Goal: Task Accomplishment & Management: Complete application form

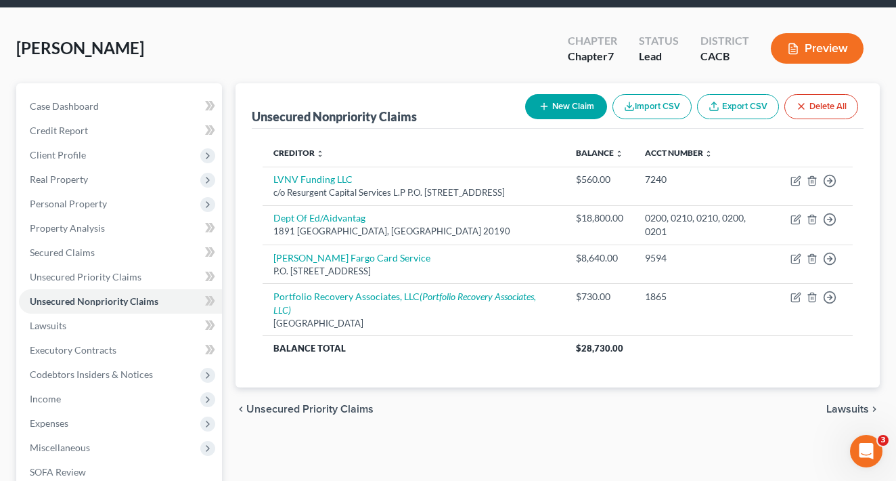
click at [762, 460] on div "Unsecured Nonpriority Claims New Claim Import CSV Export CSV Delete All Credito…" at bounding box center [558, 352] width 658 height 538
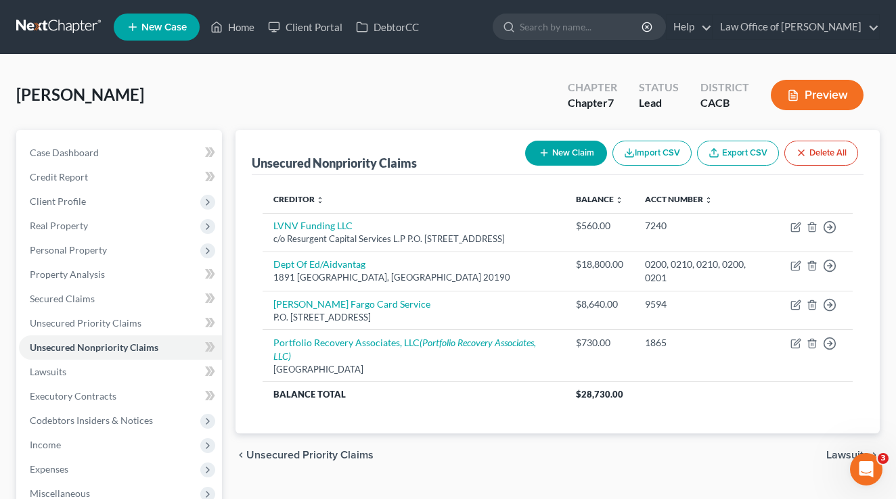
click at [58, 18] on link at bounding box center [59, 27] width 87 height 24
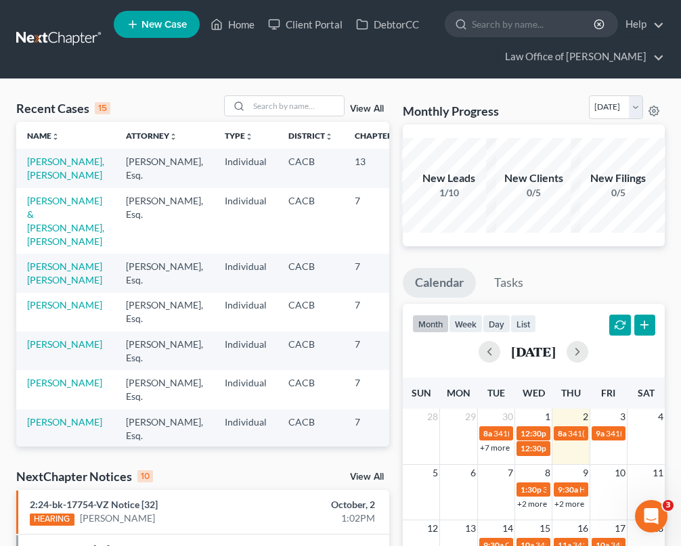
click at [161, 23] on span "New Case" at bounding box center [163, 25] width 45 height 10
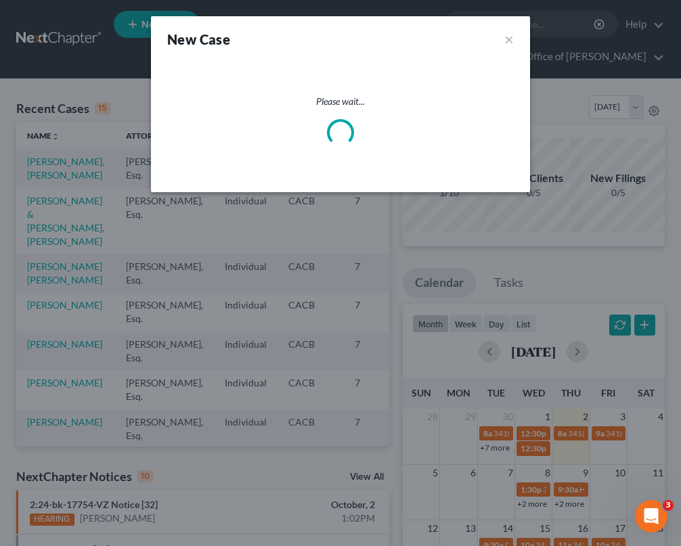
select select "7"
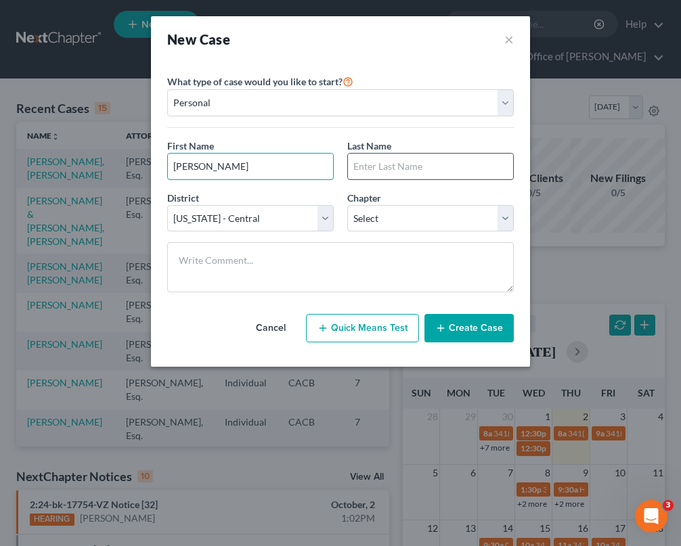
type input "[PERSON_NAME]"
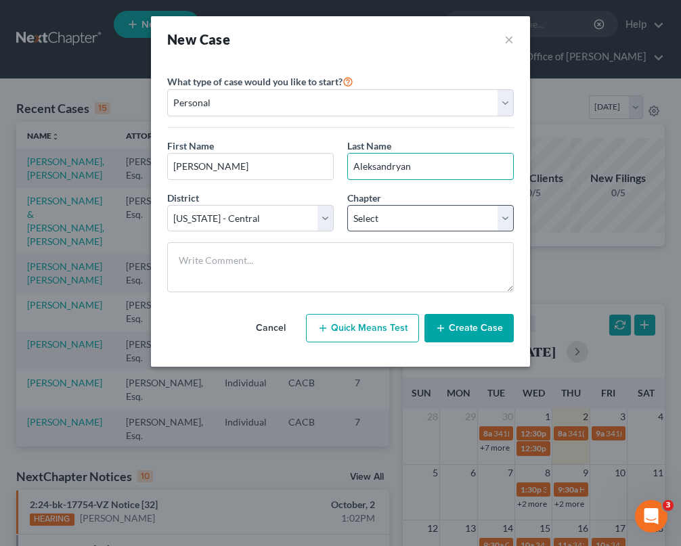
type input "Aleksandryan"
select select "0"
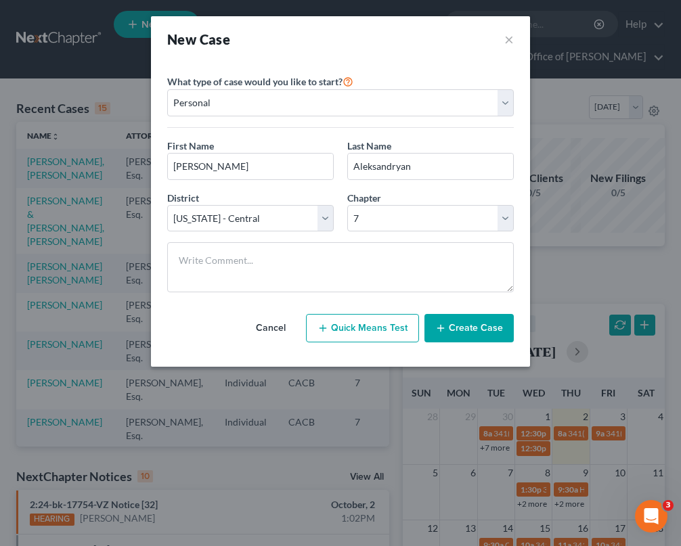
click at [479, 331] on button "Create Case" at bounding box center [468, 328] width 89 height 28
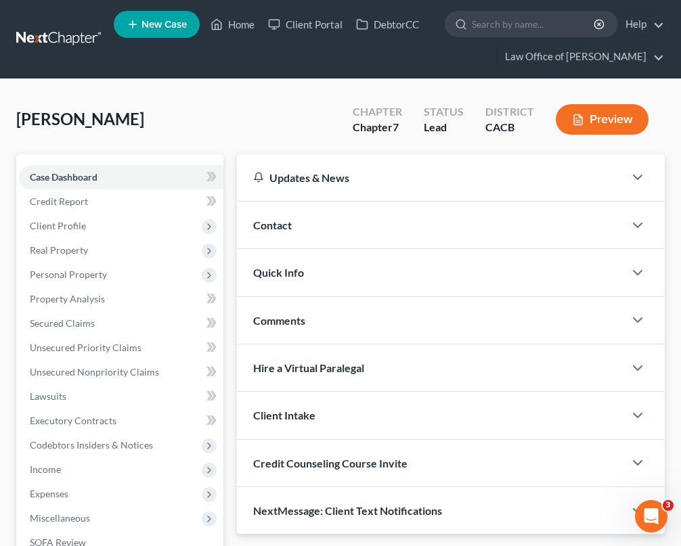
click at [359, 223] on div "Contact" at bounding box center [430, 225] width 387 height 47
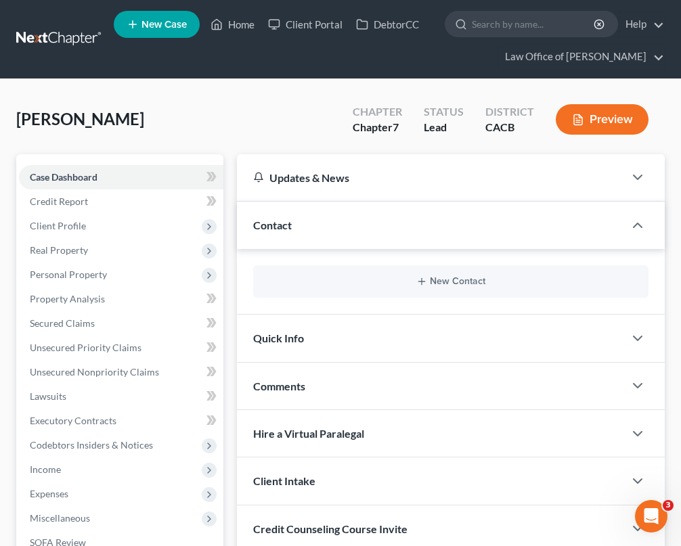
click at [423, 181] on div "Updates & News" at bounding box center [430, 178] width 355 height 14
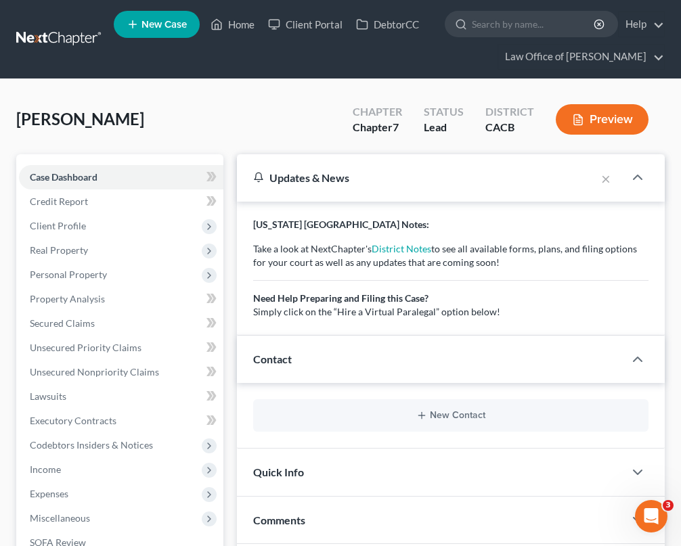
click at [423, 181] on div "Updates & News" at bounding box center [416, 178] width 326 height 14
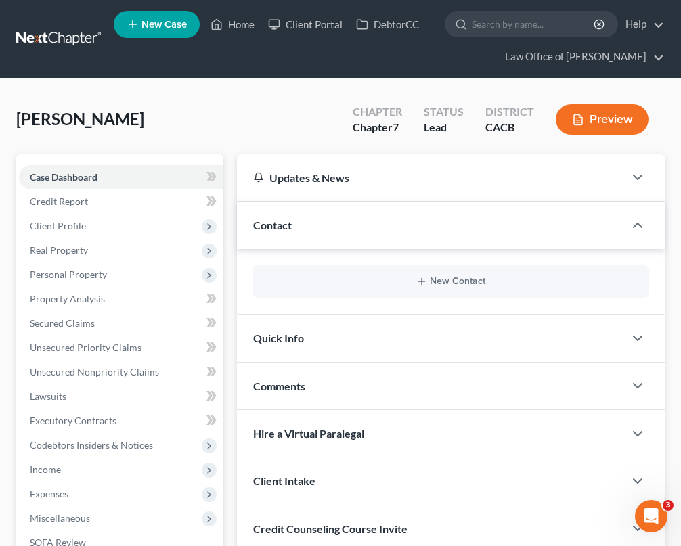
click at [518, 291] on div "New Contact" at bounding box center [450, 281] width 395 height 32
click at [419, 284] on icon "button" at bounding box center [421, 281] width 11 height 11
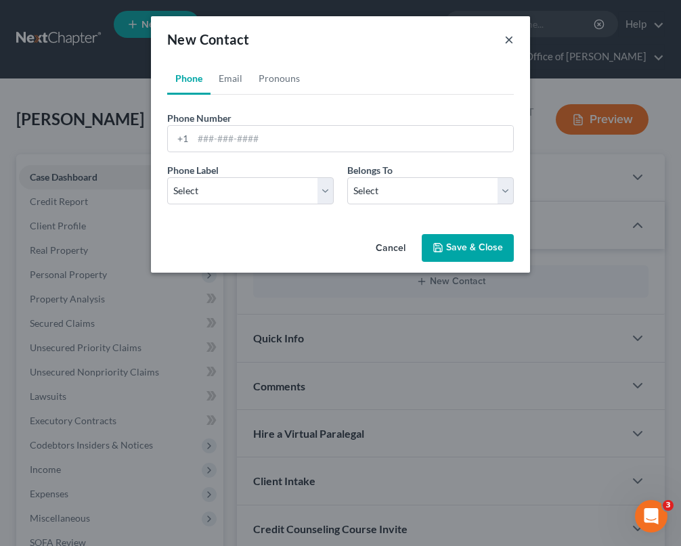
click at [512, 35] on button "×" at bounding box center [508, 39] width 9 height 16
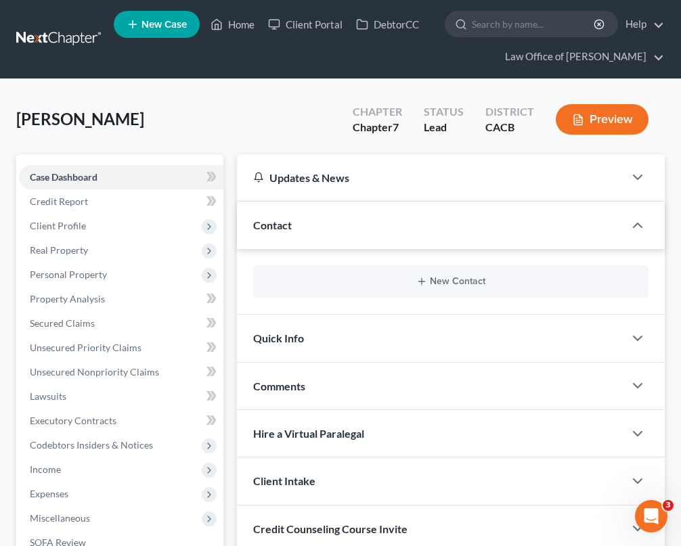
click at [412, 342] on div "Quick Info" at bounding box center [430, 338] width 387 height 47
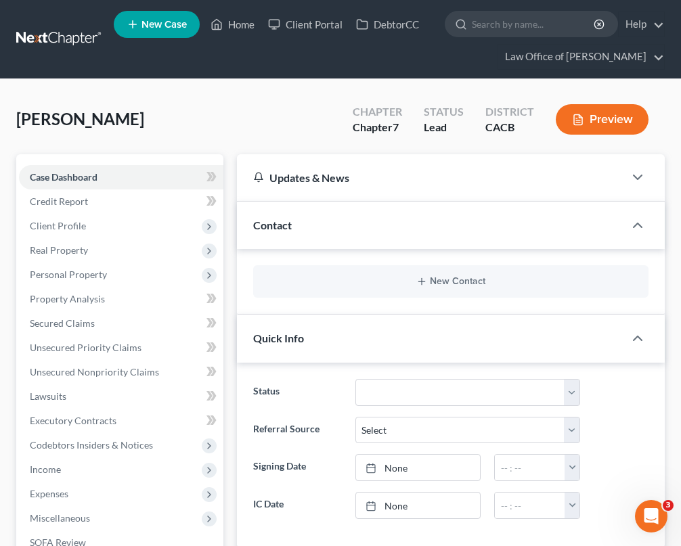
click at [372, 323] on div "Quick Info" at bounding box center [430, 338] width 387 height 47
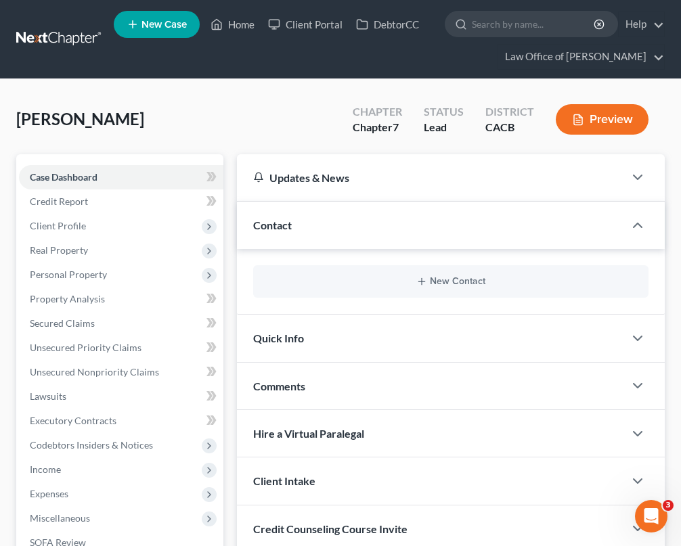
click at [363, 384] on div "Comments" at bounding box center [430, 386] width 387 height 47
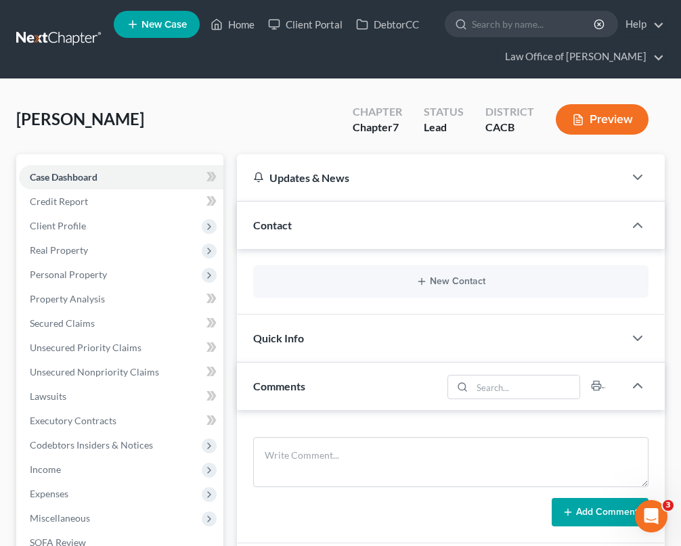
click at [363, 384] on div "Comments" at bounding box center [339, 386] width 205 height 47
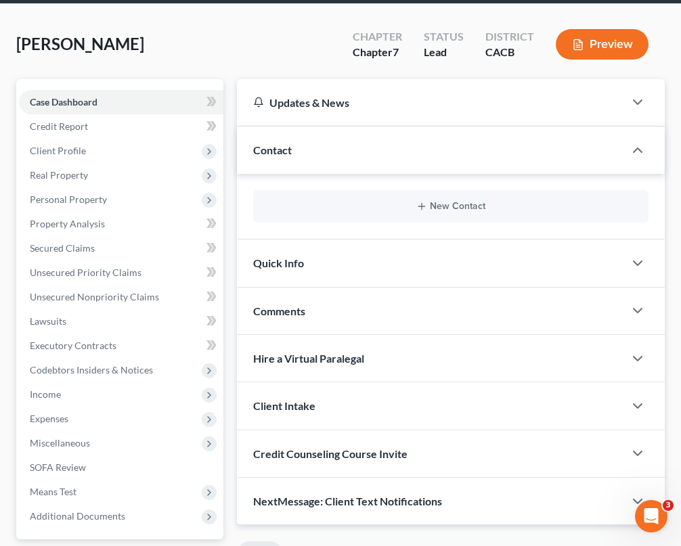
scroll to position [52, 0]
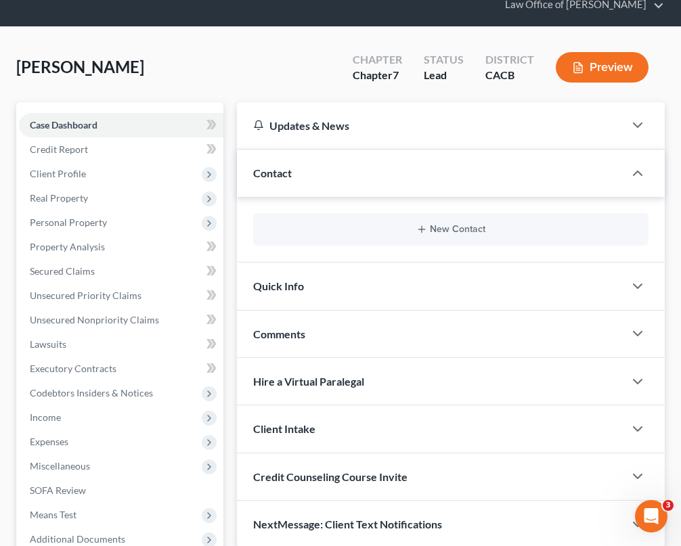
click at [349, 432] on div "Client Intake" at bounding box center [430, 428] width 387 height 47
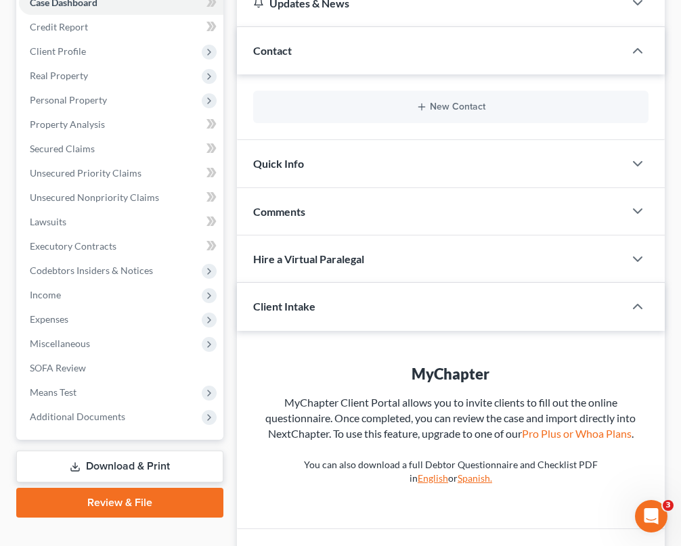
click at [376, 296] on div "Client Intake" at bounding box center [421, 306] width 368 height 47
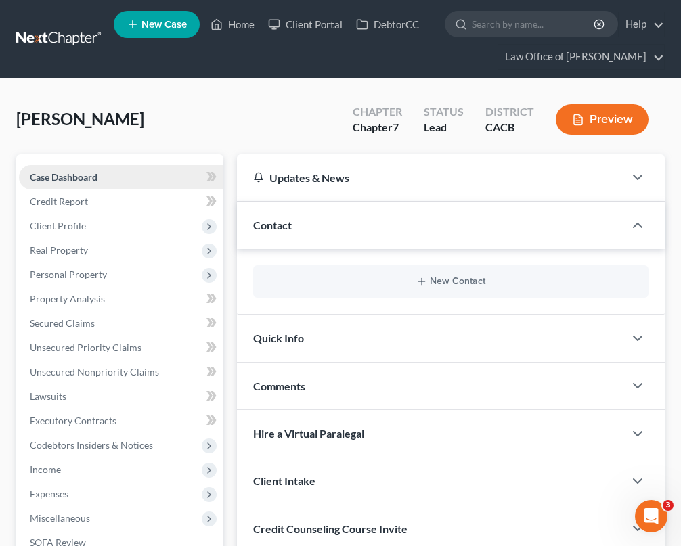
scroll to position [0, 0]
click at [125, 200] on link "Credit Report" at bounding box center [121, 201] width 204 height 24
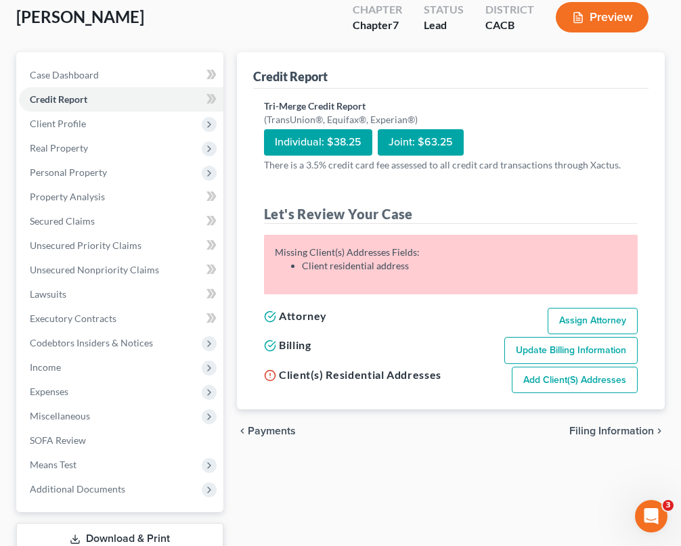
scroll to position [102, 0]
click at [591, 385] on link "Add Client(s) Addresses" at bounding box center [575, 380] width 126 height 27
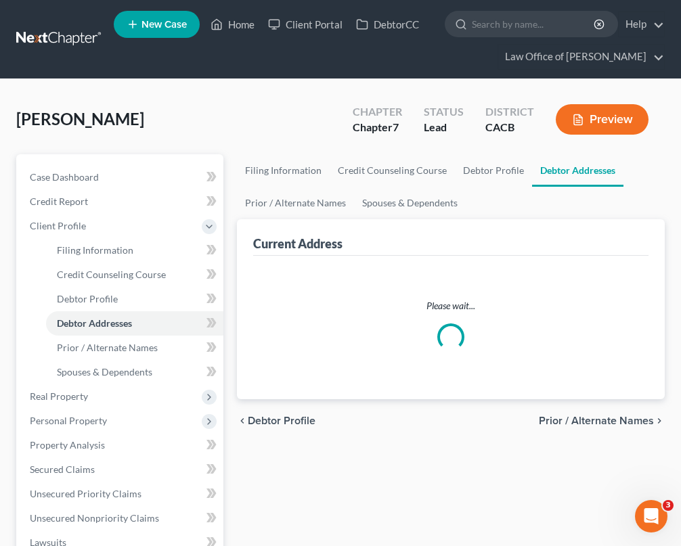
select select "0"
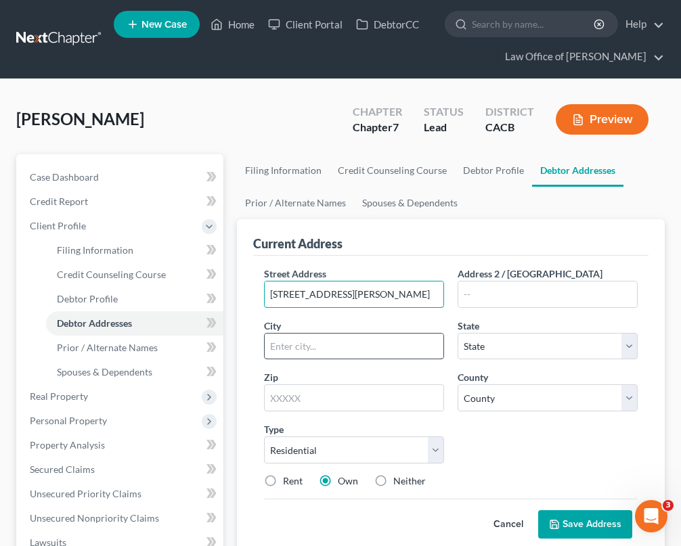
type input "[STREET_ADDRESS][PERSON_NAME]"
type input "Reseda"
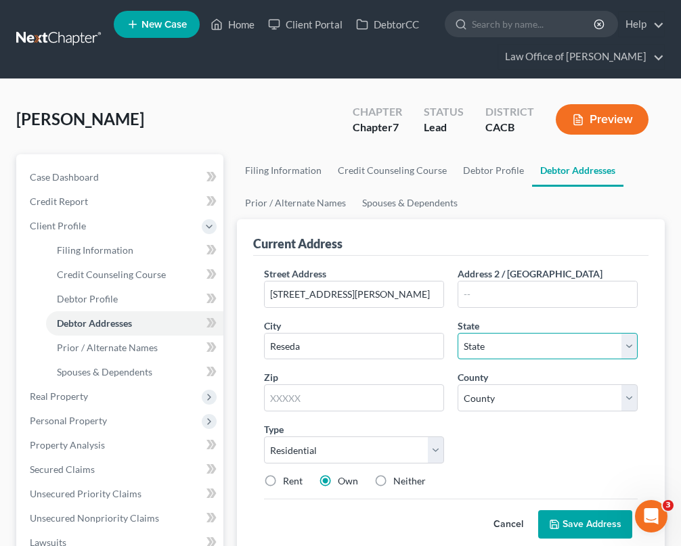
select select "4"
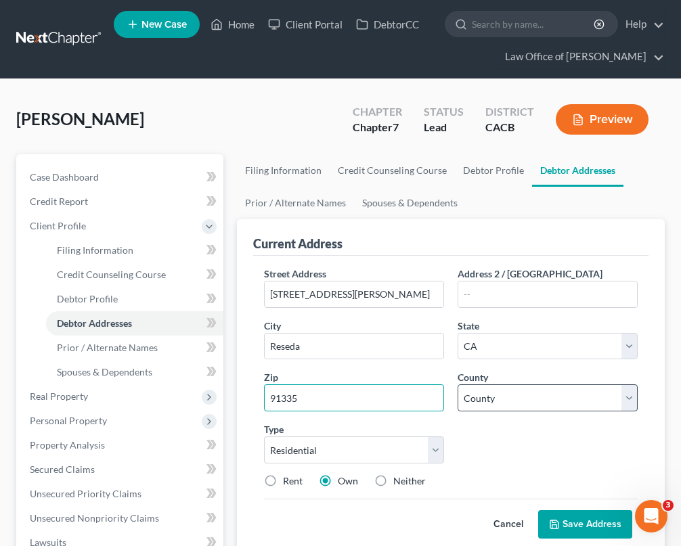
type input "91335"
select select "18"
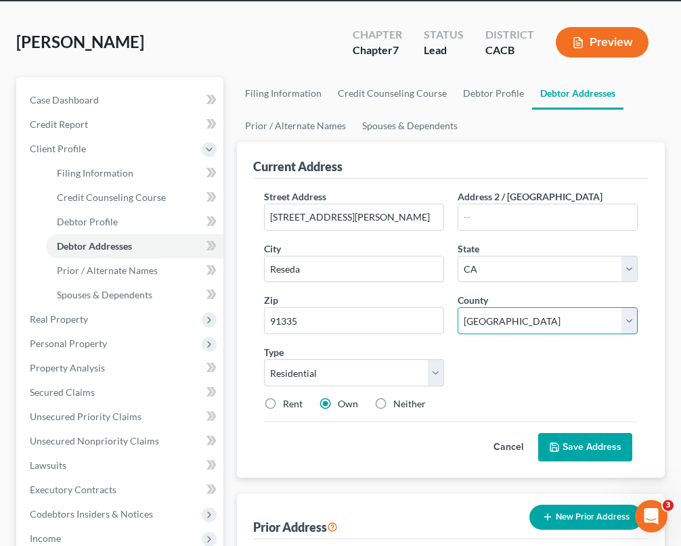
scroll to position [76, 0]
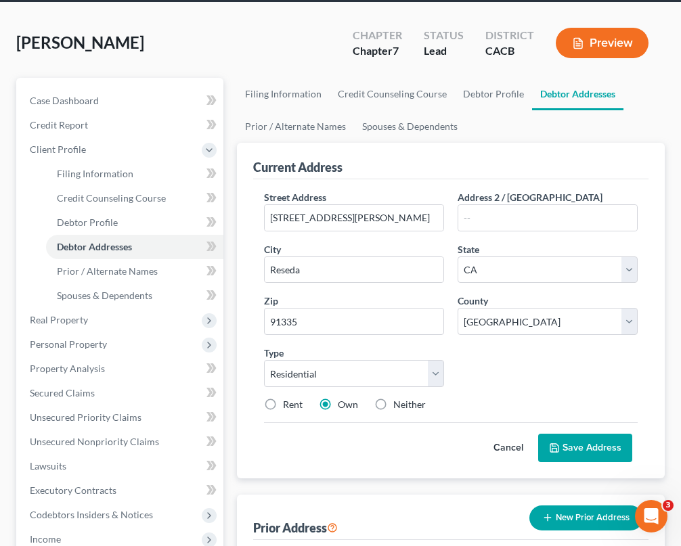
click at [585, 442] on button "Save Address" at bounding box center [585, 448] width 94 height 28
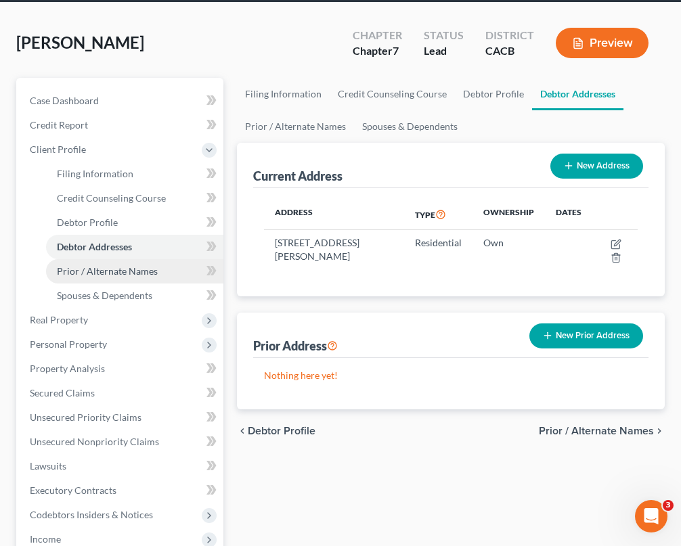
click at [152, 271] on span "Prior / Alternate Names" at bounding box center [107, 271] width 101 height 12
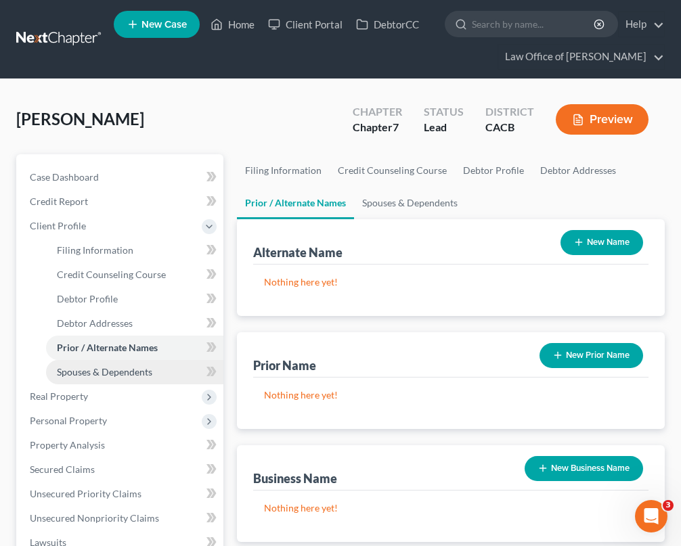
click at [161, 363] on link "Spouses & Dependents" at bounding box center [134, 372] width 177 height 24
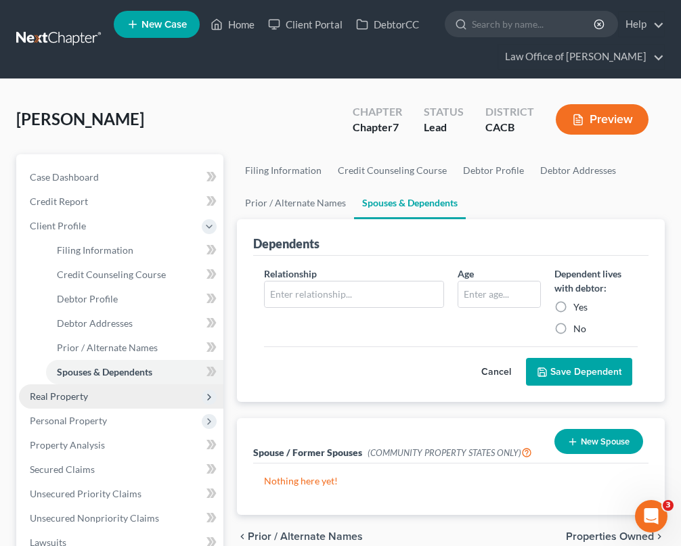
click at [139, 388] on span "Real Property" at bounding box center [121, 396] width 204 height 24
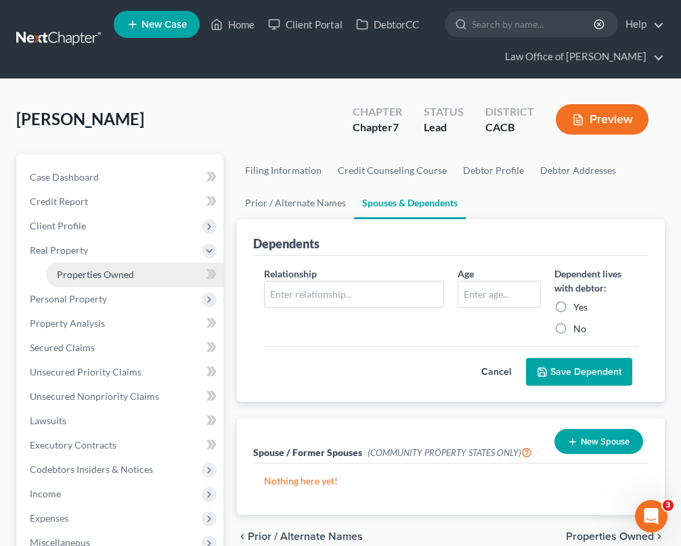
click at [154, 269] on link "Properties Owned" at bounding box center [134, 275] width 177 height 24
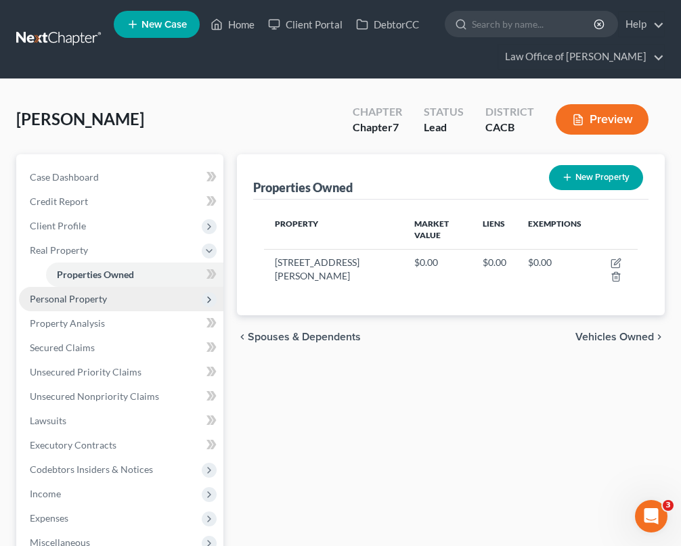
click at [123, 297] on span "Personal Property" at bounding box center [121, 299] width 204 height 24
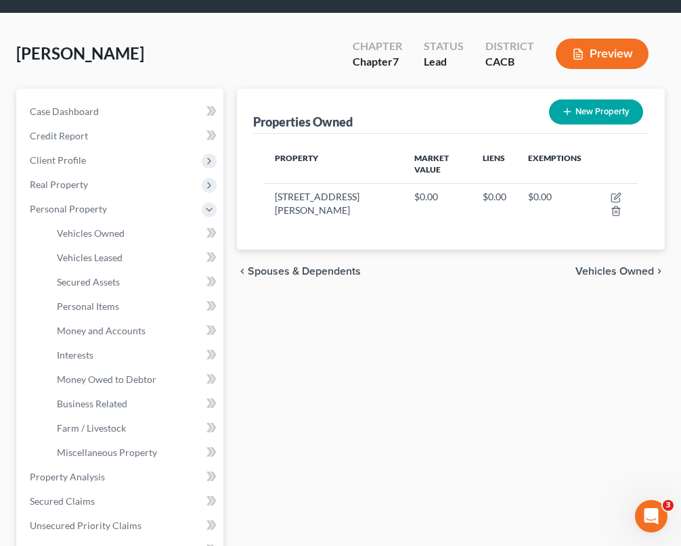
scroll to position [64, 0]
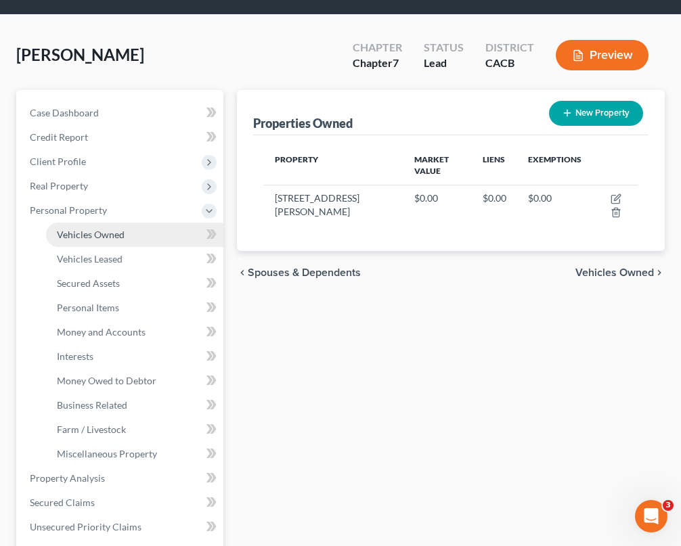
click at [156, 232] on link "Vehicles Owned" at bounding box center [134, 235] width 177 height 24
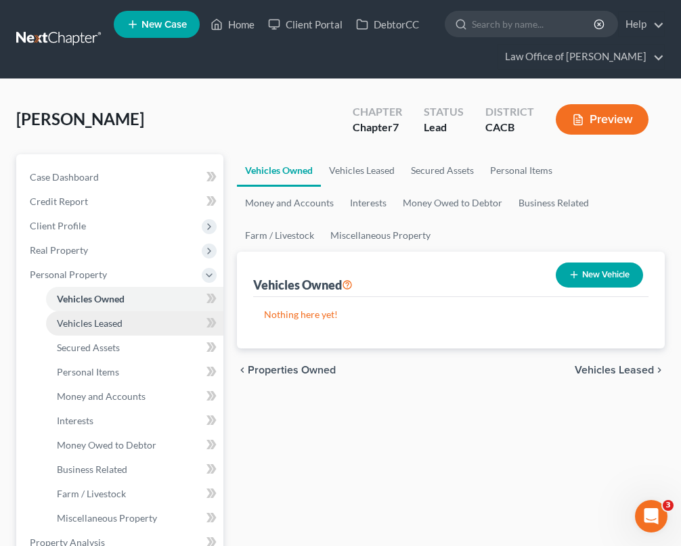
click at [158, 318] on link "Vehicles Leased" at bounding box center [134, 323] width 177 height 24
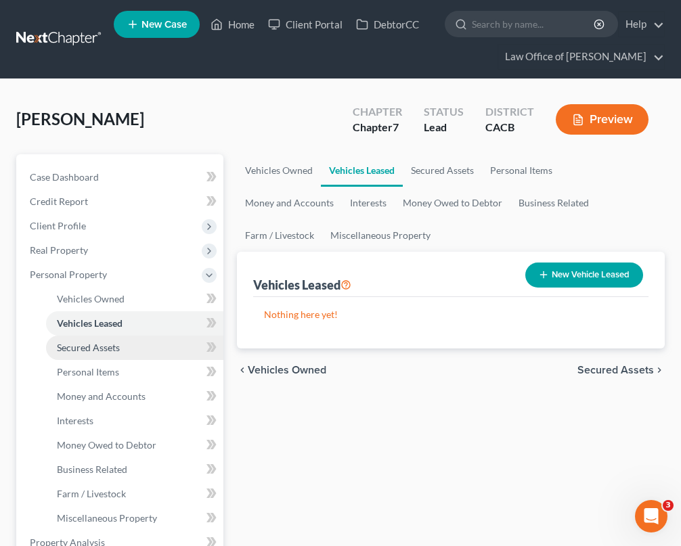
click at [158, 351] on link "Secured Assets" at bounding box center [134, 348] width 177 height 24
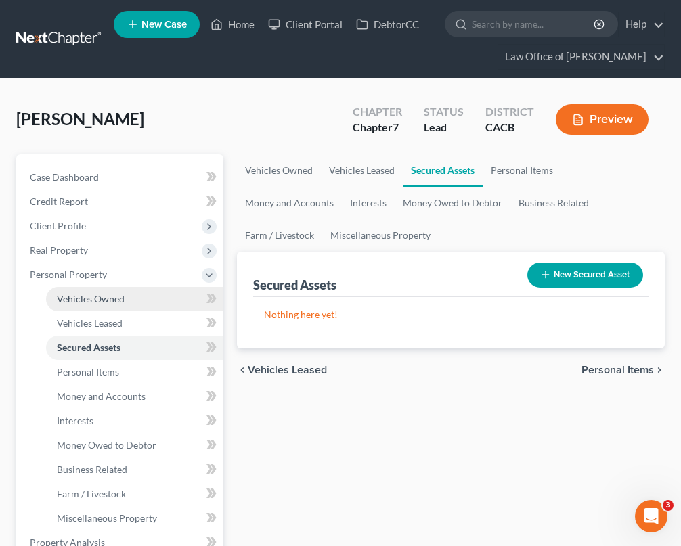
click at [160, 302] on link "Vehicles Owned" at bounding box center [134, 299] width 177 height 24
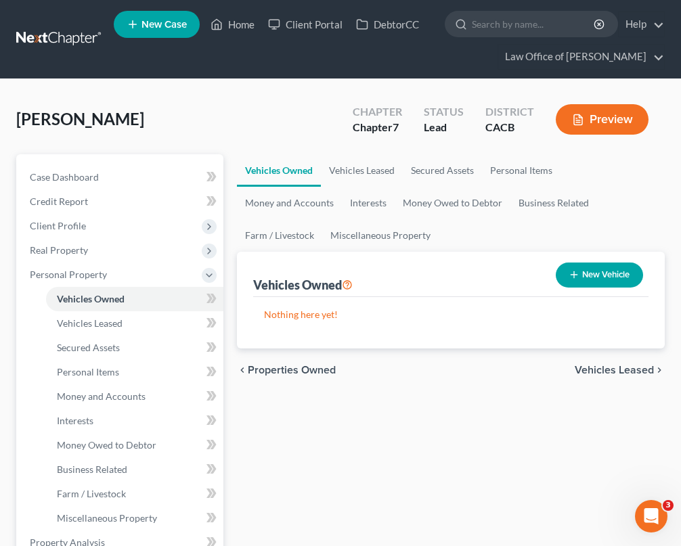
click at [606, 448] on div "Vehicles Owned Vehicles Leased Secured Assets Personal Items Money and Accounts…" at bounding box center [450, 545] width 441 height 782
click at [160, 324] on link "Vehicles Leased" at bounding box center [134, 323] width 177 height 24
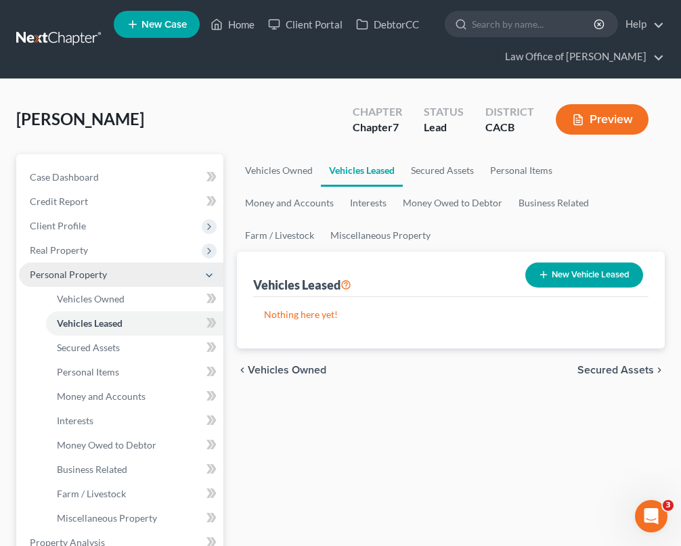
click at [176, 265] on span "Personal Property" at bounding box center [121, 275] width 204 height 24
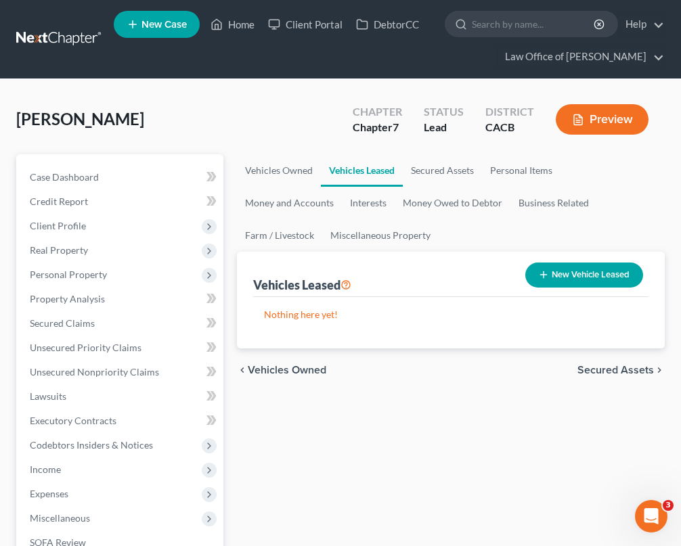
click at [556, 277] on button "New Vehicle Leased" at bounding box center [584, 275] width 118 height 25
select select "0"
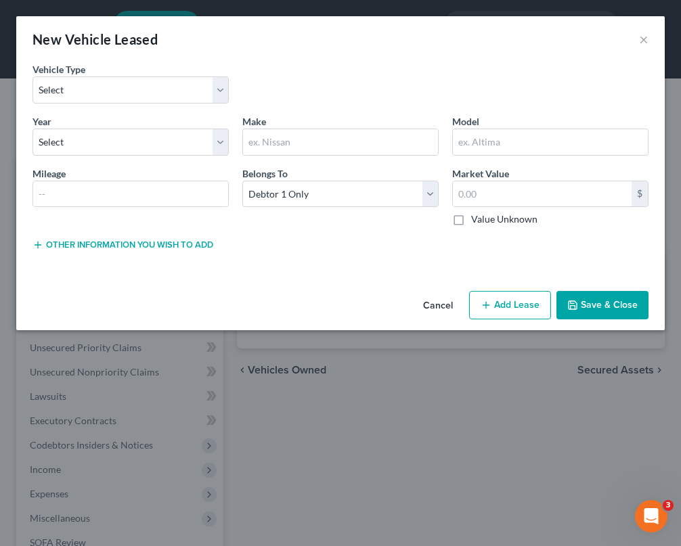
click at [441, 304] on button "Cancel" at bounding box center [437, 305] width 51 height 27
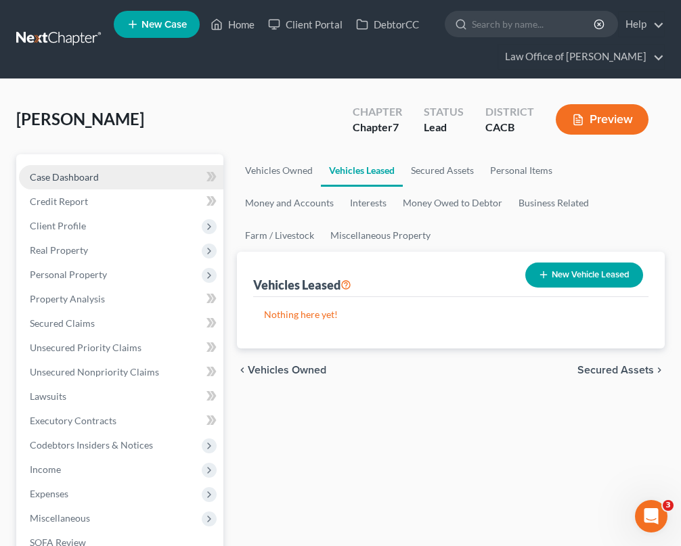
click at [145, 176] on link "Case Dashboard" at bounding box center [121, 177] width 204 height 24
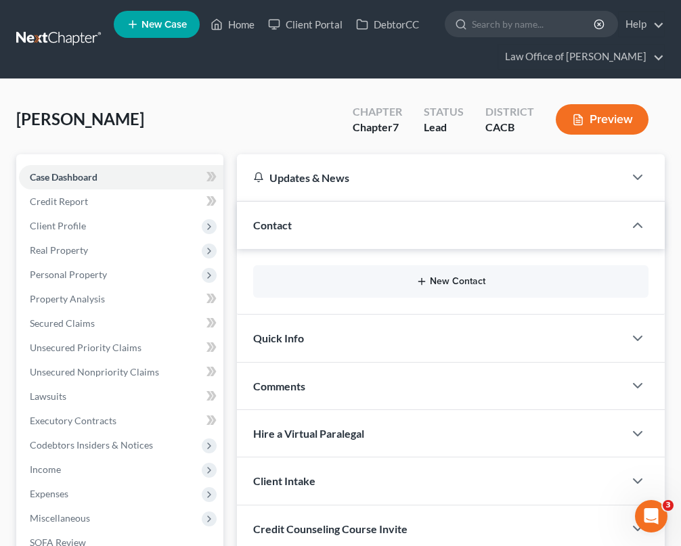
click at [361, 284] on button "New Contact" at bounding box center [451, 281] width 374 height 11
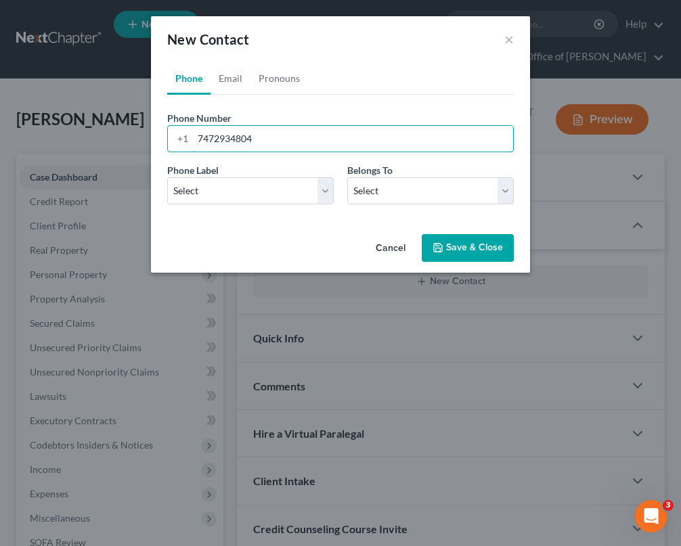
type input "7472934804"
click at [197, 233] on div "Cancel Save & Close" at bounding box center [340, 251] width 379 height 45
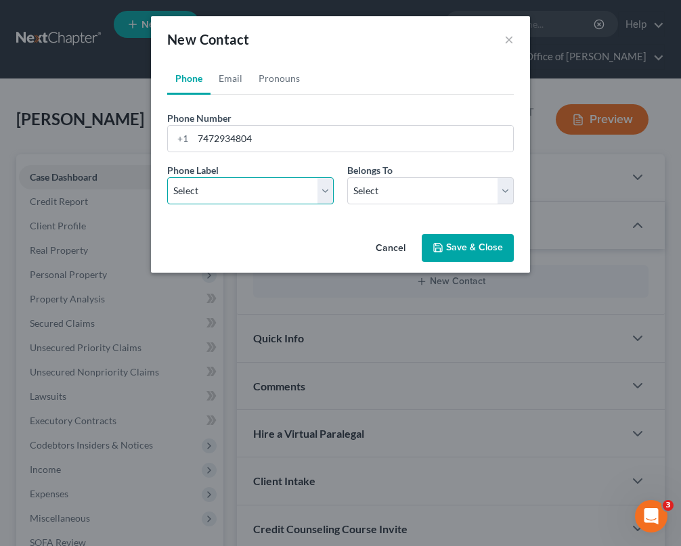
select select "0"
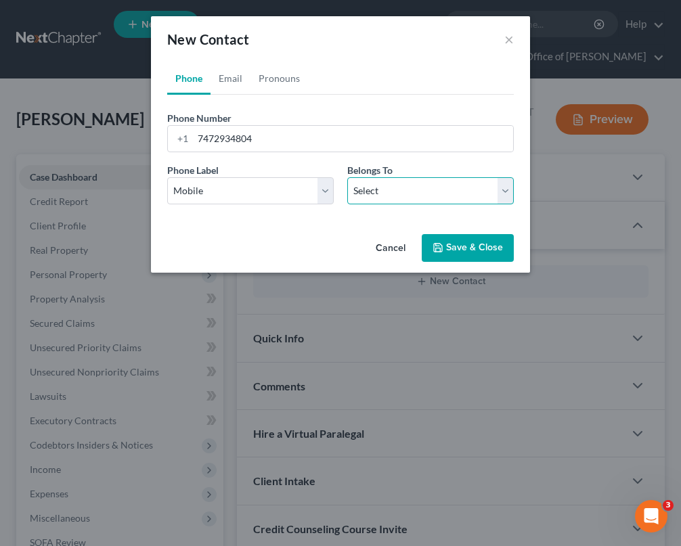
select select "0"
click at [453, 242] on button "Save & Close" at bounding box center [468, 248] width 92 height 28
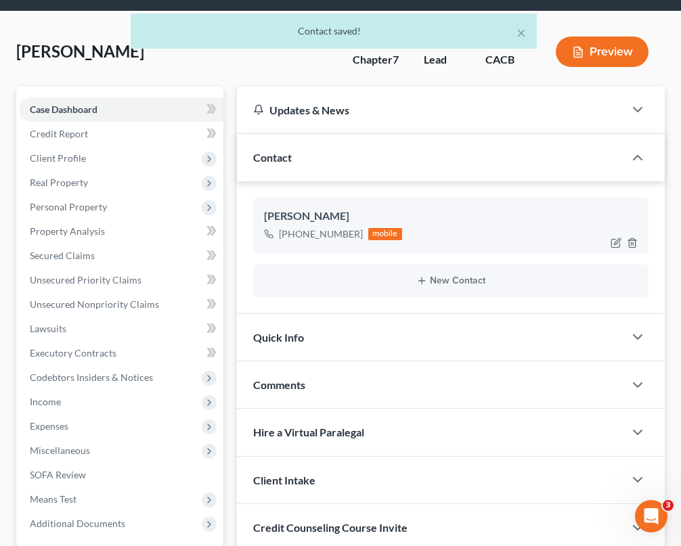
scroll to position [102, 0]
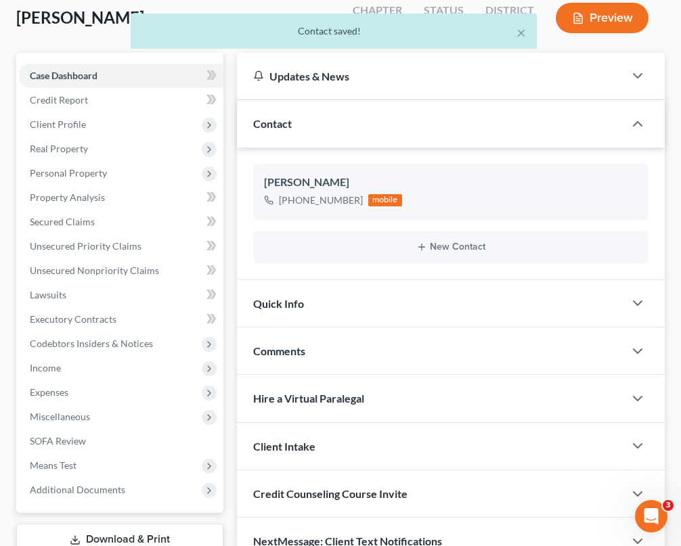
click at [450, 252] on div "New Contact" at bounding box center [450, 247] width 395 height 32
click at [422, 250] on icon "button" at bounding box center [421, 247] width 11 height 11
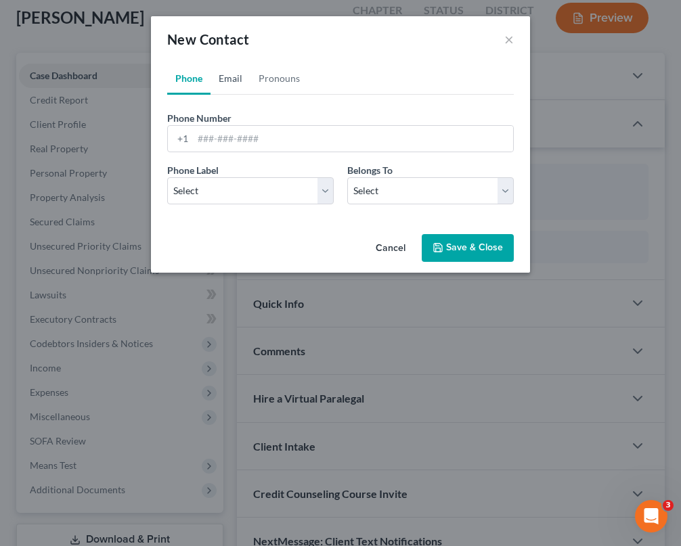
click at [237, 74] on link "Email" at bounding box center [230, 78] width 40 height 32
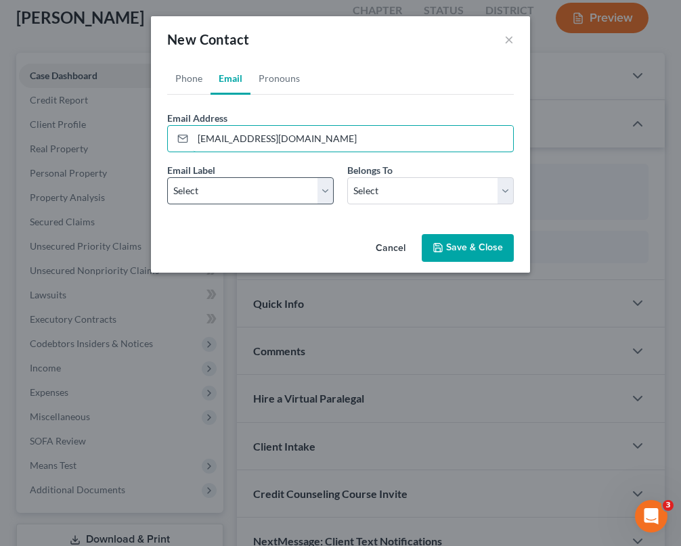
type input "[EMAIL_ADDRESS][DOMAIN_NAME]"
select select "0"
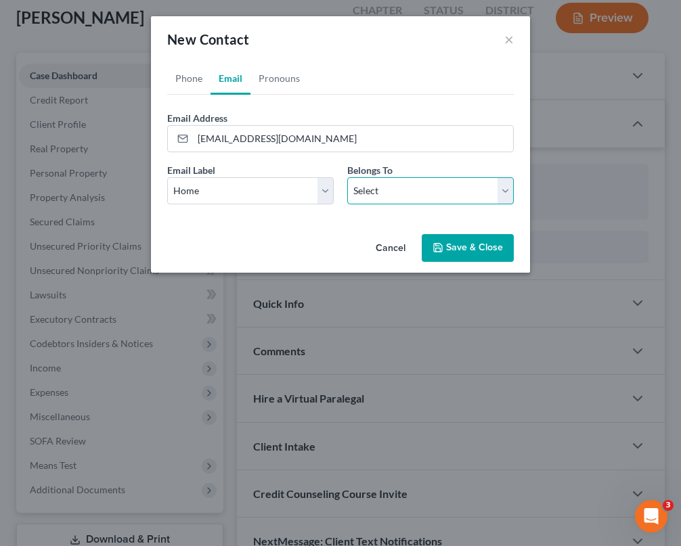
select select "0"
click at [443, 246] on icon "button" at bounding box center [437, 247] width 11 height 11
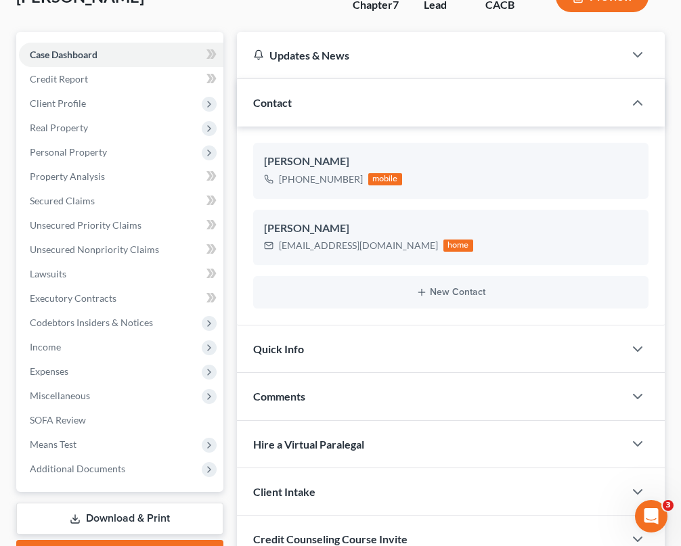
scroll to position [120, 0]
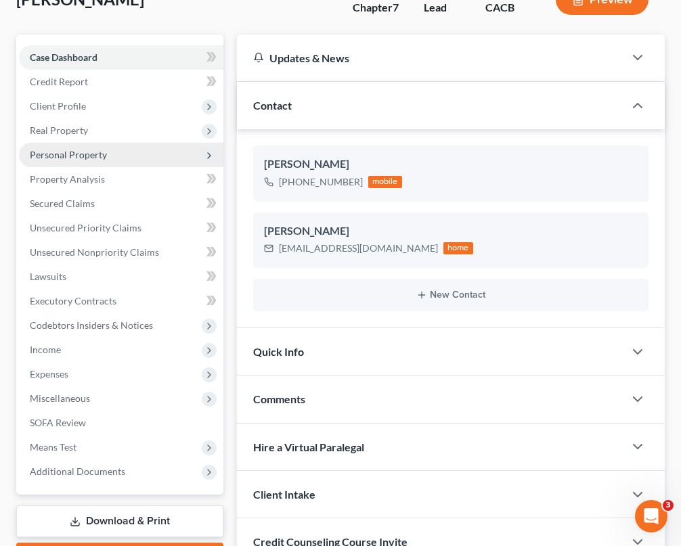
click at [157, 160] on span "Personal Property" at bounding box center [121, 155] width 204 height 24
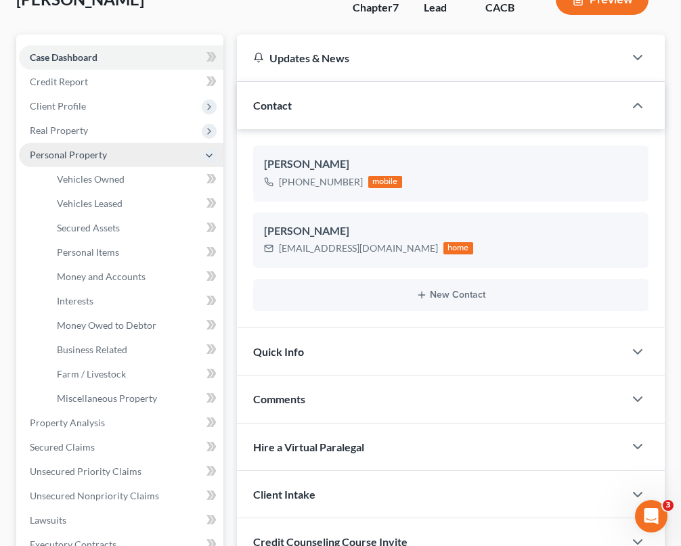
click at [147, 155] on span "Personal Property" at bounding box center [121, 155] width 204 height 24
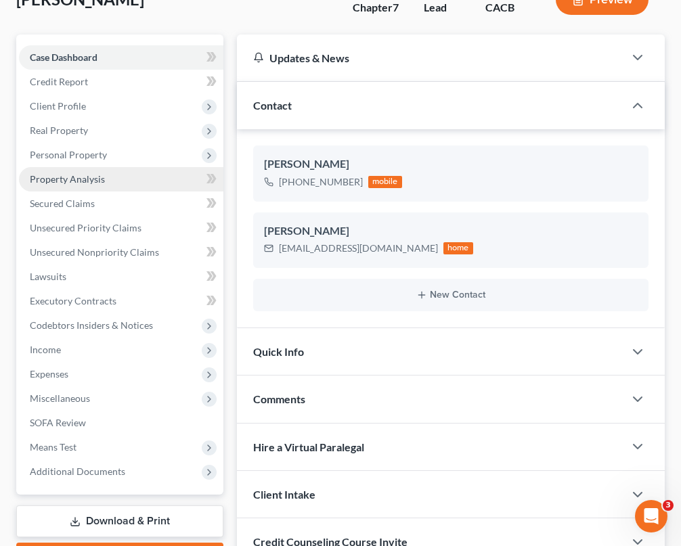
click at [137, 178] on link "Property Analysis" at bounding box center [121, 179] width 204 height 24
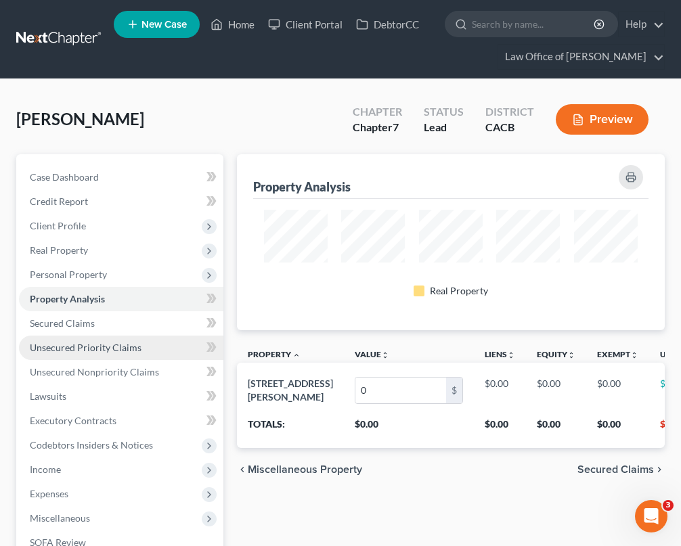
click at [139, 347] on link "Unsecured Priority Claims" at bounding box center [121, 348] width 204 height 24
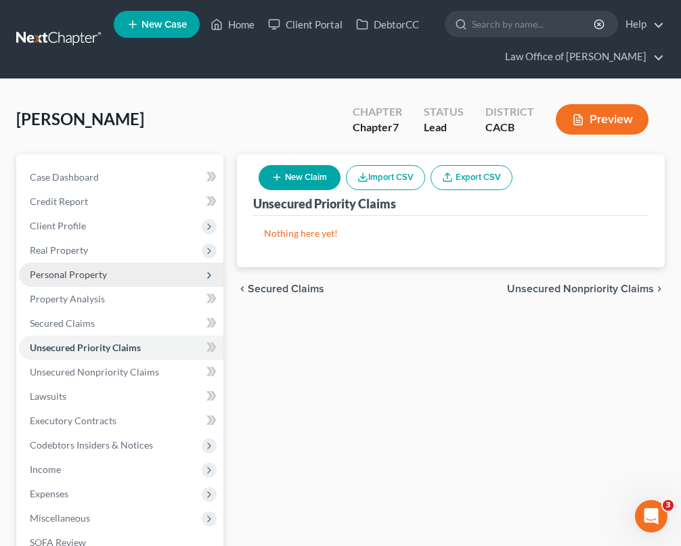
click at [138, 278] on span "Personal Property" at bounding box center [121, 275] width 204 height 24
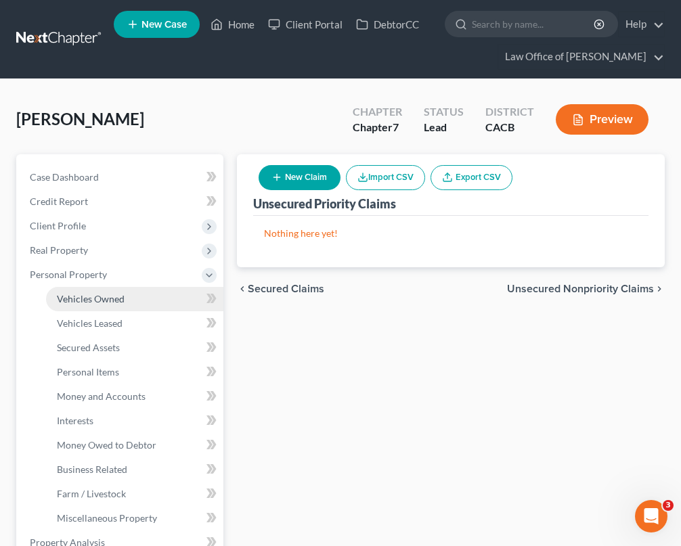
click at [156, 301] on link "Vehicles Owned" at bounding box center [134, 299] width 177 height 24
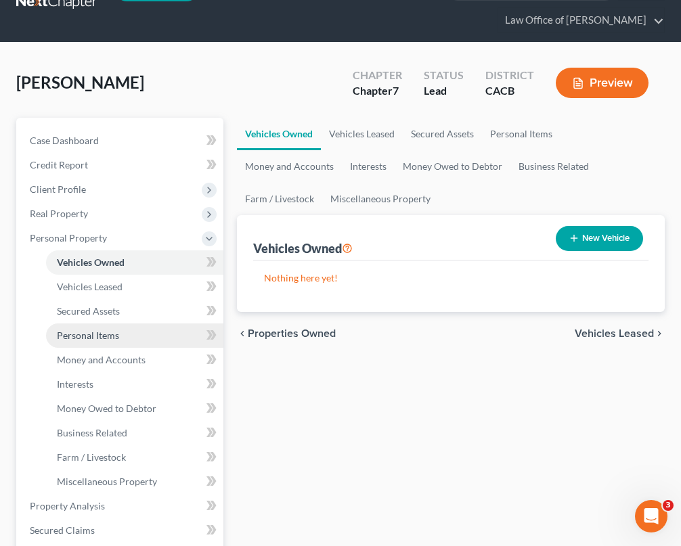
scroll to position [48, 0]
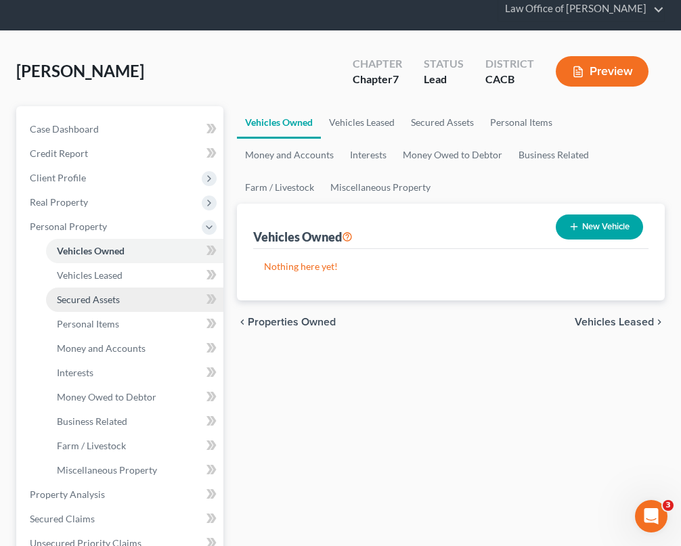
click at [138, 306] on link "Secured Assets" at bounding box center [134, 300] width 177 height 24
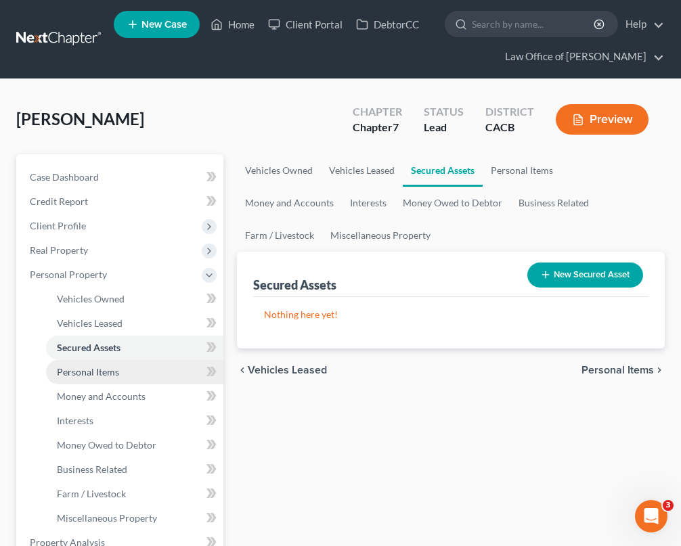
click at [148, 363] on link "Personal Items" at bounding box center [134, 372] width 177 height 24
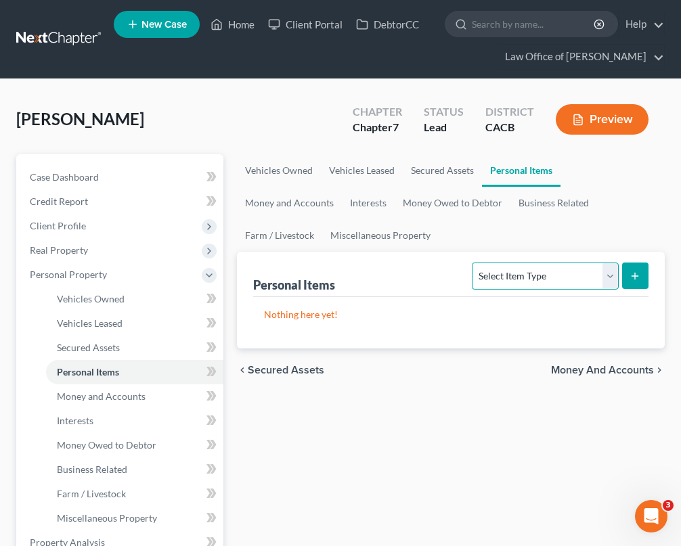
select select "clothing"
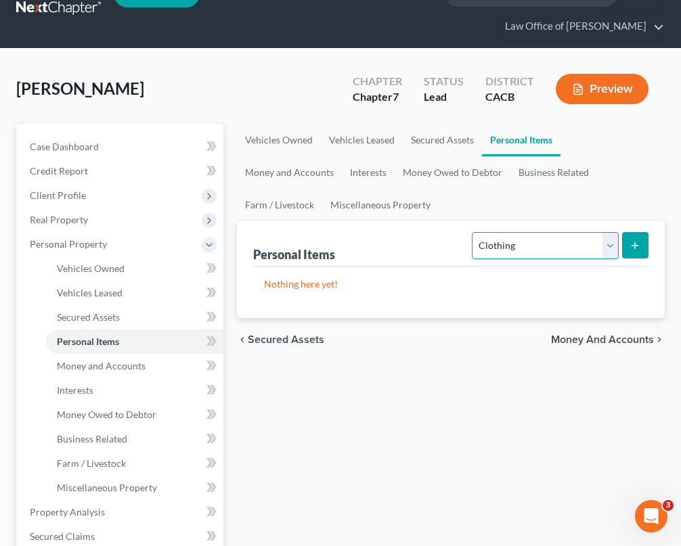
scroll to position [43, 0]
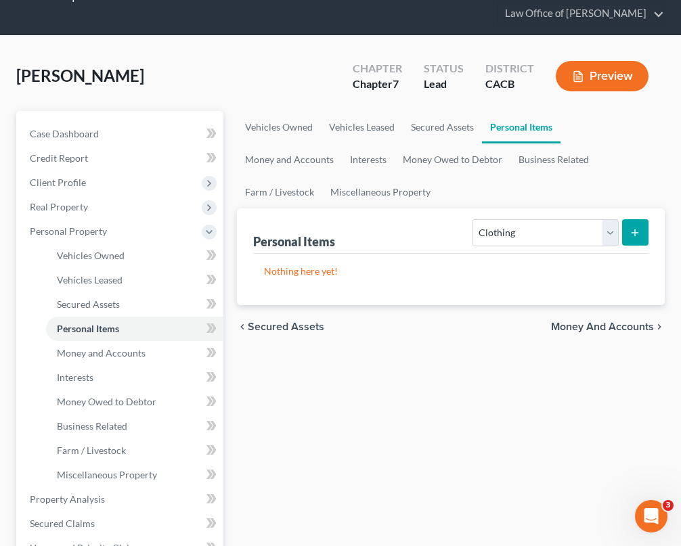
click at [648, 228] on div "Personal Items Select Item Type Clothing Collectibles Of Value Electronics Fire…" at bounding box center [451, 256] width 428 height 97
click at [631, 236] on icon "submit" at bounding box center [634, 232] width 11 height 11
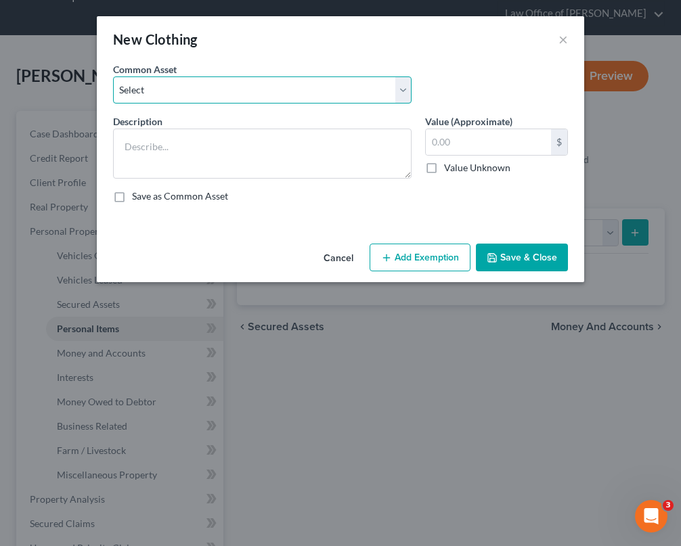
select select "0"
type textarea "Wardrobe and clothing"
type input "2,000.00"
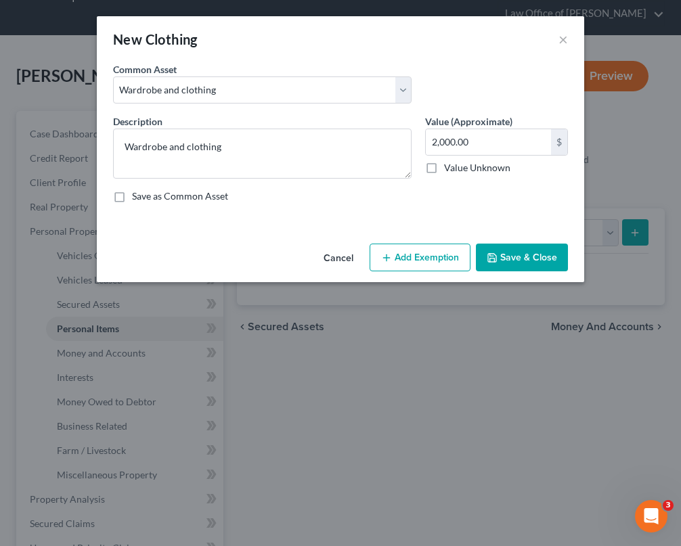
click at [422, 252] on button "Add Exemption" at bounding box center [420, 258] width 101 height 28
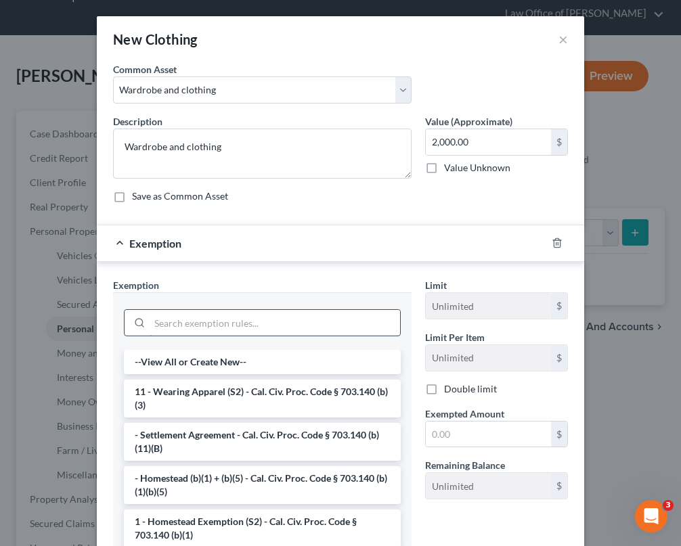
click at [311, 321] on input "search" at bounding box center [275, 323] width 250 height 26
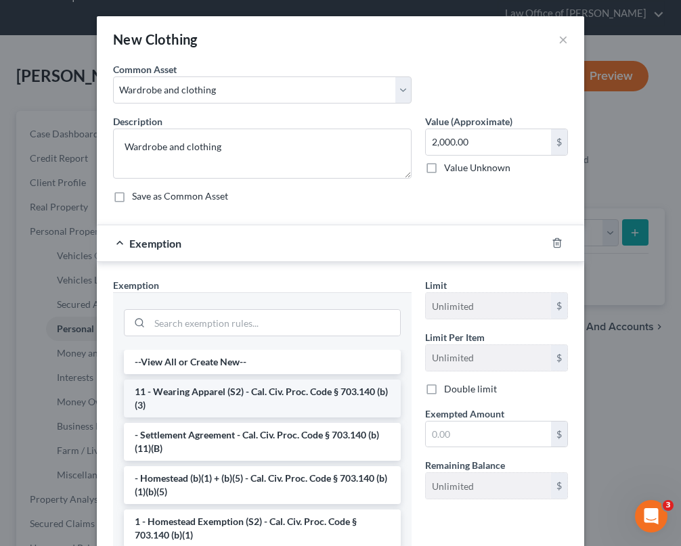
click at [322, 397] on li "11 - Wearing Apparel (S2) - Cal. Civ. Proc. Code § 703.140 (b)(3)" at bounding box center [262, 399] width 277 height 38
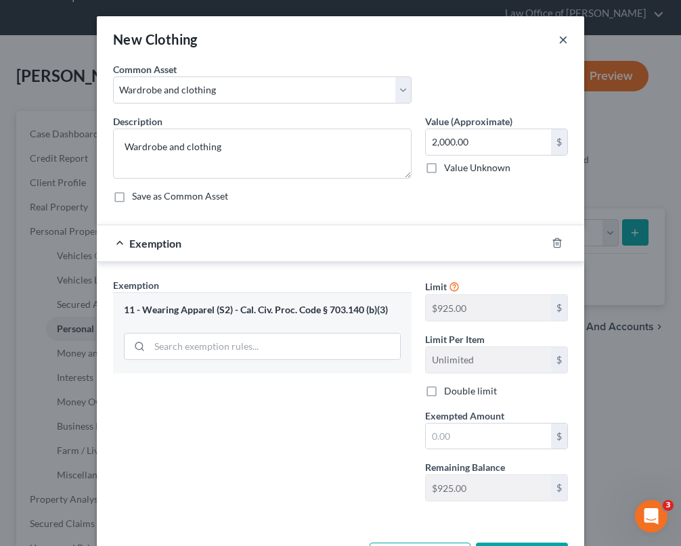
click at [559, 41] on button "×" at bounding box center [562, 39] width 9 height 16
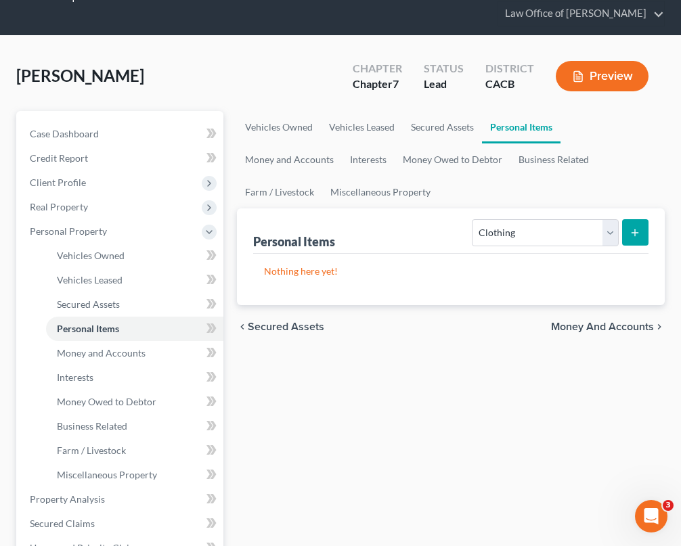
click at [407, 330] on div "chevron_left Secured Assets Money and Accounts chevron_right" at bounding box center [451, 326] width 428 height 43
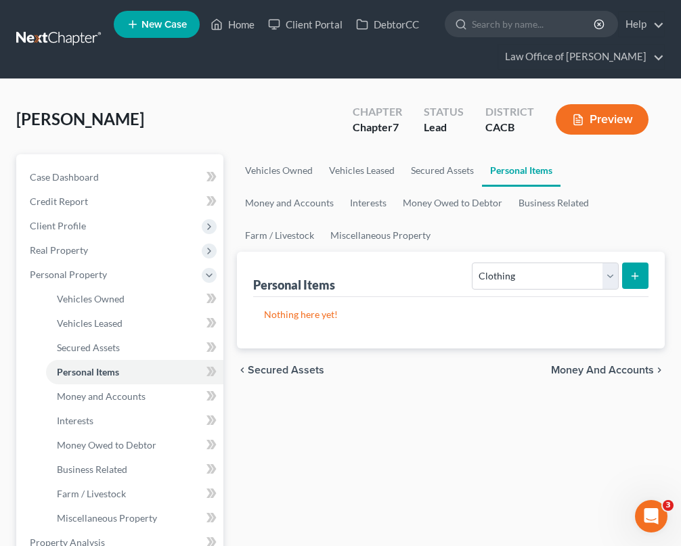
scroll to position [0, 0]
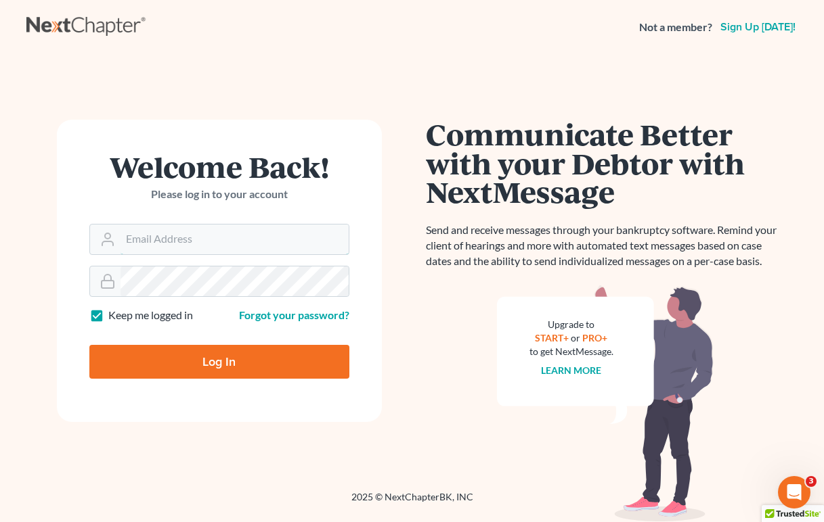
type input "[EMAIL_ADDRESS][DOMAIN_NAME]"
click at [219, 361] on input "Log In" at bounding box center [219, 362] width 260 height 34
type input "Thinking..."
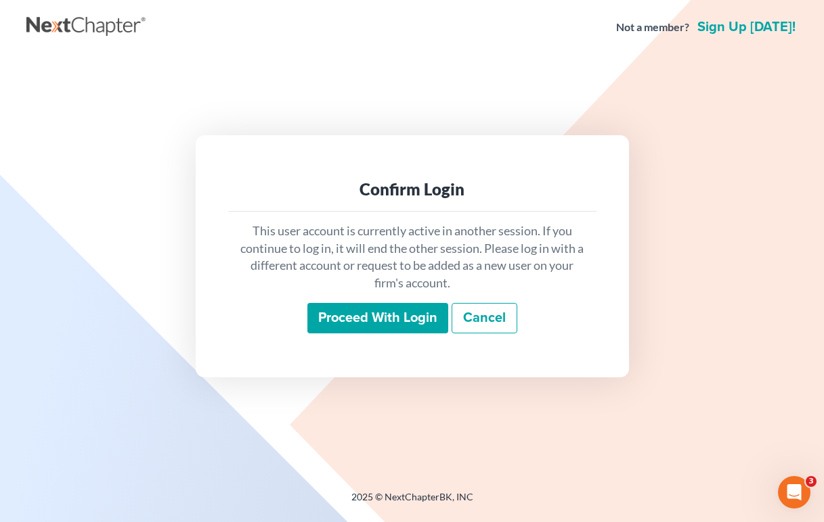
click at [407, 317] on input "Proceed with login" at bounding box center [377, 318] width 141 height 31
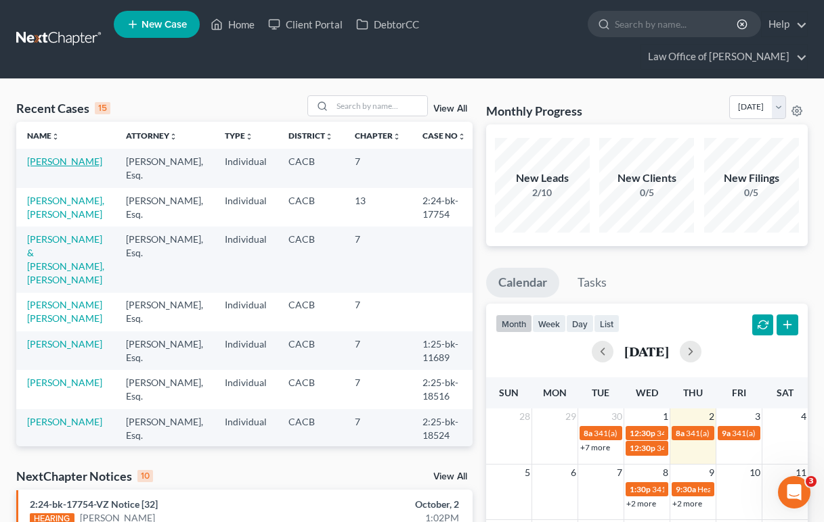
click at [49, 156] on link "[PERSON_NAME]" at bounding box center [64, 162] width 75 height 12
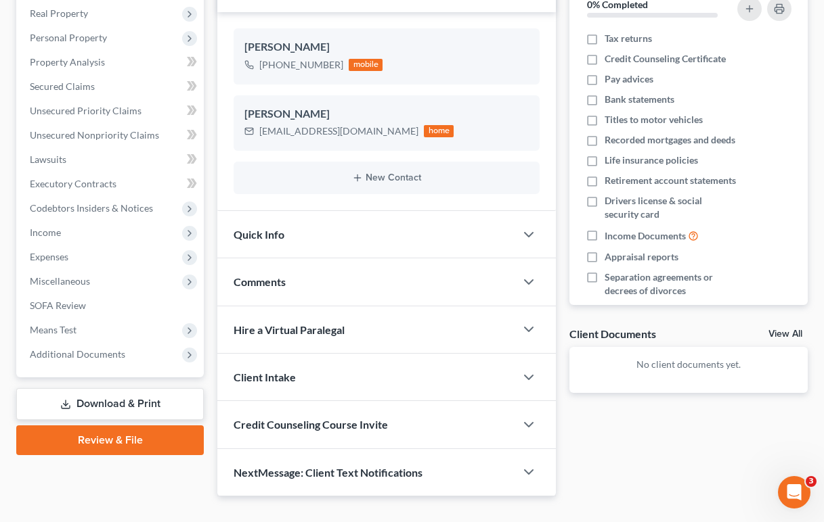
scroll to position [236, 0]
click at [339, 419] on span "Credit Counseling Course Invite" at bounding box center [310, 425] width 154 height 13
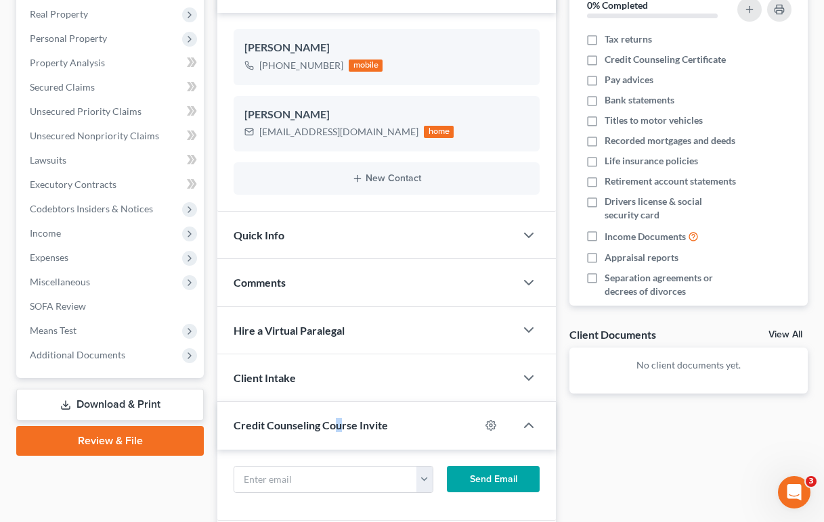
scroll to position [296, 0]
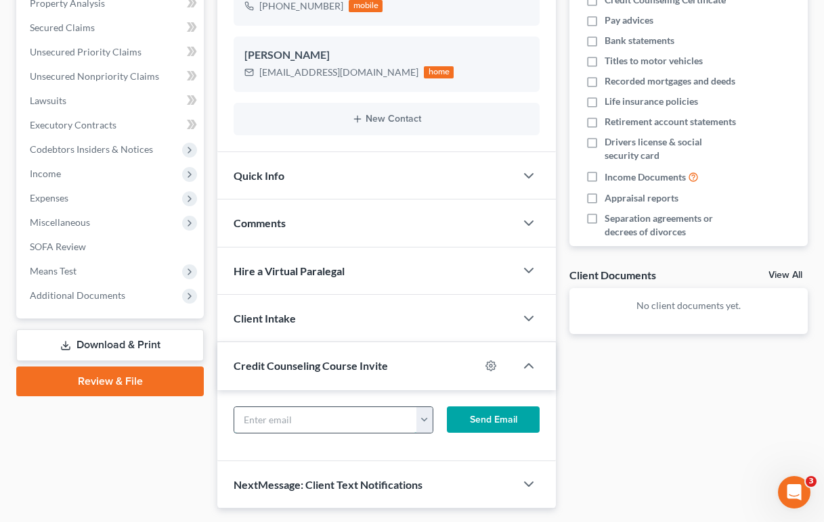
click at [349, 407] on input "text" at bounding box center [325, 420] width 183 height 26
click at [370, 303] on div "Client Intake" at bounding box center [366, 318] width 298 height 47
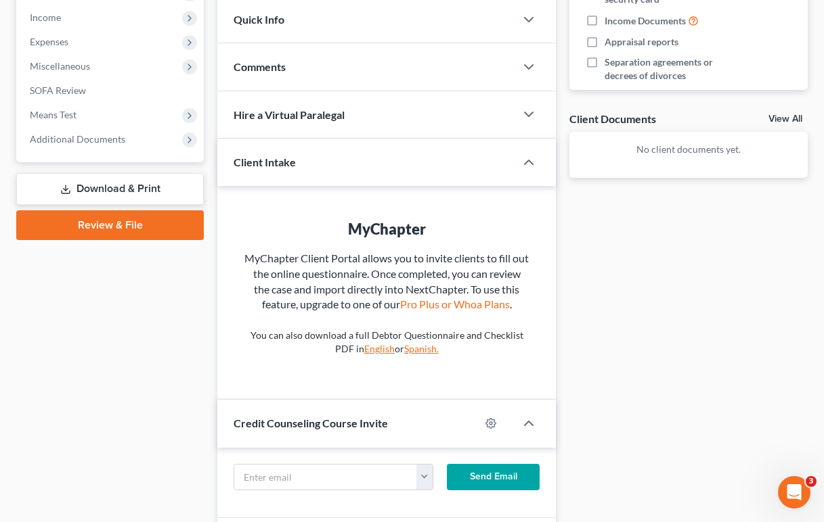
scroll to position [514, 0]
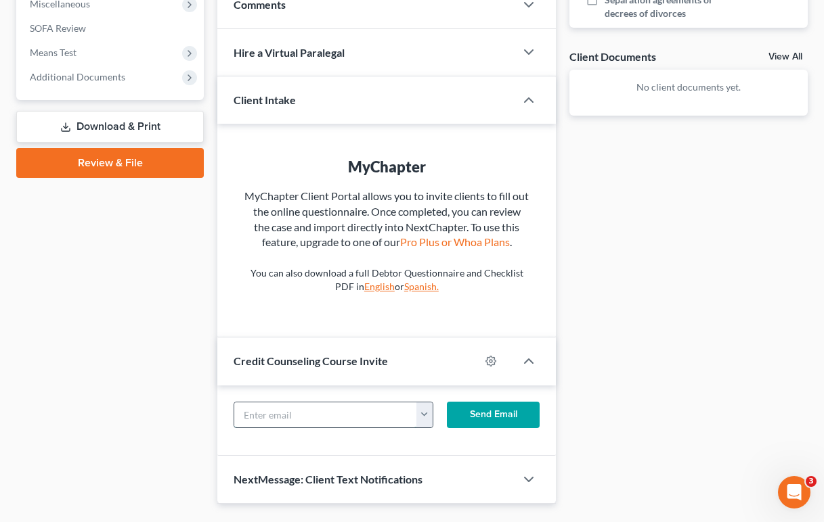
click at [298, 403] on input "text" at bounding box center [325, 416] width 183 height 26
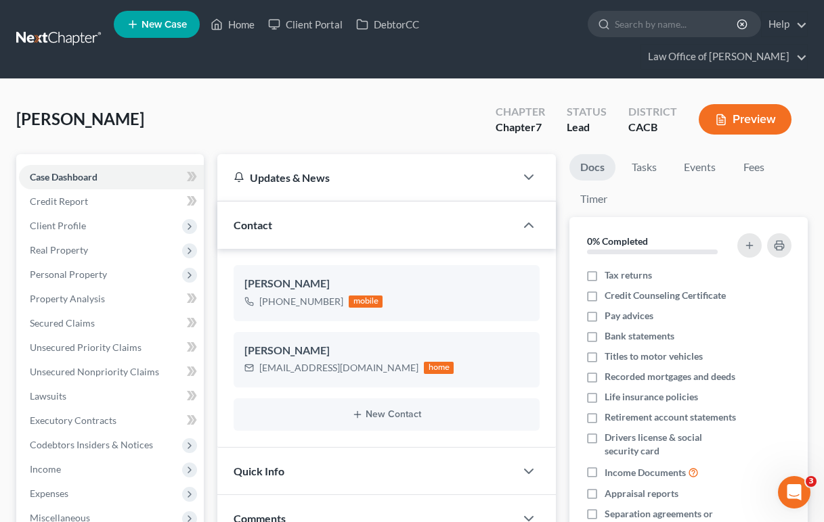
scroll to position [0, 0]
drag, startPoint x: 401, startPoint y: 343, endPoint x: 257, endPoint y: 341, distance: 144.2
click at [257, 359] on div "[EMAIL_ADDRESS][DOMAIN_NAME] home" at bounding box center [348, 368] width 209 height 18
copy div "[EMAIL_ADDRESS][DOMAIN_NAME]"
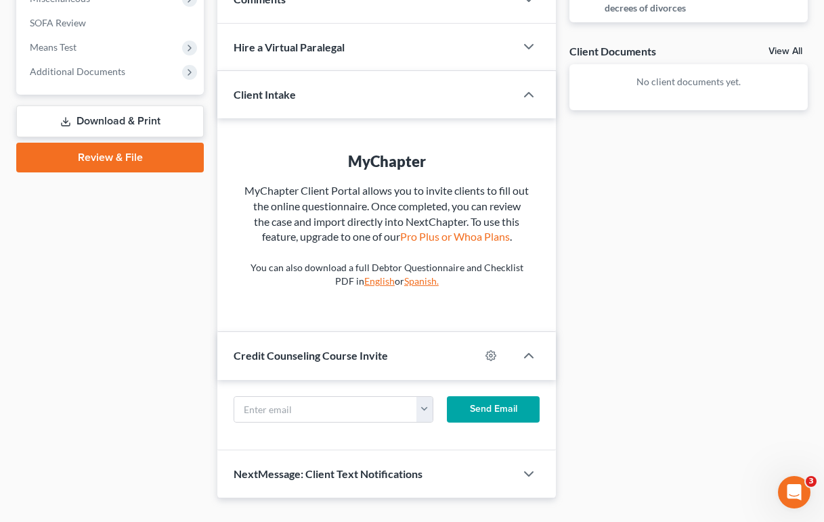
scroll to position [518, 0]
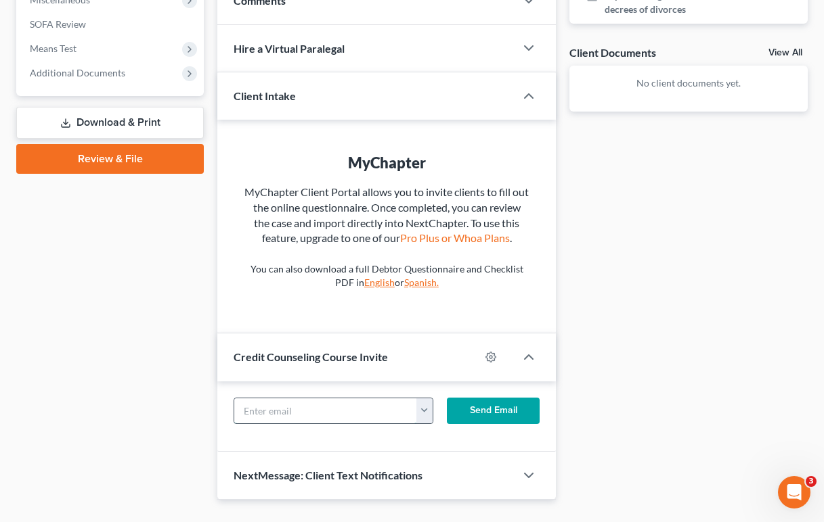
click at [309, 399] on input "text" at bounding box center [325, 412] width 183 height 26
paste input "[EMAIL_ADDRESS][DOMAIN_NAME]"
type input "[EMAIL_ADDRESS][DOMAIN_NAME]"
click at [97, 359] on div "Case Dashboard Payments Invoices Payments Payments Credit Report Client Profile" at bounding box center [109, 68] width 201 height 864
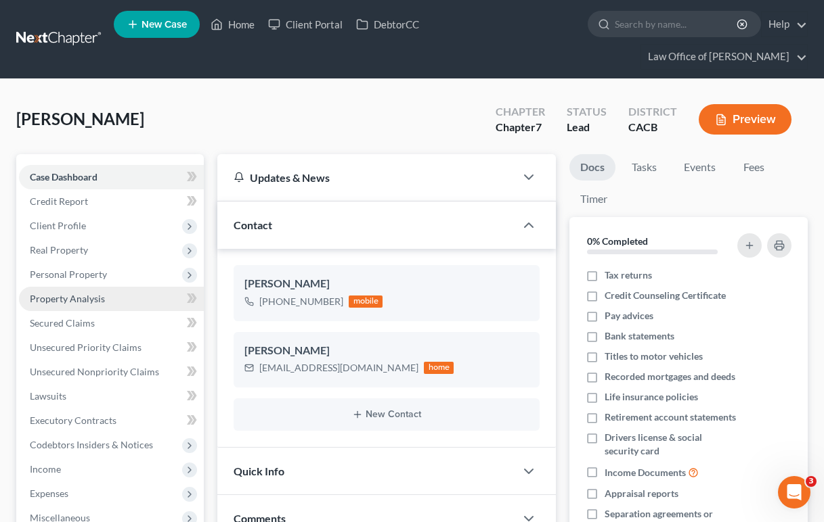
scroll to position [0, 0]
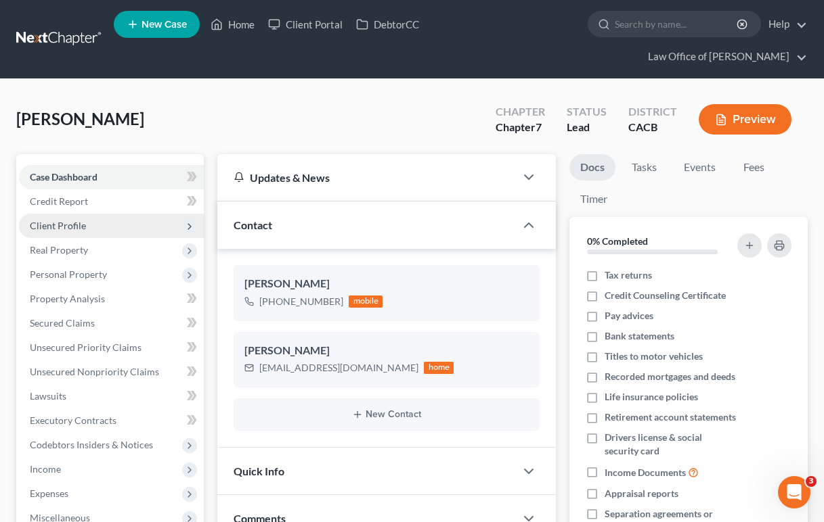
click at [141, 214] on span "Client Profile" at bounding box center [111, 226] width 185 height 24
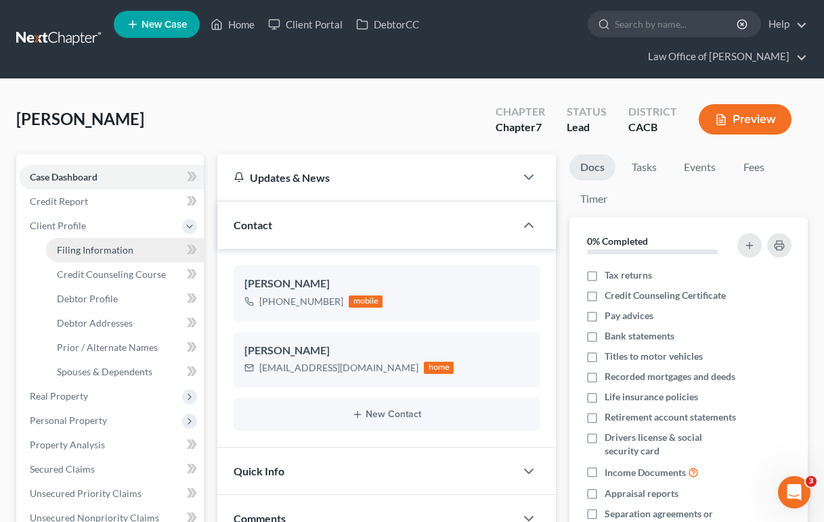
click at [132, 238] on link "Filing Information" at bounding box center [125, 250] width 158 height 24
select select "1"
select select "0"
select select "4"
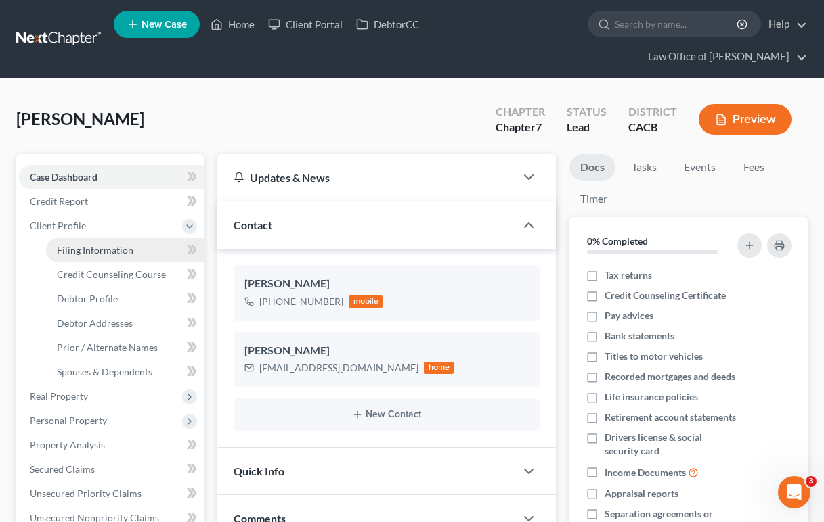
select select "0"
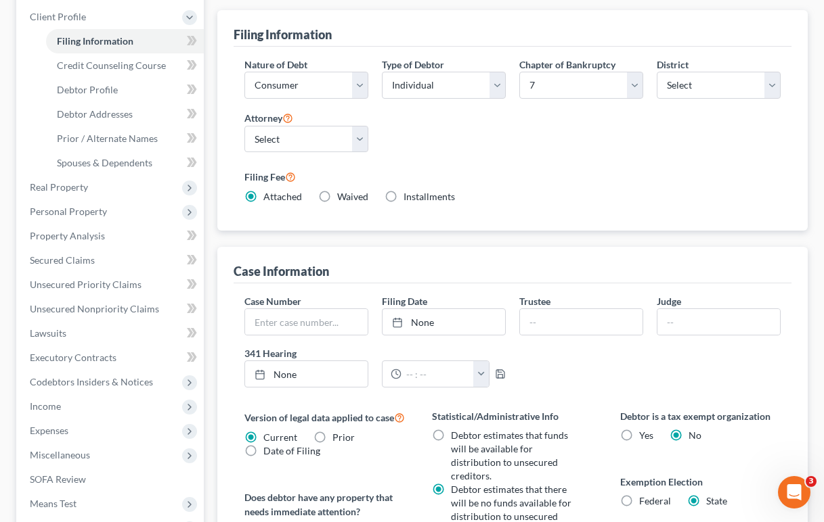
scroll to position [175, 0]
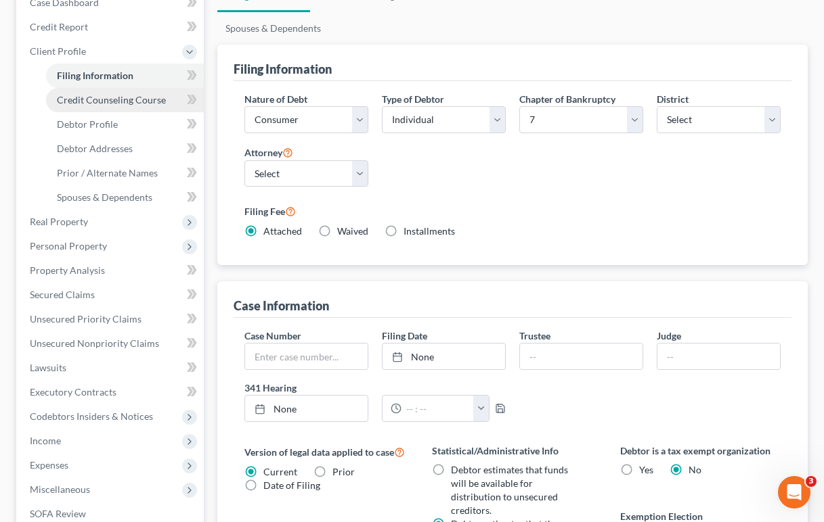
click at [139, 94] on span "Credit Counseling Course" at bounding box center [111, 100] width 109 height 12
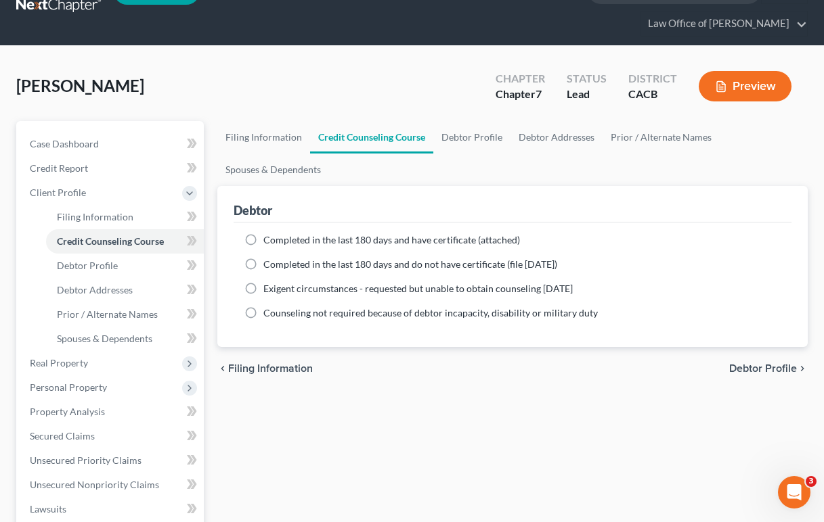
scroll to position [37, 0]
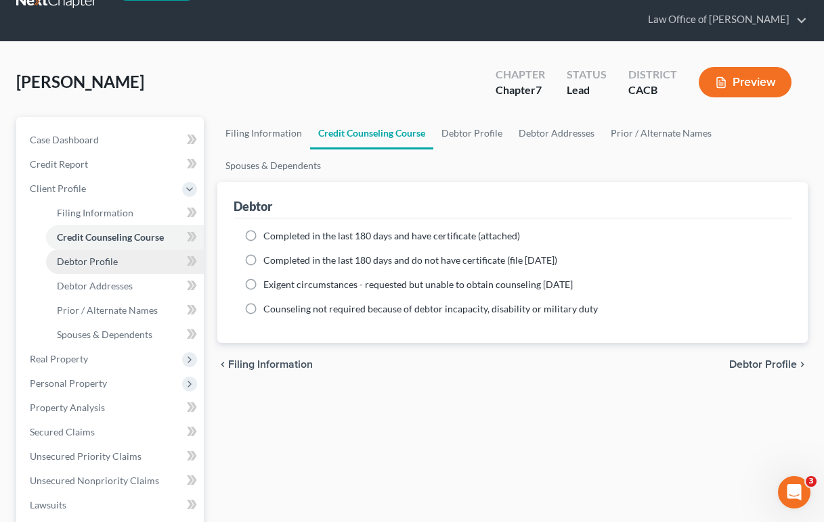
click at [124, 250] on link "Debtor Profile" at bounding box center [125, 262] width 158 height 24
select select "0"
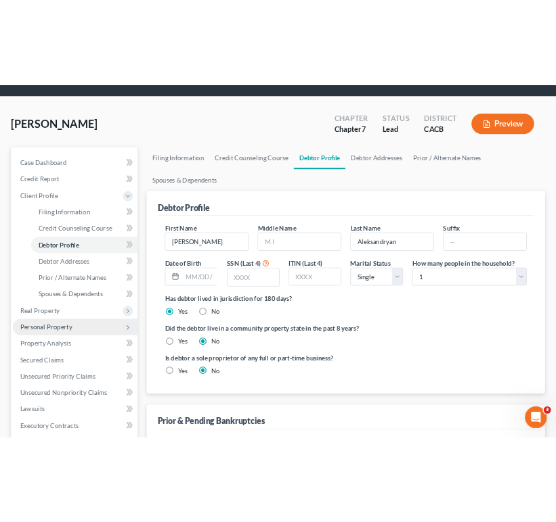
scroll to position [62, 0]
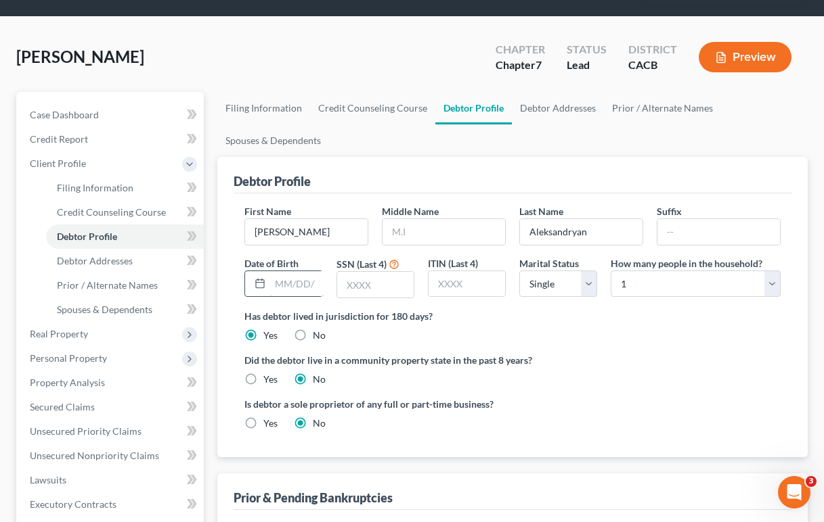
click at [280, 271] on input "text" at bounding box center [297, 284] width 54 height 26
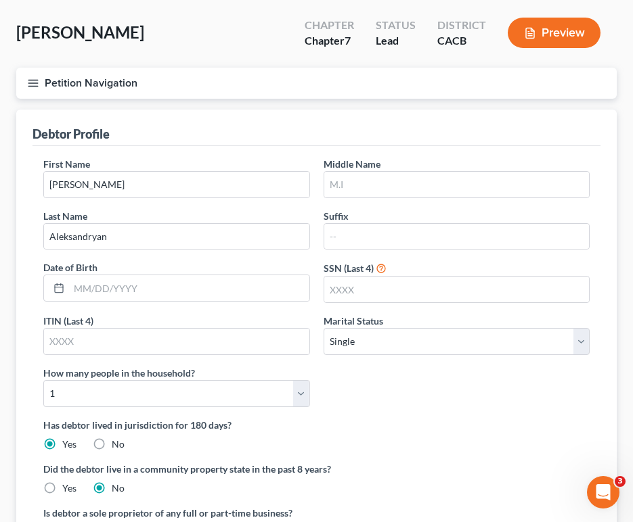
click at [25, 76] on button "Petition Navigation" at bounding box center [316, 83] width 600 height 31
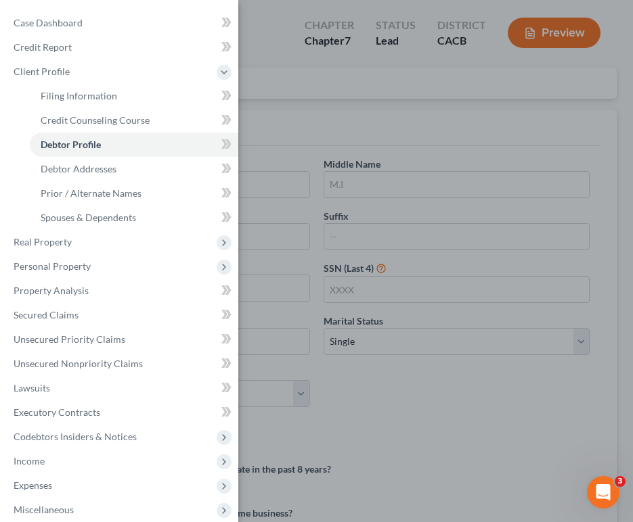
click at [321, 99] on div "Case Dashboard Payments Invoices Payments Payments Credit Report Client Profile" at bounding box center [316, 261] width 633 height 522
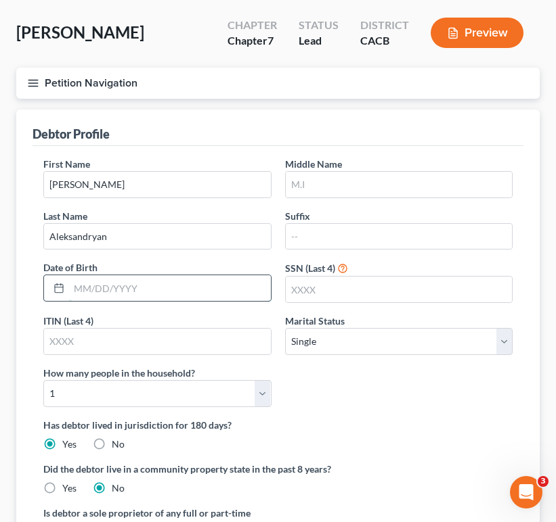
click at [127, 292] on input "text" at bounding box center [170, 288] width 202 height 26
type input "[DATE]"
click at [316, 286] on input "text" at bounding box center [399, 290] width 227 height 26
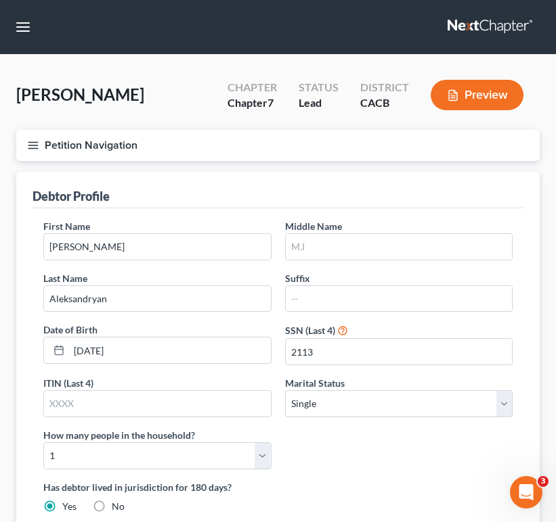
scroll to position [0, 0]
type input "2113"
click at [32, 142] on line "button" at bounding box center [32, 142] width 9 height 0
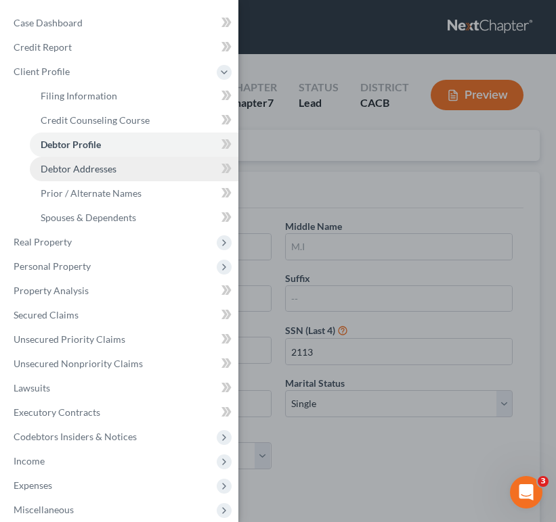
click at [126, 167] on link "Debtor Addresses" at bounding box center [134, 169] width 208 height 24
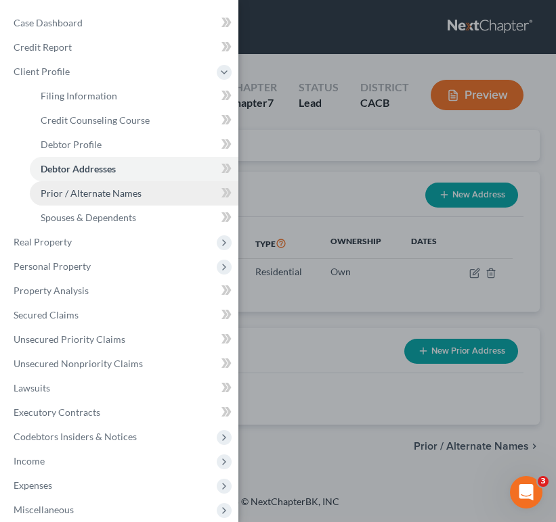
click at [160, 194] on link "Prior / Alternate Names" at bounding box center [134, 193] width 208 height 24
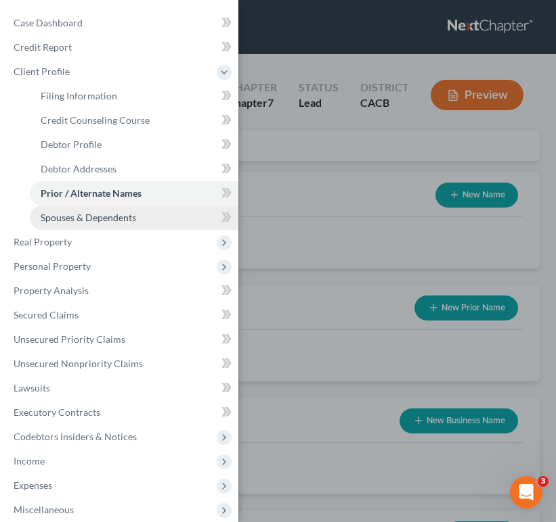
click at [130, 225] on link "Spouses & Dependents" at bounding box center [134, 218] width 208 height 24
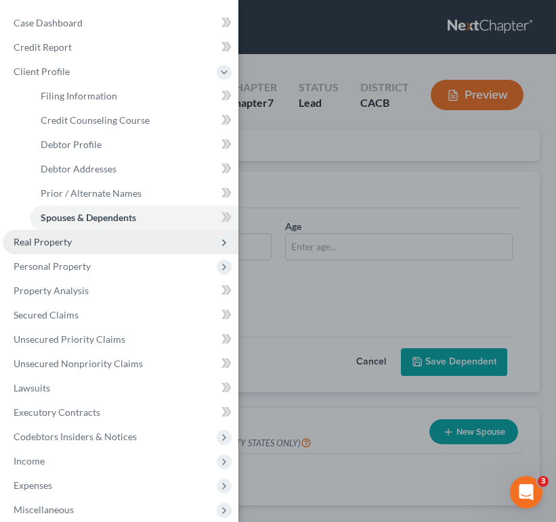
click at [112, 246] on span "Real Property" at bounding box center [121, 242] width 236 height 24
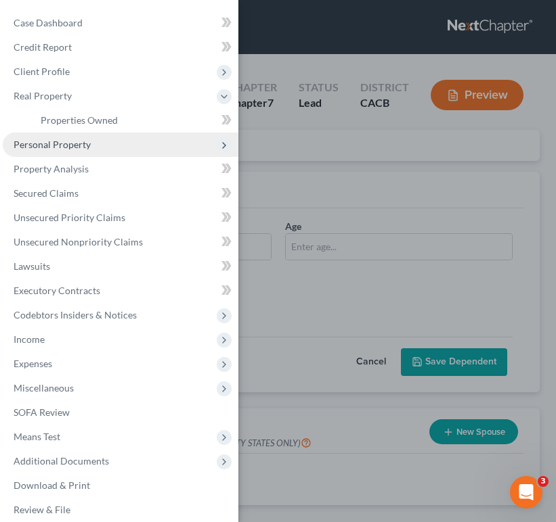
click at [102, 150] on span "Personal Property" at bounding box center [121, 145] width 236 height 24
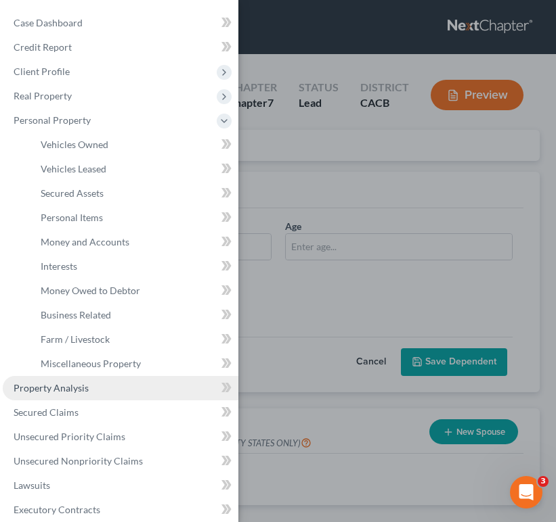
click at [104, 384] on link "Property Analysis" at bounding box center [121, 388] width 236 height 24
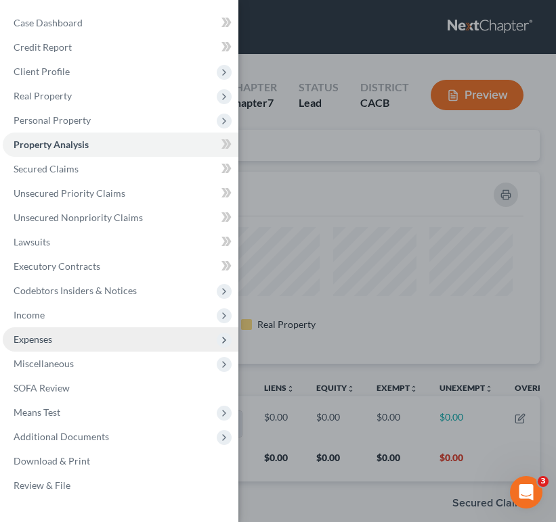
scroll to position [192, 523]
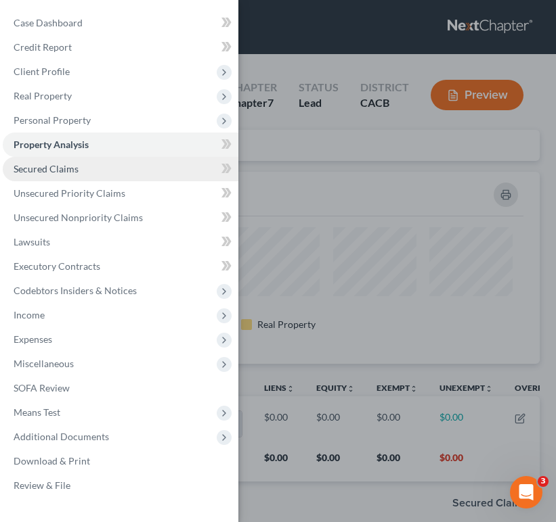
click at [114, 177] on link "Secured Claims" at bounding box center [121, 169] width 236 height 24
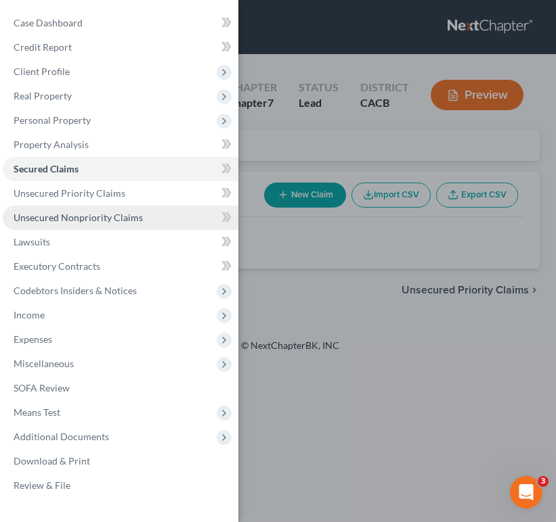
click at [120, 221] on span "Unsecured Nonpriority Claims" at bounding box center [78, 218] width 129 height 12
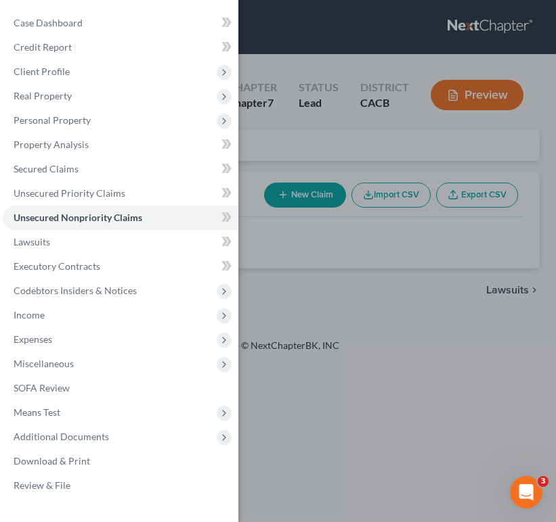
click at [286, 277] on div "Case Dashboard Payments Invoices Payments Payments Credit Report Client Profile" at bounding box center [278, 261] width 556 height 522
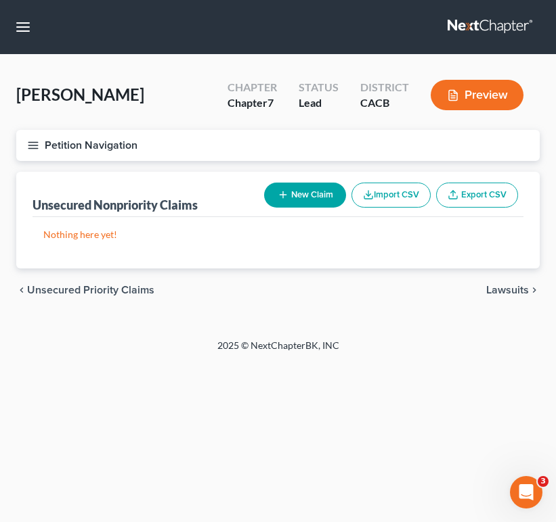
click at [302, 195] on button "New Claim" at bounding box center [305, 195] width 82 height 25
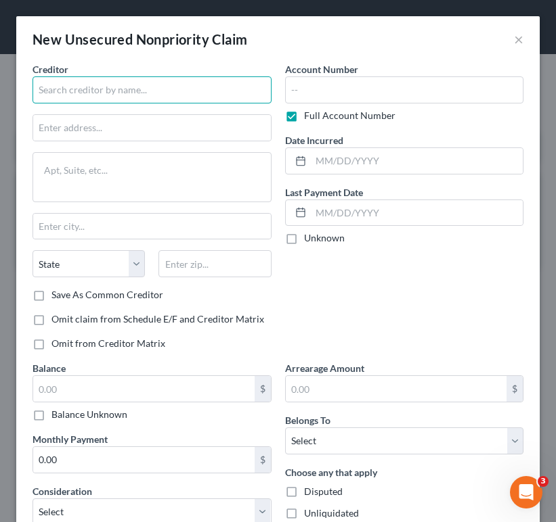
click at [164, 94] on input "text" at bounding box center [151, 89] width 239 height 27
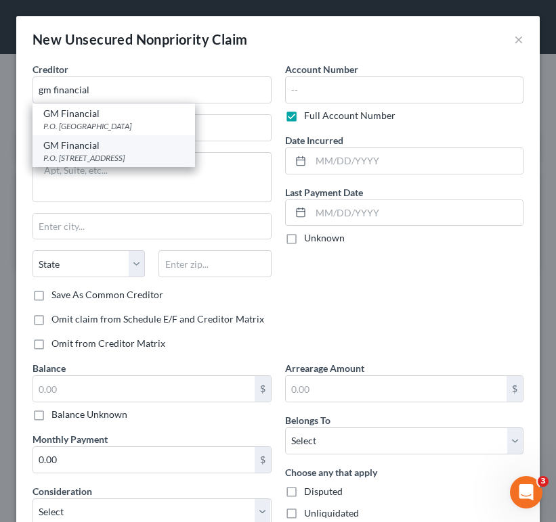
click at [175, 148] on div "GM Financial" at bounding box center [113, 146] width 141 height 14
type input "GM Financial"
type input "P.O. Box 181145"
type input "[GEOGRAPHIC_DATA]"
select select "45"
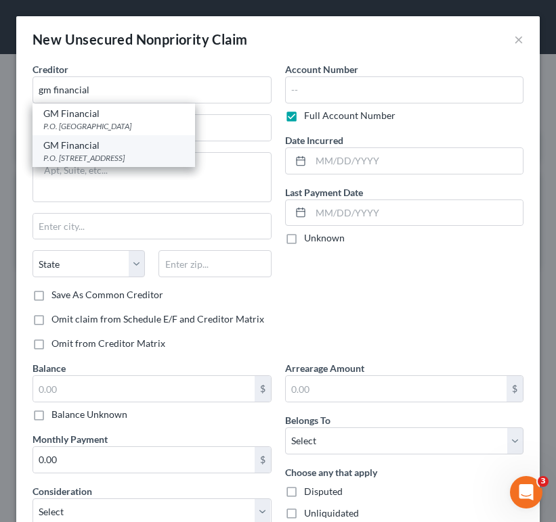
type input "76096"
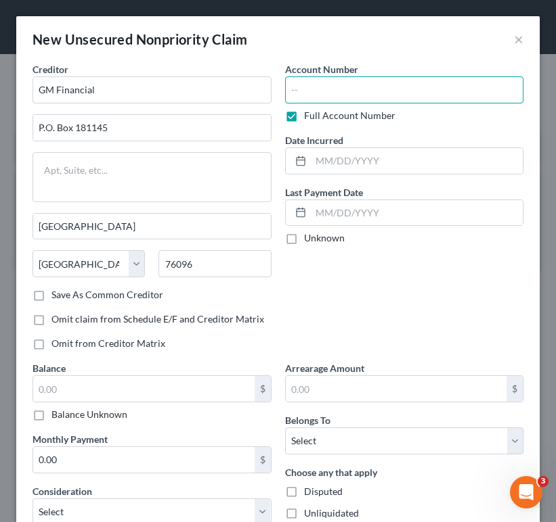
click at [355, 87] on input "text" at bounding box center [404, 89] width 239 height 27
type input "7473"
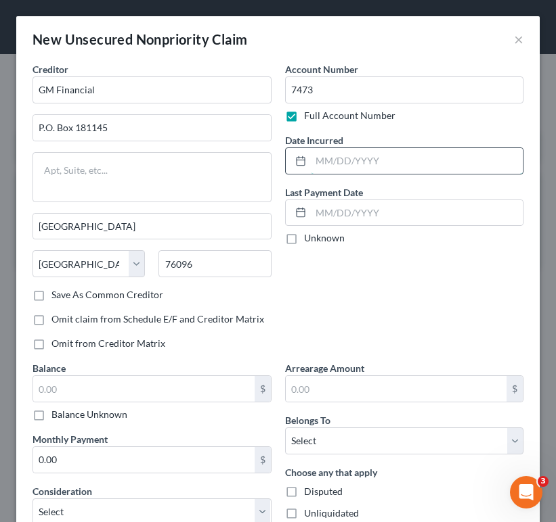
click at [367, 171] on input "text" at bounding box center [417, 161] width 213 height 26
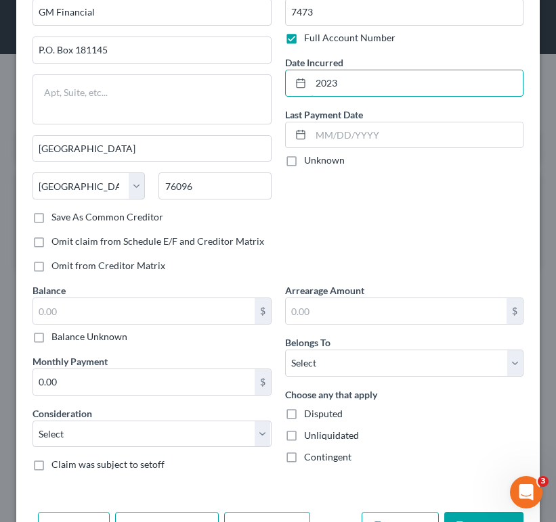
scroll to position [79, 0]
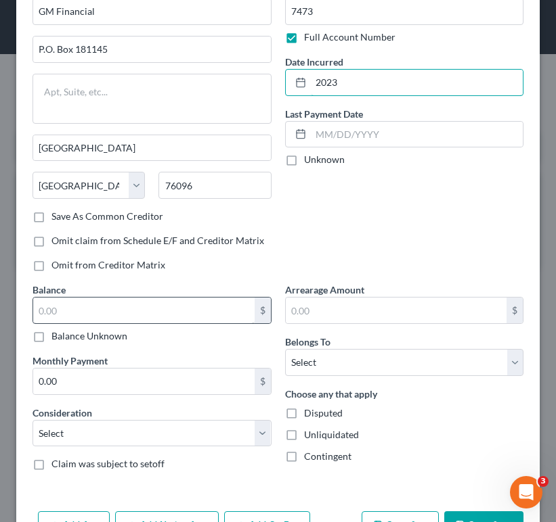
type input "2023"
click at [156, 309] on input "text" at bounding box center [143, 311] width 221 height 26
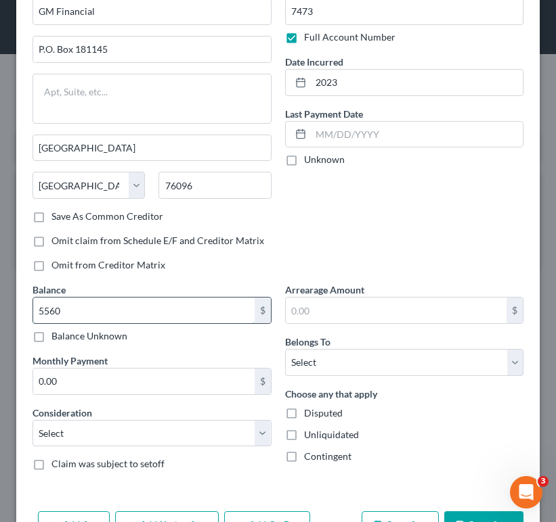
type input "5,560"
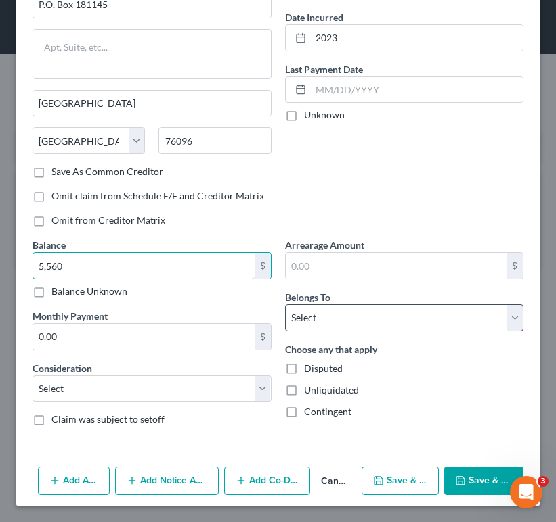
scroll to position [123, 0]
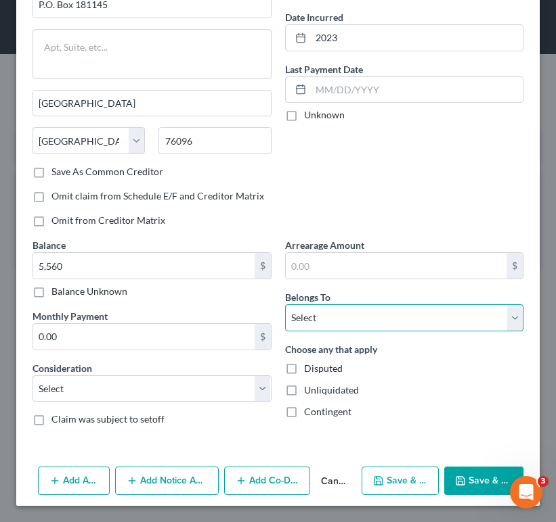
select select "0"
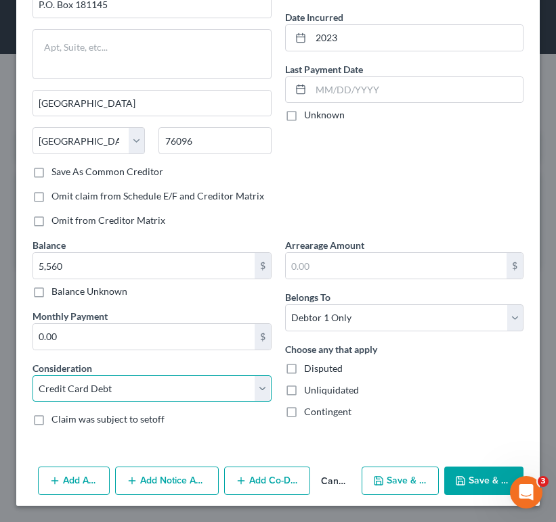
select select "4"
click at [476, 483] on button "Save & Close" at bounding box center [483, 481] width 79 height 28
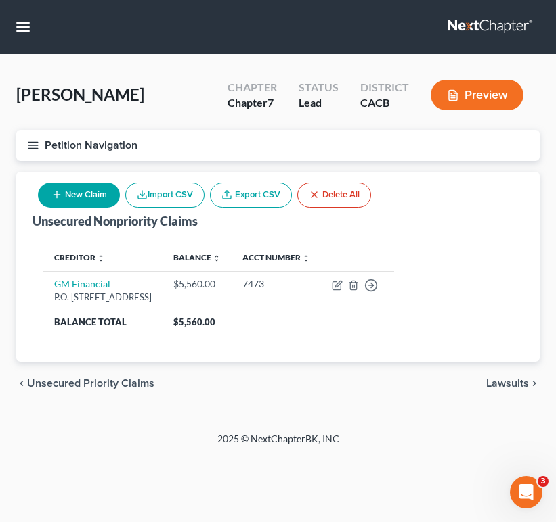
click at [86, 200] on button "New Claim" at bounding box center [79, 195] width 82 height 25
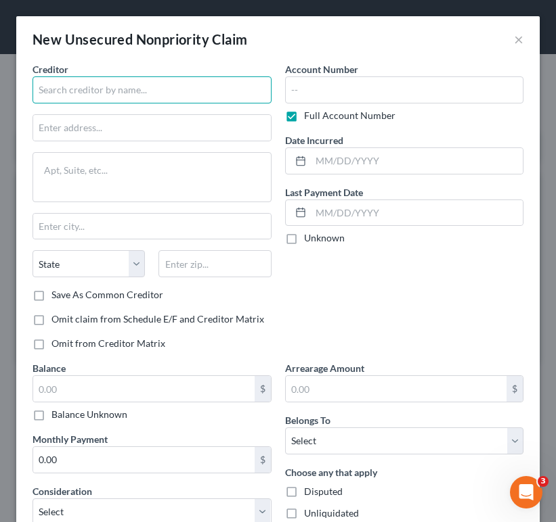
click at [84, 95] on input "text" at bounding box center [151, 89] width 239 height 27
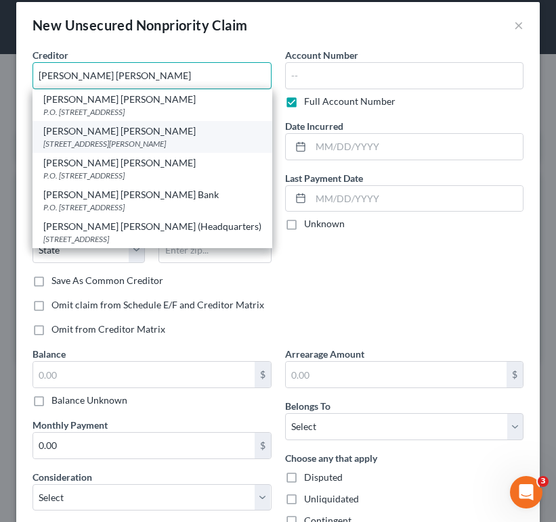
scroll to position [18, 0]
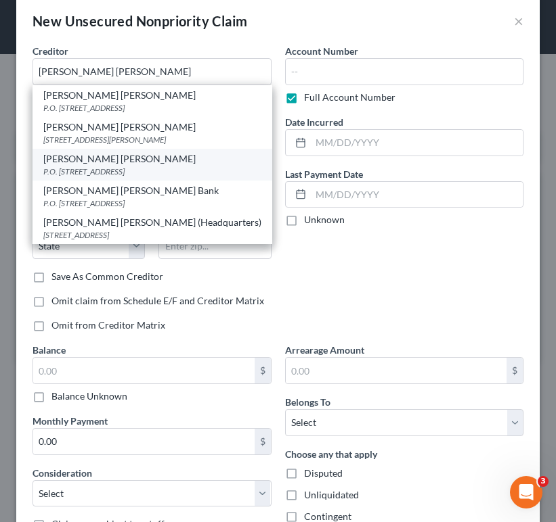
click at [197, 166] on div "P.O. [STREET_ADDRESS]" at bounding box center [152, 172] width 218 height 12
type input "[PERSON_NAME] [PERSON_NAME]"
type input "P.O. Box 3229"
type input "Wilmington"
select select "7"
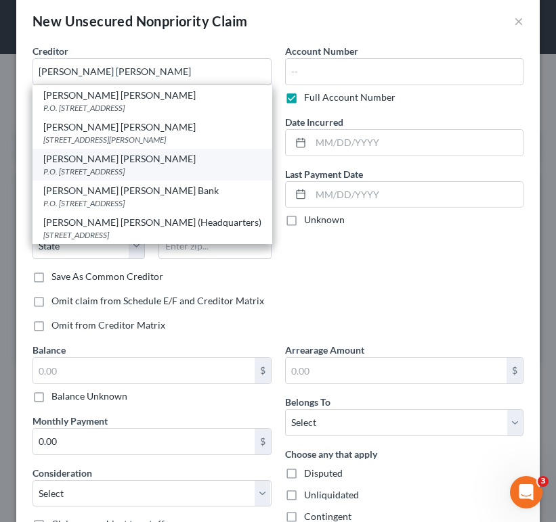
type input "19804"
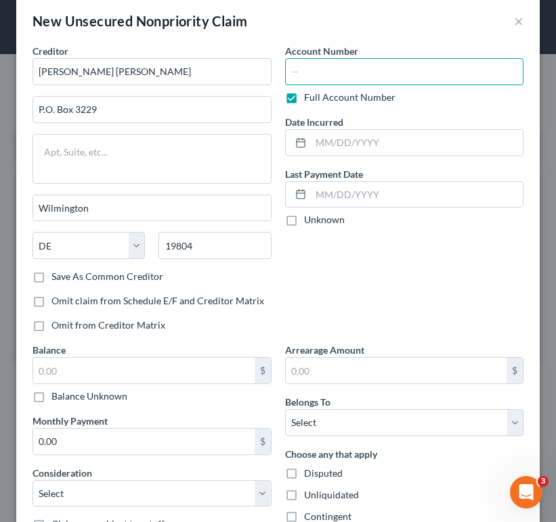
click at [326, 79] on input "text" at bounding box center [404, 71] width 239 height 27
type input "1204"
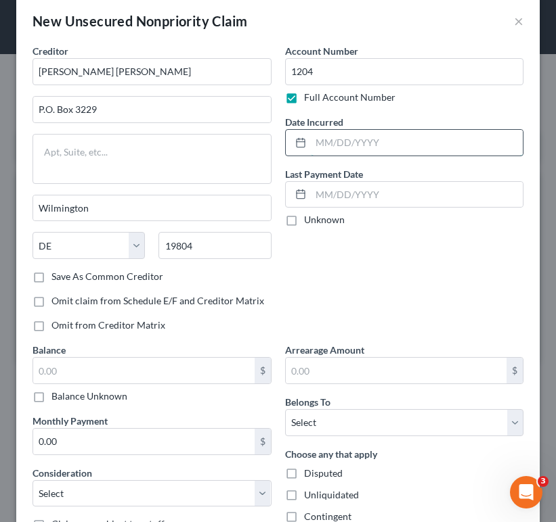
click at [342, 133] on input "text" at bounding box center [417, 143] width 213 height 26
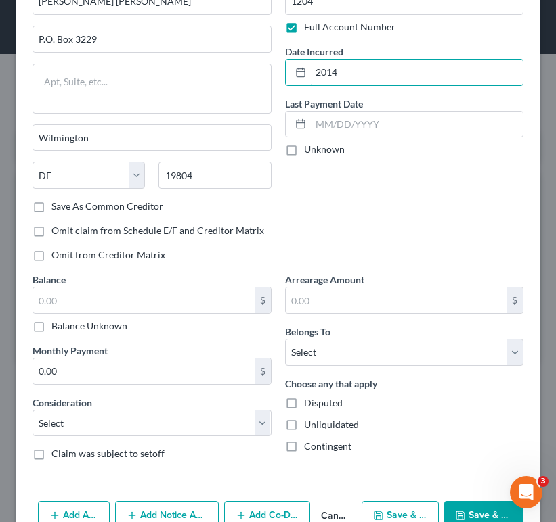
scroll to position [90, 0]
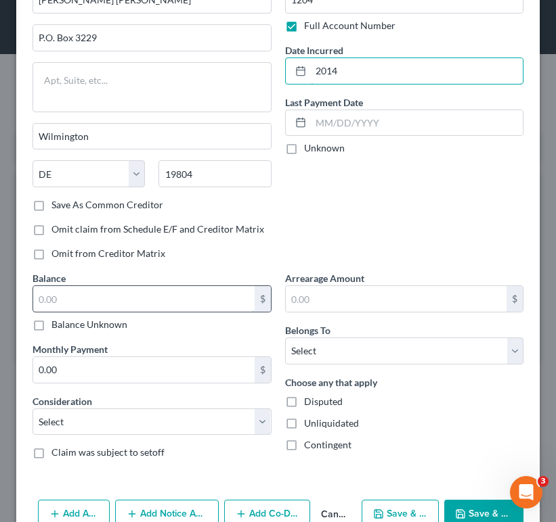
type input "2014"
click at [203, 298] on input "text" at bounding box center [143, 299] width 221 height 26
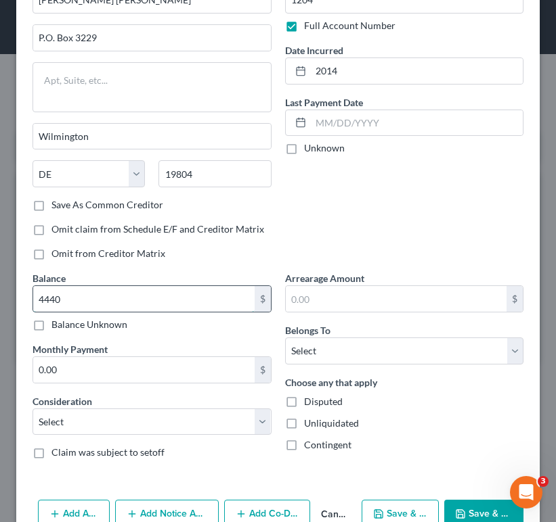
type input "4,440"
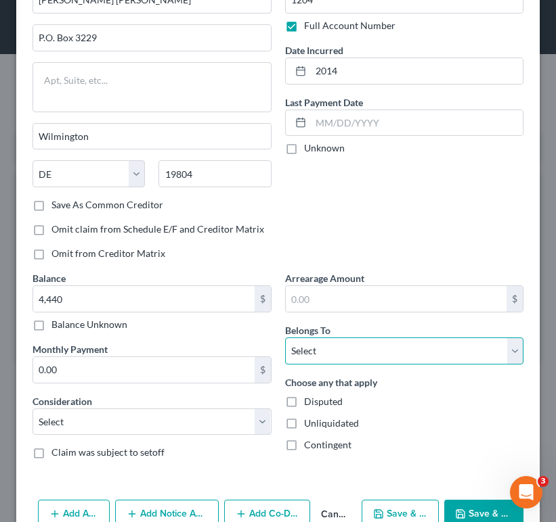
select select "0"
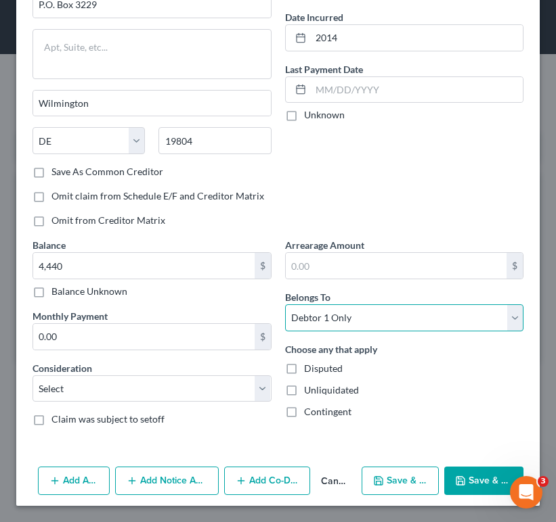
scroll to position [123, 0]
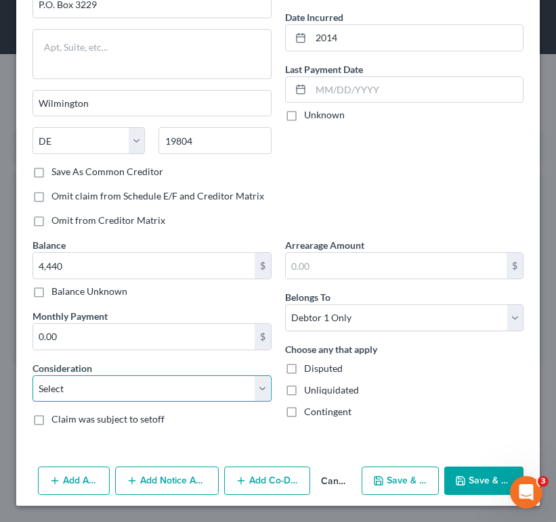
select select "17"
click at [478, 481] on button "Save & Close" at bounding box center [483, 481] width 79 height 28
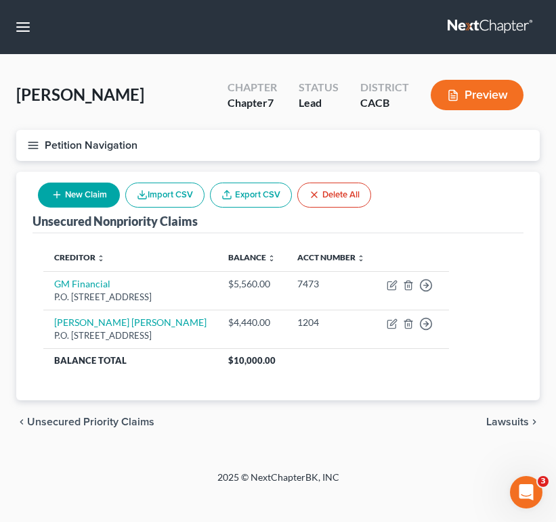
click at [95, 189] on button "New Claim" at bounding box center [79, 195] width 82 height 25
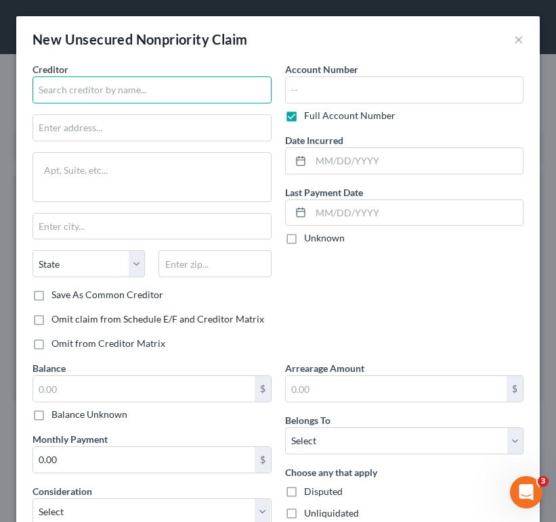
click at [107, 88] on input "text" at bounding box center [151, 89] width 239 height 27
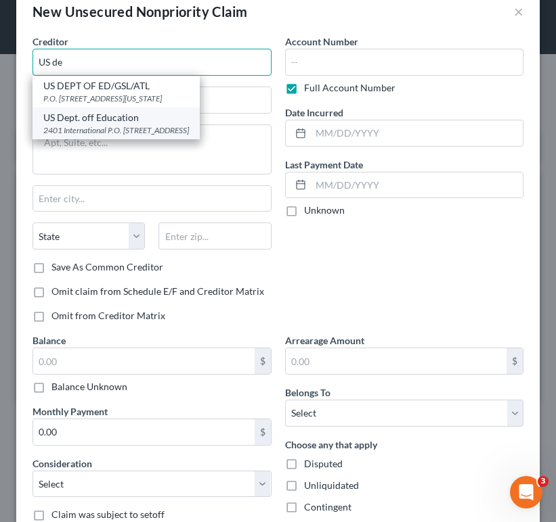
scroll to position [18, 0]
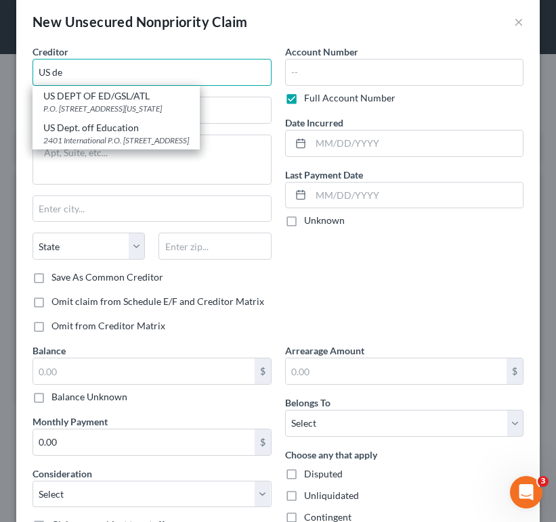
click at [146, 68] on input "US de" at bounding box center [151, 72] width 239 height 27
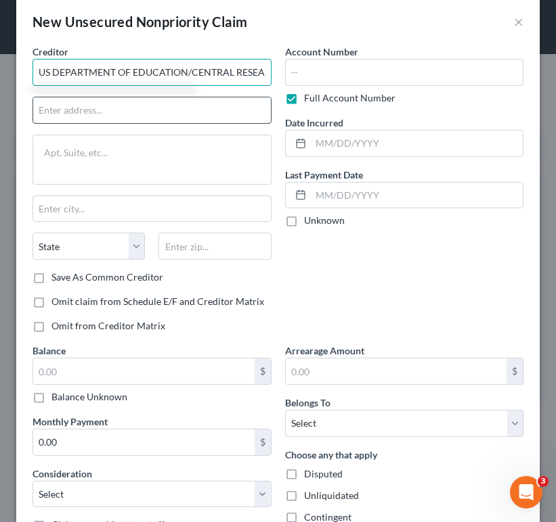
type input "US DEPARTMENT OF EDUCATION/CENTRAL RESEARCH INC"
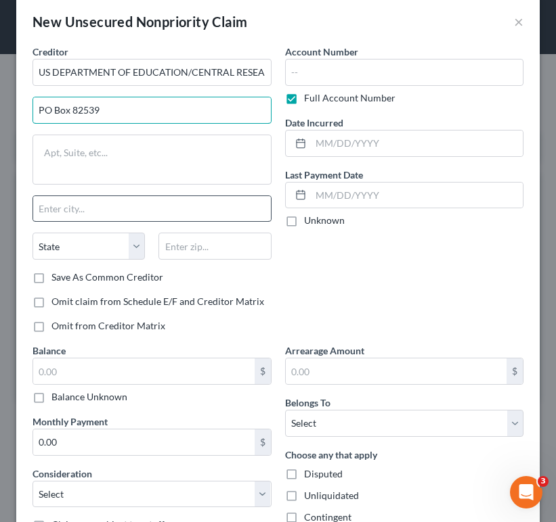
type input "PO Box 82539"
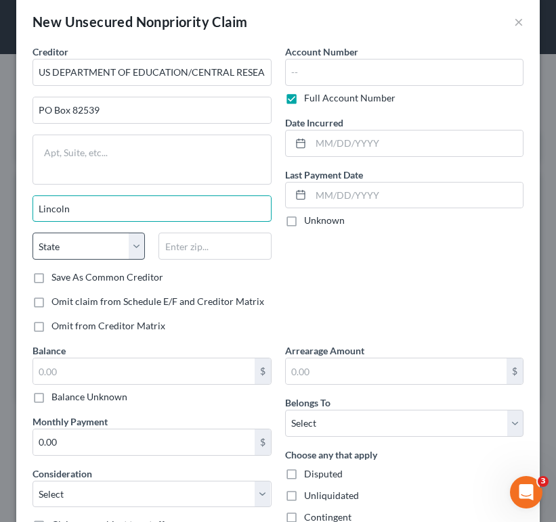
type input "Lincoln"
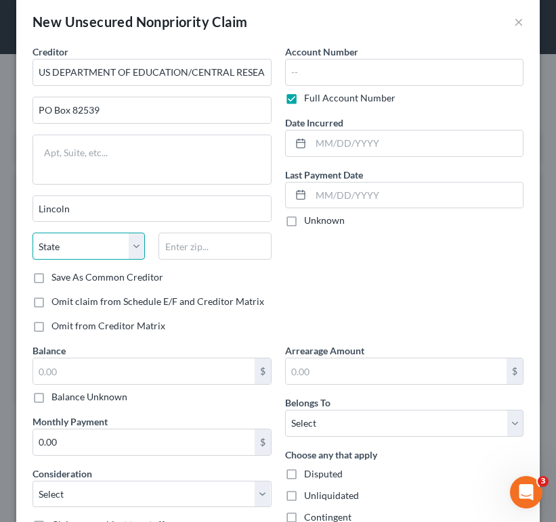
select select "30"
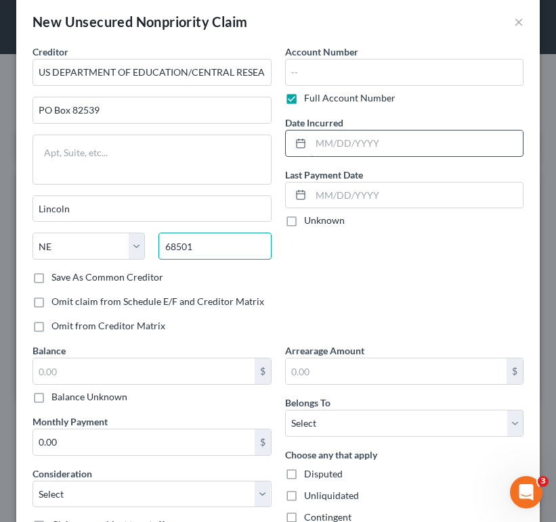
type input "68501"
click at [374, 148] on input "text" at bounding box center [417, 144] width 213 height 26
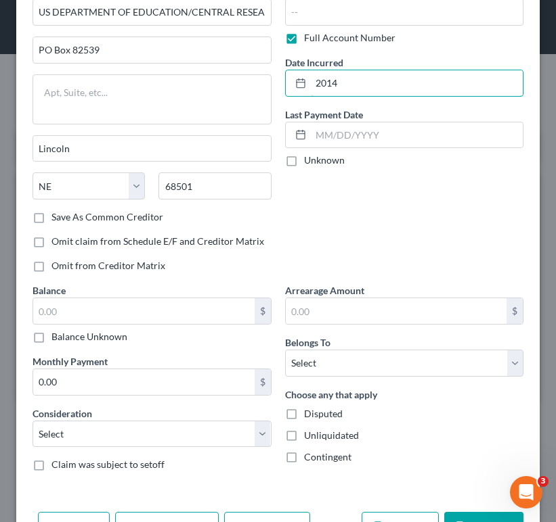
scroll to position [79, 0]
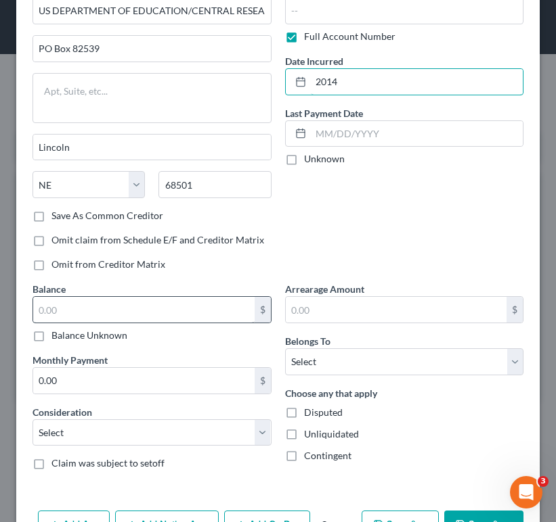
type input "2014"
click at [227, 305] on input "text" at bounding box center [143, 310] width 221 height 26
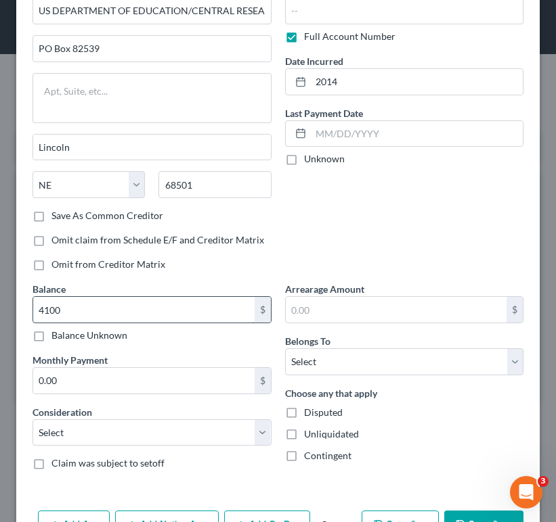
type input "4,100"
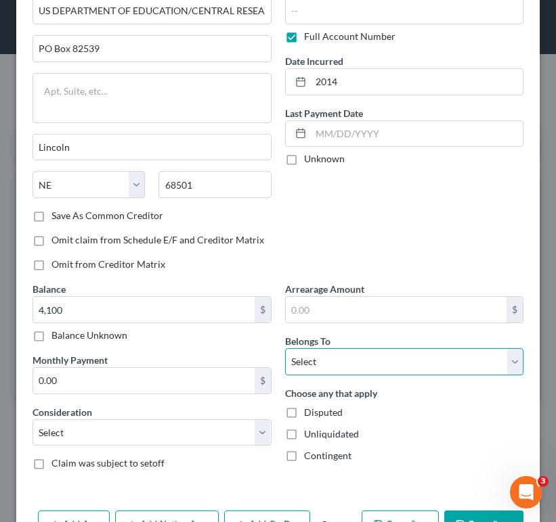
select select "0"
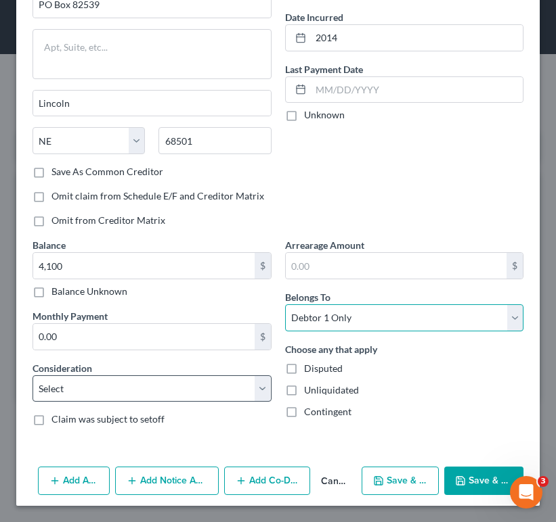
scroll to position [123, 0]
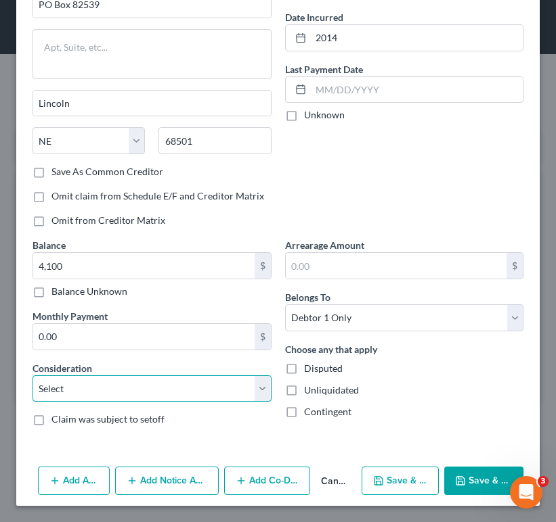
select select "17"
click at [466, 472] on button "Save & Close" at bounding box center [483, 481] width 79 height 28
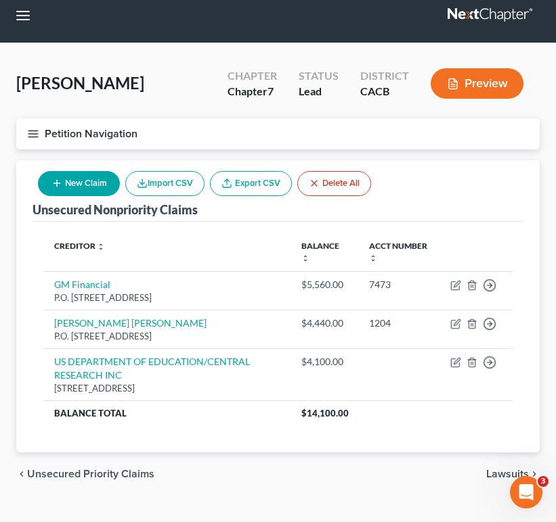
scroll to position [12, 0]
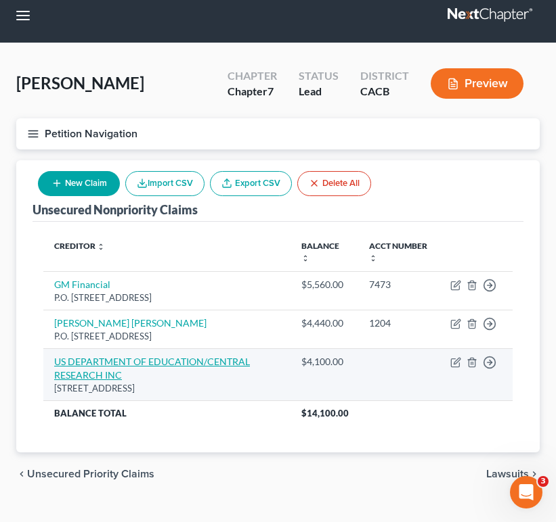
click at [105, 364] on link "US DEPARTMENT OF EDUCATION/CENTRAL RESEARCH INC" at bounding box center [152, 368] width 196 height 25
select select "30"
select select "17"
select select "0"
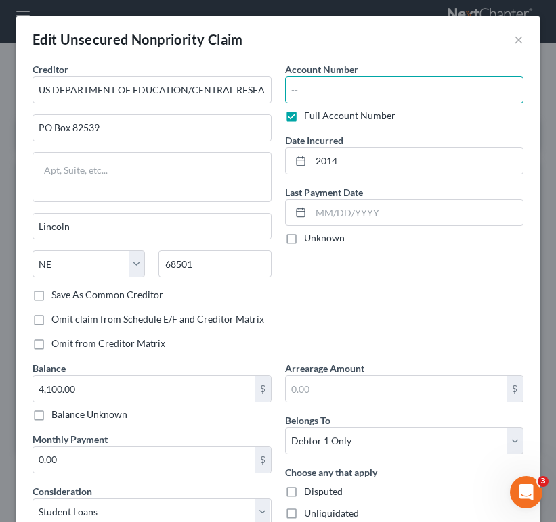
click at [353, 93] on input "text" at bounding box center [404, 89] width 239 height 27
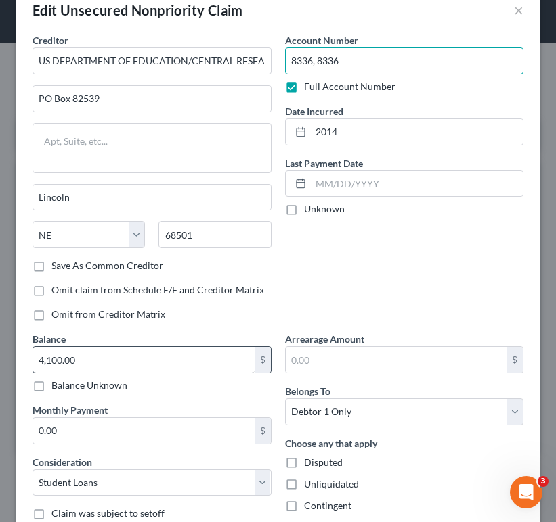
type input "8336, 8336"
click at [117, 362] on input "4,100.00" at bounding box center [143, 360] width 221 height 26
type input "12,200"
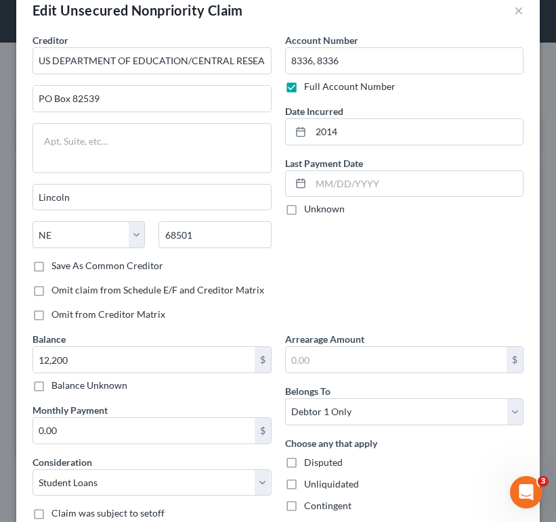
click at [383, 82] on label "Full Account Number" at bounding box center [349, 87] width 91 height 14
click at [318, 82] on input "Full Account Number" at bounding box center [313, 84] width 9 height 9
click at [355, 81] on label "Full Account Number" at bounding box center [349, 87] width 91 height 14
click at [318, 81] on input "Full Account Number" at bounding box center [313, 84] width 9 height 9
click at [357, 68] on input "8336" at bounding box center [404, 60] width 239 height 27
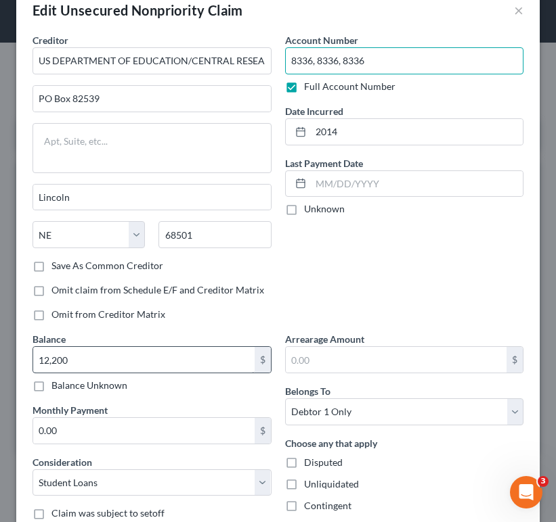
type input "8336, 8336, 8336"
click at [149, 363] on input "12,200" at bounding box center [143, 360] width 221 height 26
type input "16,000"
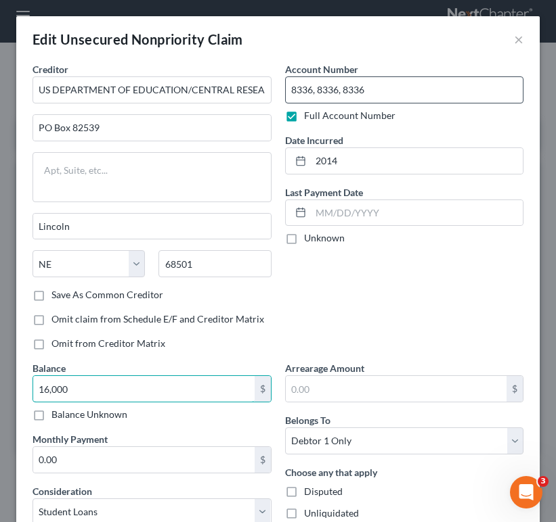
scroll to position [0, 0]
click at [389, 91] on input "8336, 8336, 8336" at bounding box center [404, 89] width 239 height 27
type input "8336, 8336, 8336, 8336"
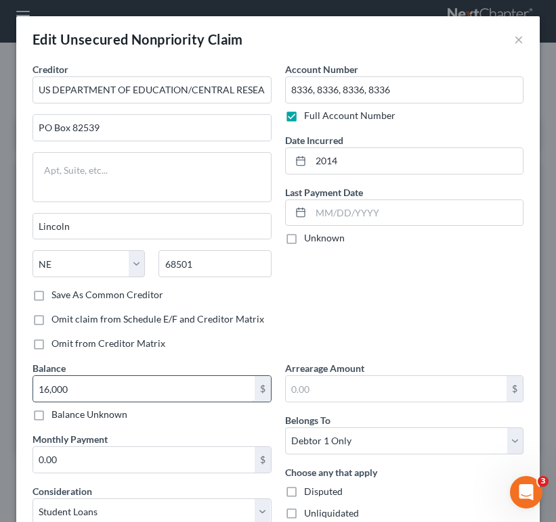
click at [93, 397] on input "16,000" at bounding box center [143, 389] width 221 height 26
drag, startPoint x: 81, startPoint y: 388, endPoint x: 46, endPoint y: 390, distance: 35.3
click at [46, 390] on input "21,500" at bounding box center [143, 389] width 221 height 26
type input "23,400"
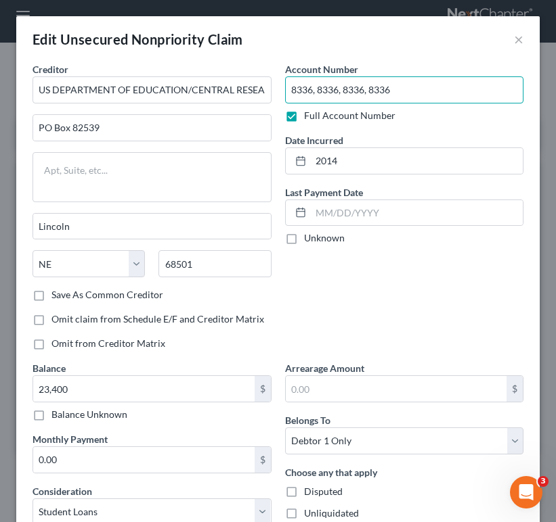
click at [408, 79] on input "8336, 8336, 8336, 8336" at bounding box center [404, 89] width 239 height 27
click at [401, 88] on input "8336, 8336, 8336, 8336" at bounding box center [404, 89] width 239 height 27
type input "8336, 8336, 8336, 8336, 8336, 8336"
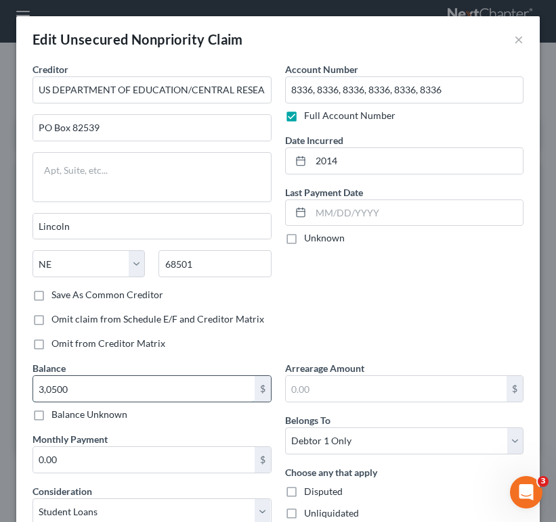
type input "30,500"
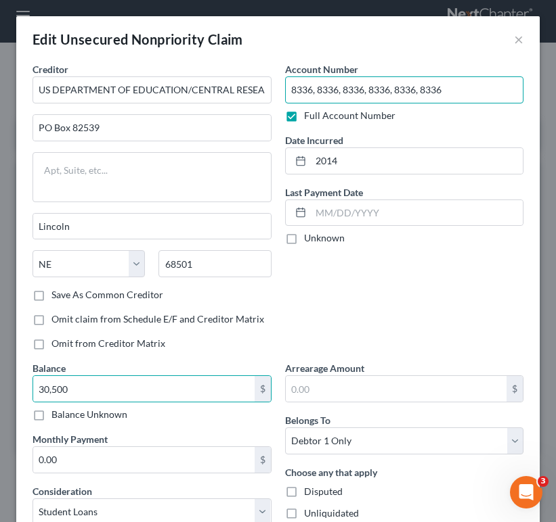
click at [464, 81] on input "8336, 8336, 8336, 8336, 8336, 8336" at bounding box center [404, 89] width 239 height 27
click at [464, 92] on input "8336, 8336, 8336, 8336, 8336, 8336" at bounding box center [404, 89] width 239 height 27
type input "8336, 8336, 8336, 8336, 8336, 8336, 8336"
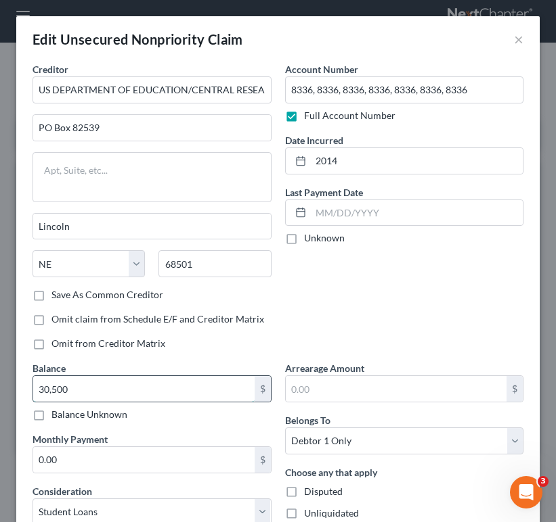
click at [116, 386] on input "30,500" at bounding box center [143, 389] width 221 height 26
type input "35,600"
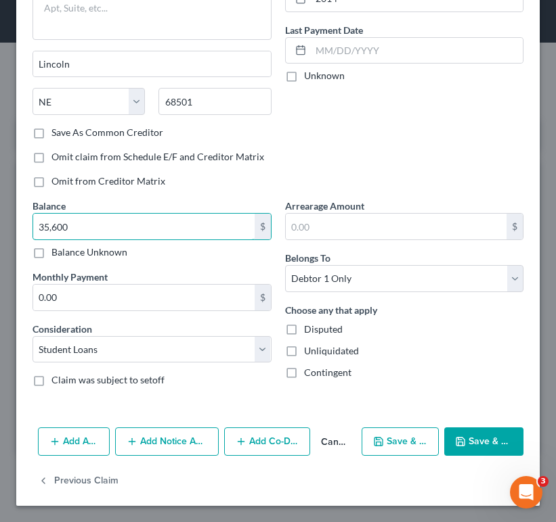
scroll to position [162, 0]
click at [478, 437] on button "Save & Close" at bounding box center [483, 442] width 79 height 28
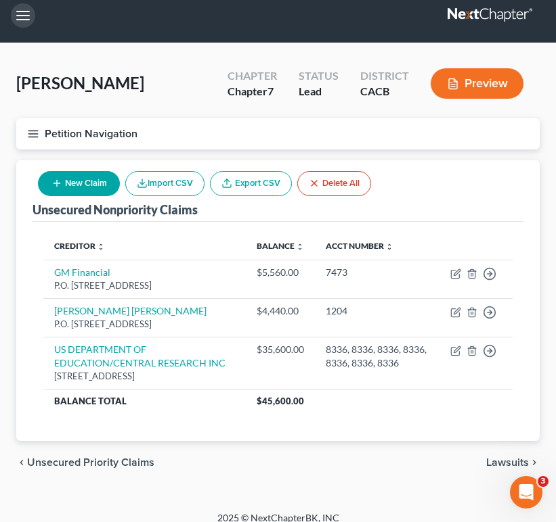
click at [20, 12] on button "button" at bounding box center [23, 15] width 24 height 24
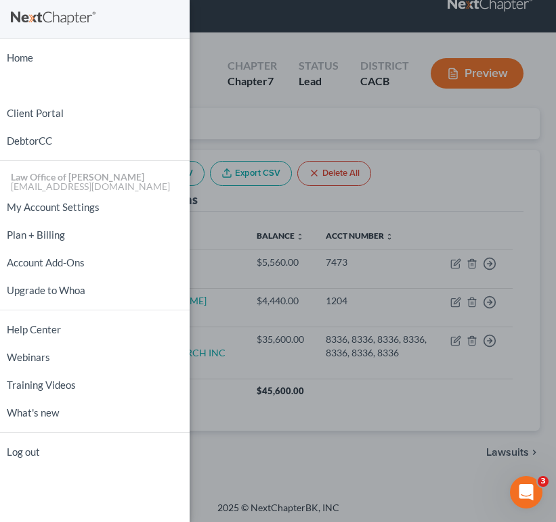
click at [273, 99] on div "Home New Case Client Portal DebtorCC Law Office of [PERSON_NAME] [EMAIL_ADDRESS…" at bounding box center [278, 261] width 556 height 522
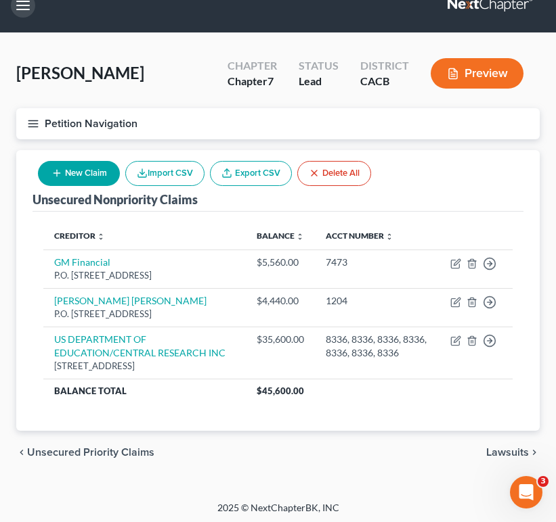
scroll to position [15, 0]
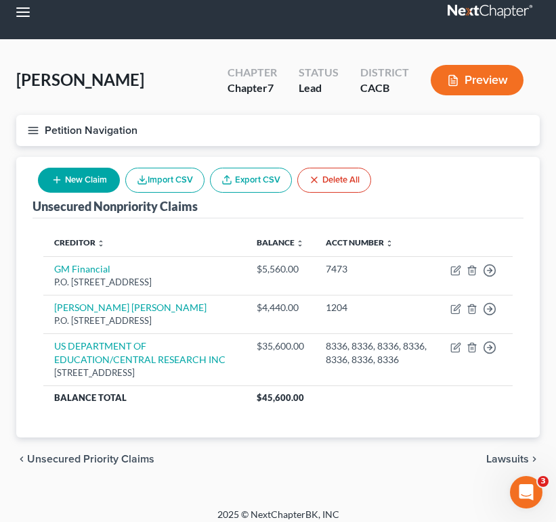
click at [32, 136] on icon "button" at bounding box center [33, 131] width 12 height 12
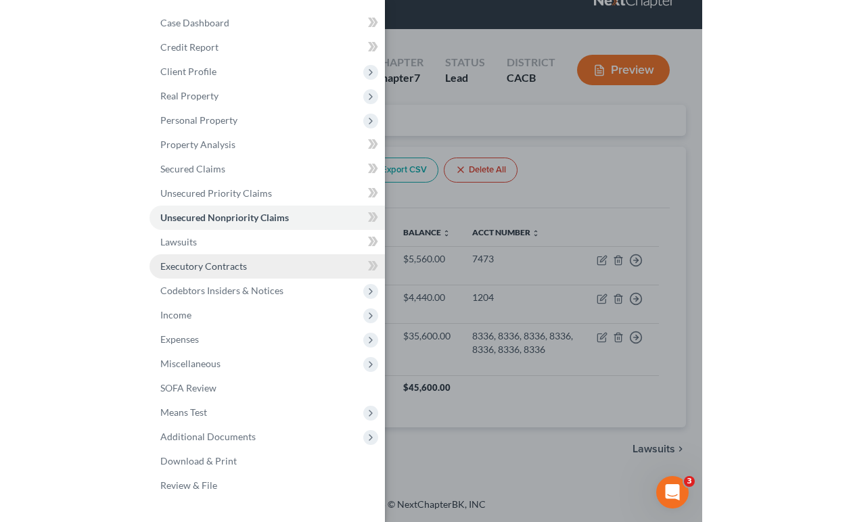
scroll to position [24, 0]
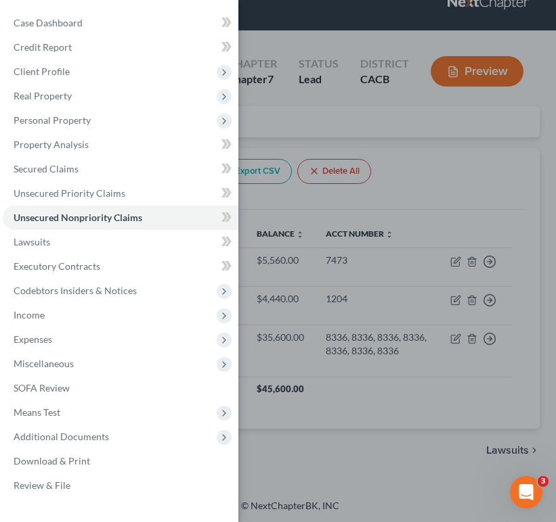
click at [336, 129] on div "Case Dashboard Payments Invoices Payments Payments Credit Report Client Profile" at bounding box center [278, 261] width 556 height 522
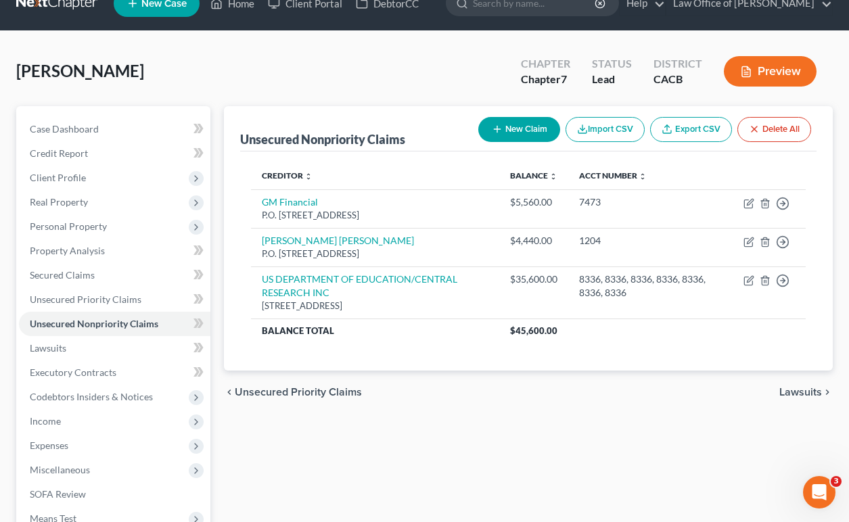
click at [549, 446] on div "Unsecured Nonpriority Claims New Claim Import CSV Export CSV Delete All Credito…" at bounding box center [528, 375] width 623 height 538
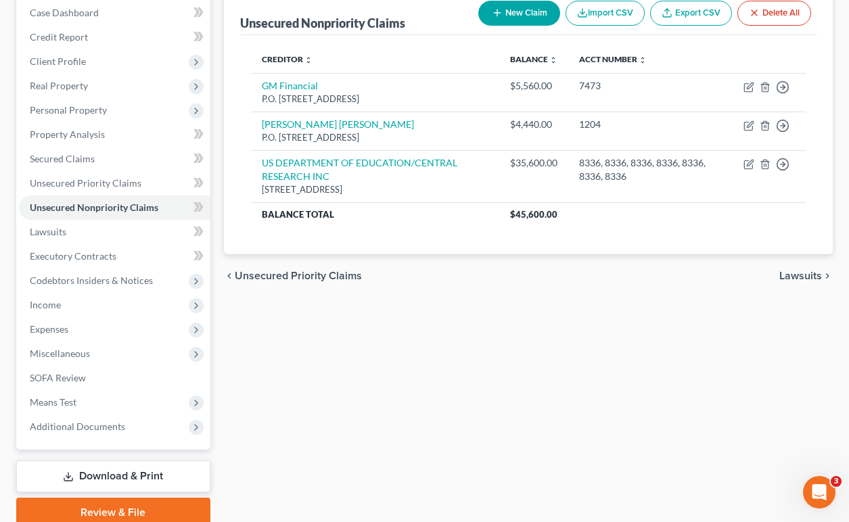
scroll to position [143, 0]
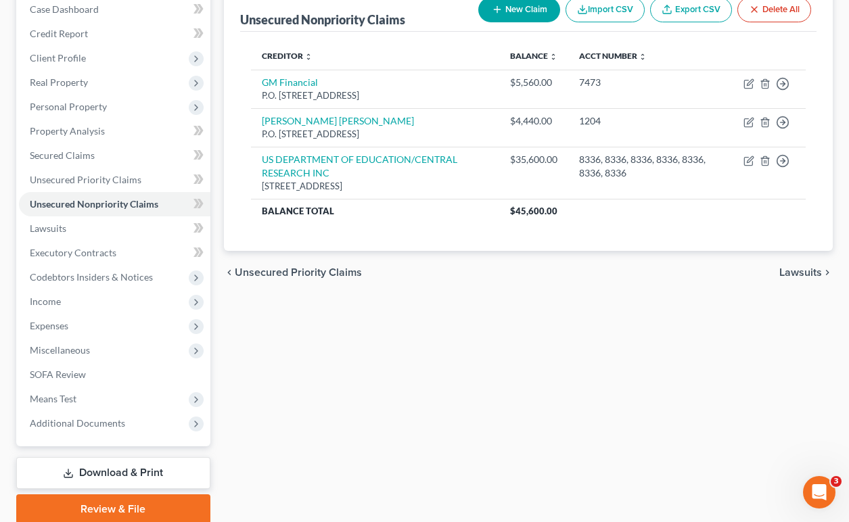
click at [474, 483] on div "Unsecured Nonpriority Claims New Claim Import CSV Export CSV Delete All Credito…" at bounding box center [528, 255] width 623 height 538
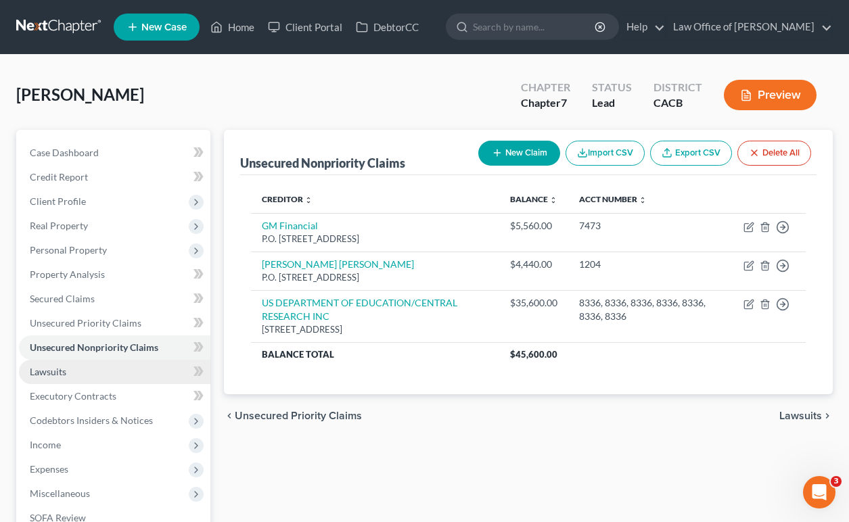
scroll to position [0, 0]
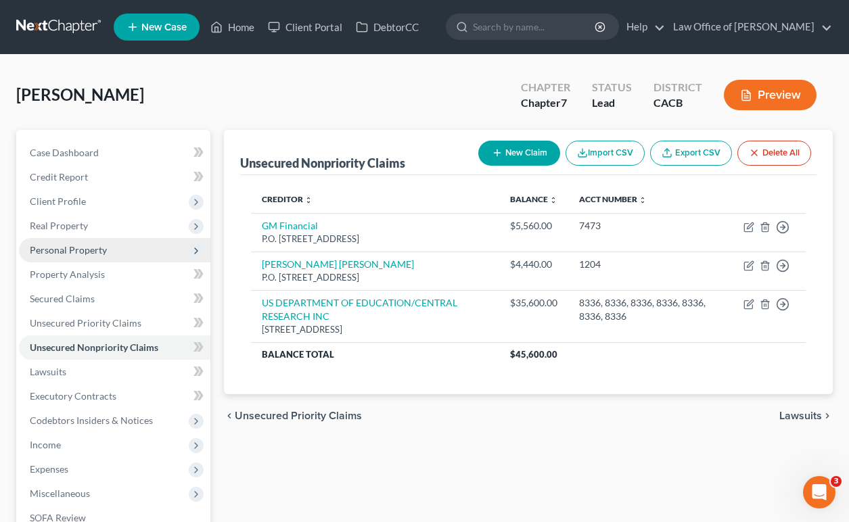
click at [119, 253] on span "Personal Property" at bounding box center [115, 250] width 192 height 24
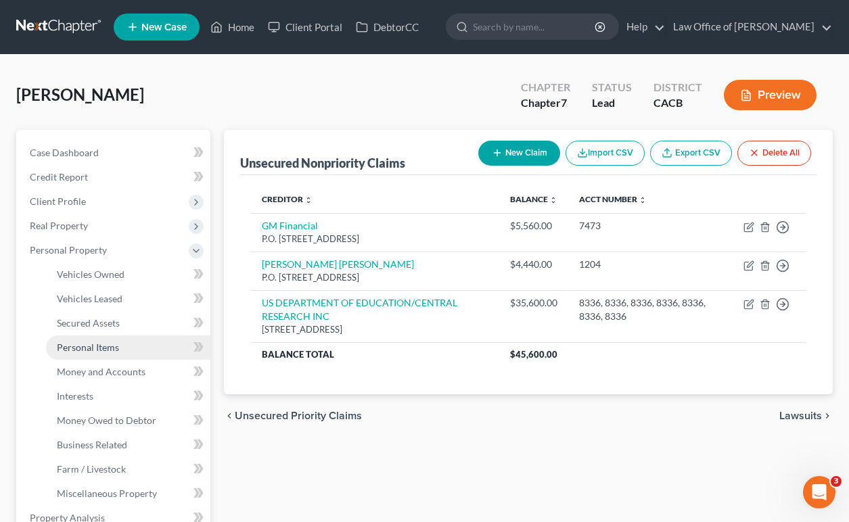
click at [134, 340] on link "Personal Items" at bounding box center [128, 348] width 164 height 24
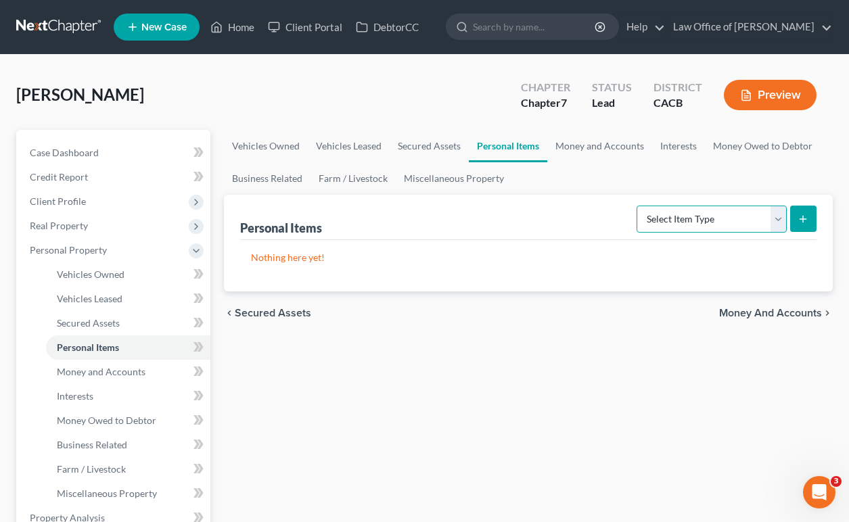
select select "electronics"
click at [799, 217] on icon "submit" at bounding box center [803, 219] width 11 height 11
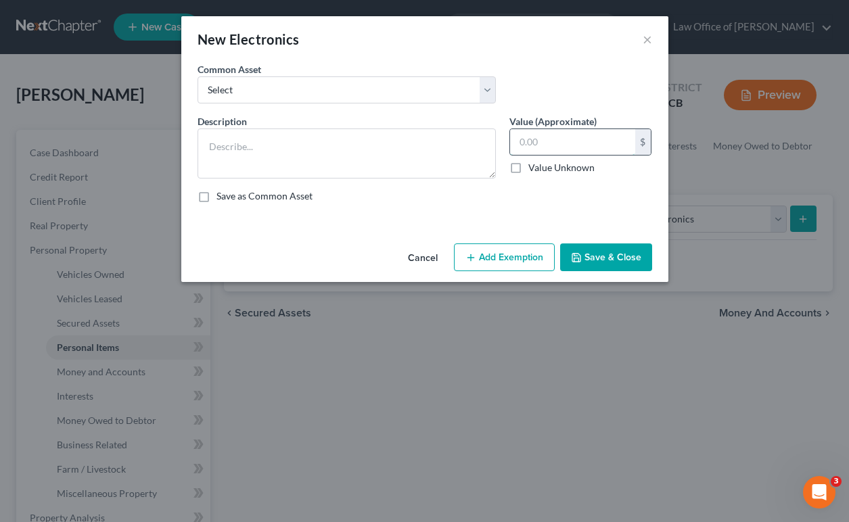
click at [545, 146] on input "text" at bounding box center [572, 142] width 125 height 26
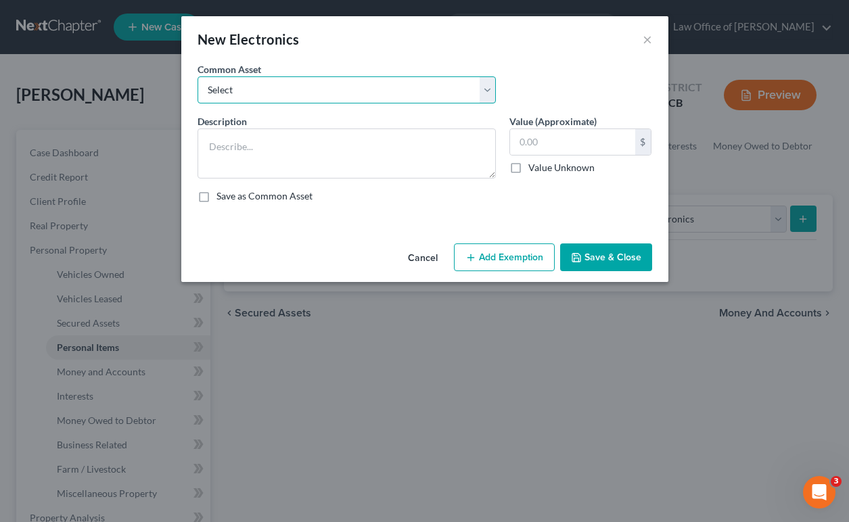
select select "0"
type textarea "General electronics, equipment and recreational personal property."
type input "2,000.00"
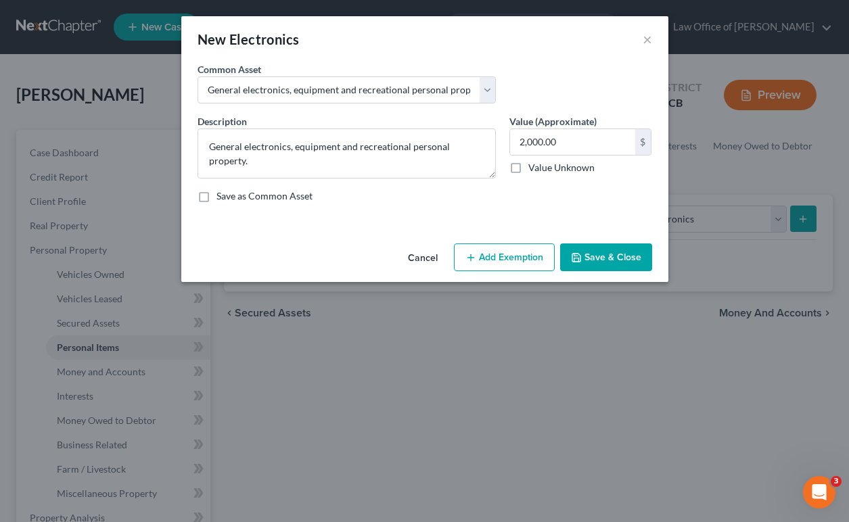
click at [629, 248] on button "Save & Close" at bounding box center [606, 258] width 92 height 28
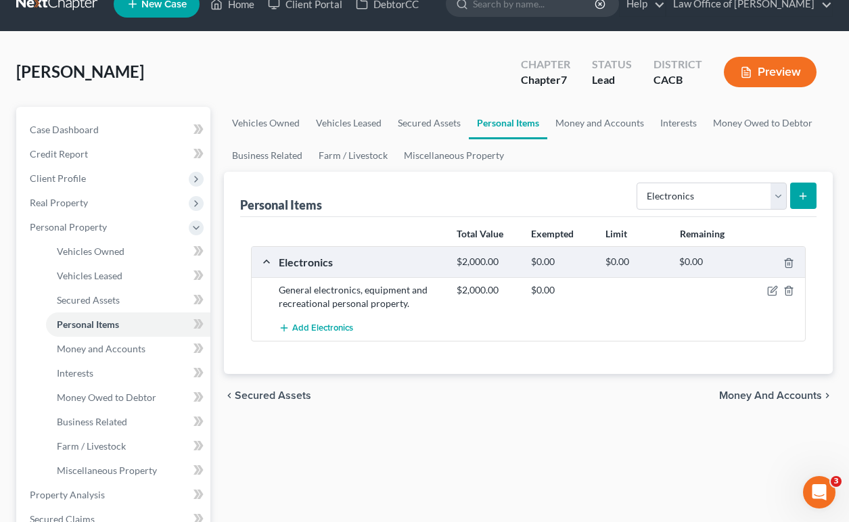
scroll to position [36, 0]
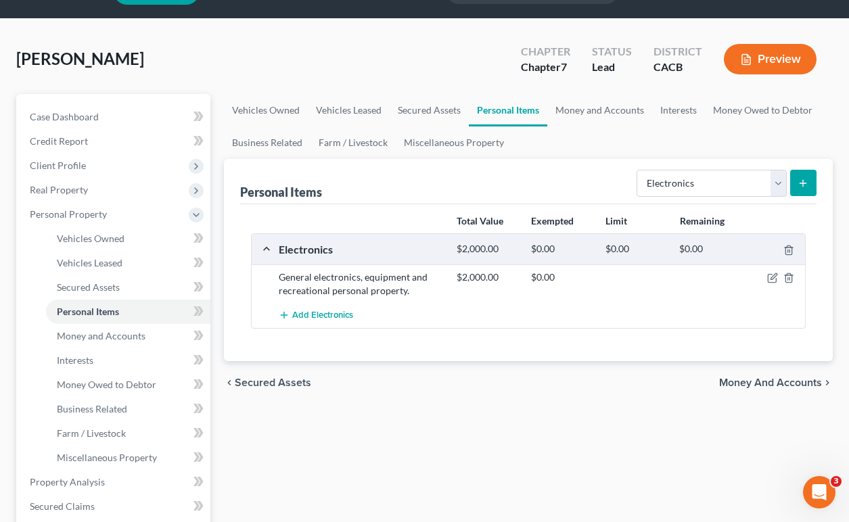
click at [805, 181] on icon "submit" at bounding box center [803, 183] width 11 height 11
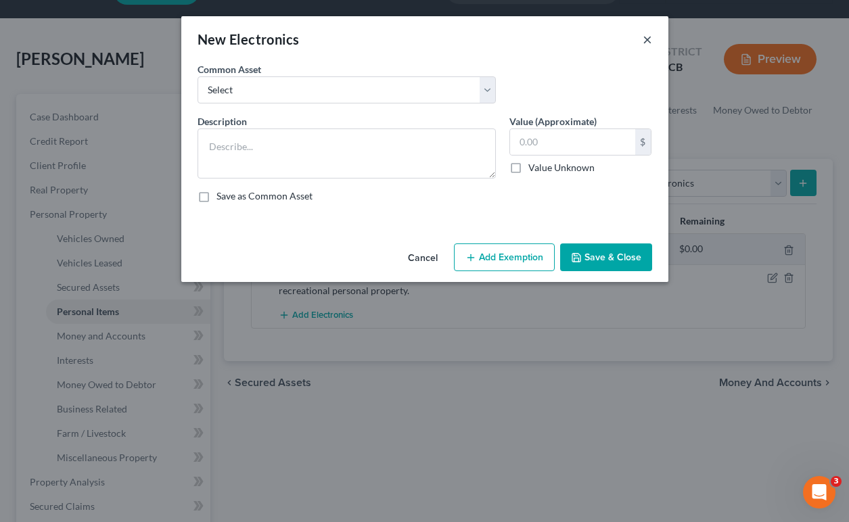
click at [643, 31] on button "×" at bounding box center [647, 39] width 9 height 16
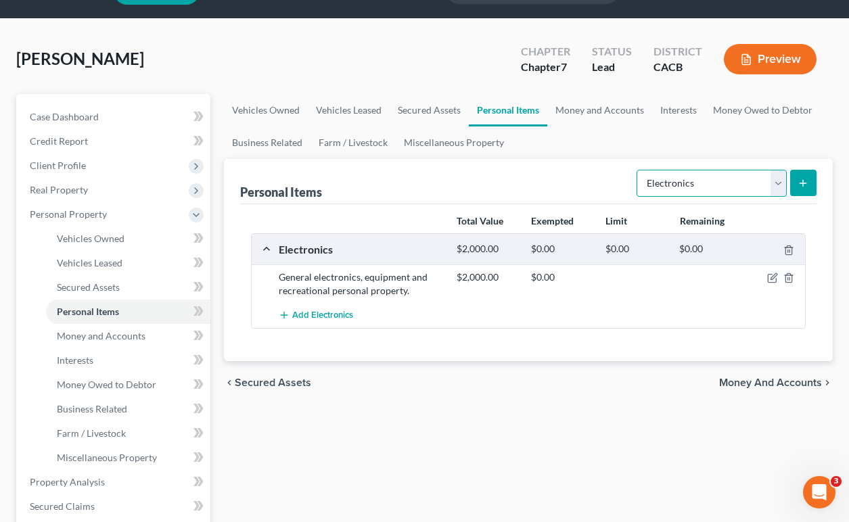
select select "clothing"
click at [794, 187] on button "submit" at bounding box center [803, 183] width 26 height 26
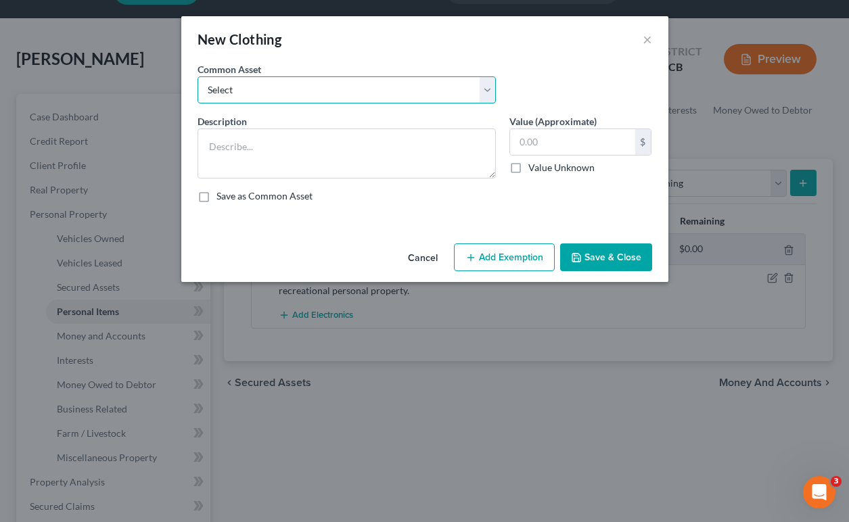
select select "0"
type textarea "Wardrobe and clothing"
type input "2,000.00"
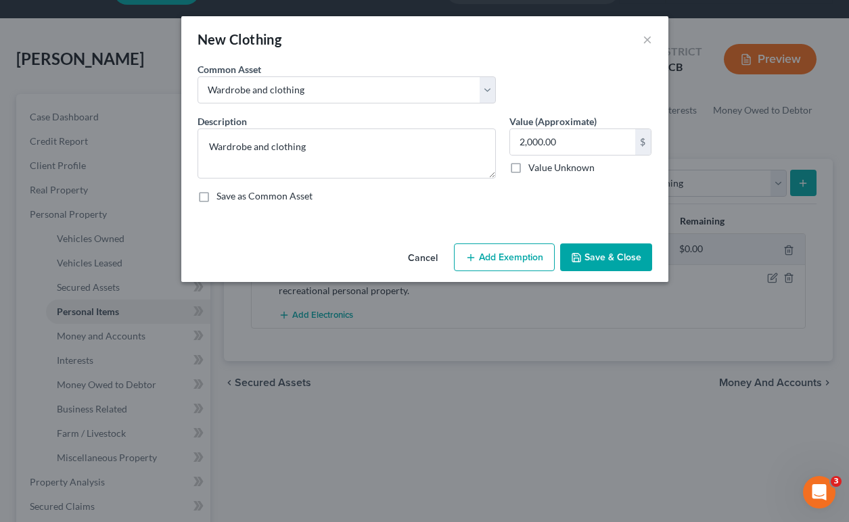
click at [606, 253] on button "Save & Close" at bounding box center [606, 258] width 92 height 28
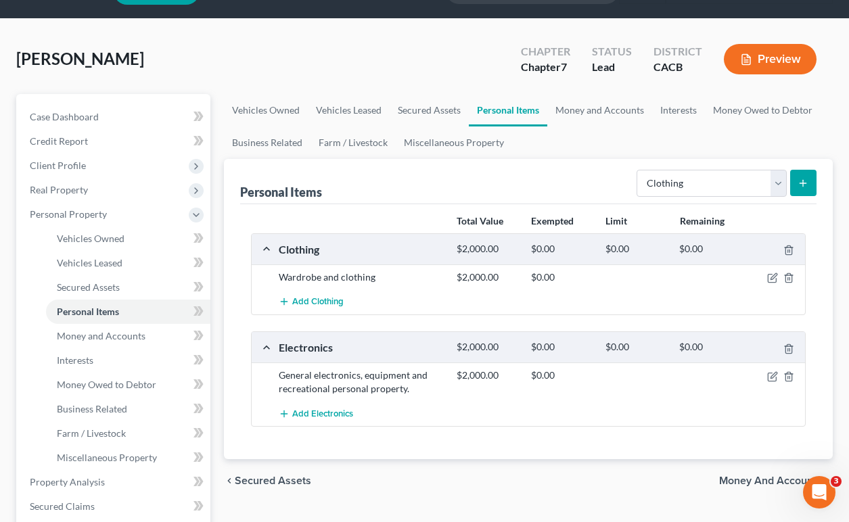
click at [801, 188] on icon "submit" at bounding box center [803, 183] width 11 height 11
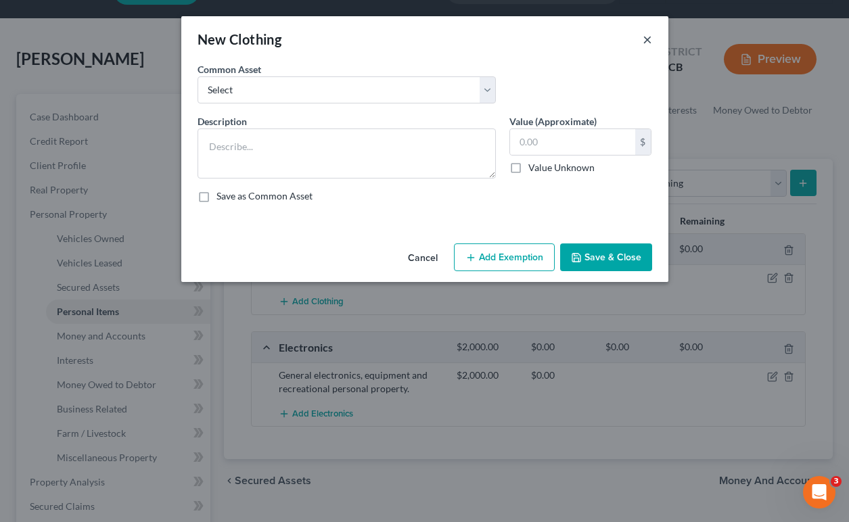
click at [644, 38] on button "×" at bounding box center [647, 39] width 9 height 16
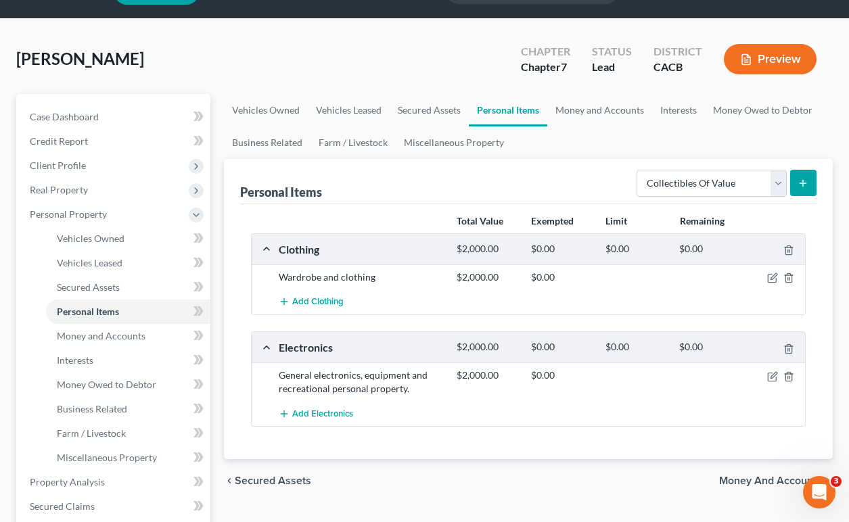
click at [792, 188] on button "submit" at bounding box center [803, 183] width 26 height 26
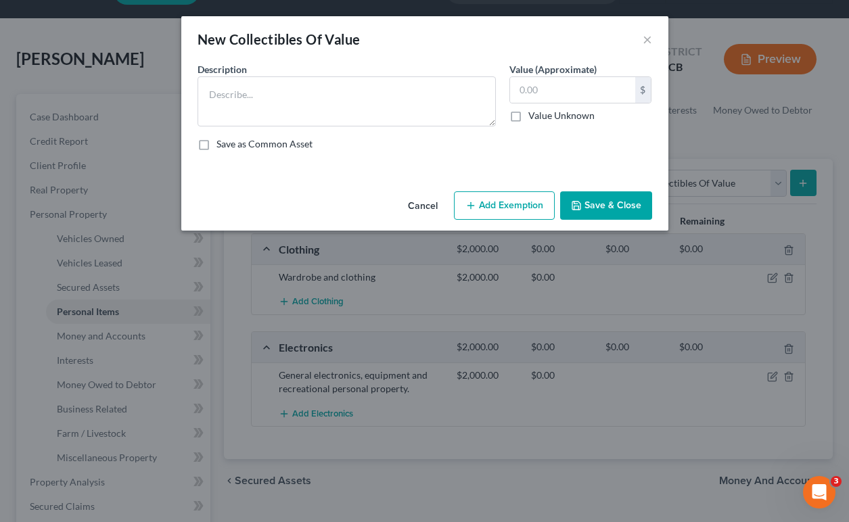
click at [652, 60] on div "New Collectibles Of Value ×" at bounding box center [424, 39] width 487 height 46
click at [648, 35] on button "×" at bounding box center [647, 39] width 9 height 16
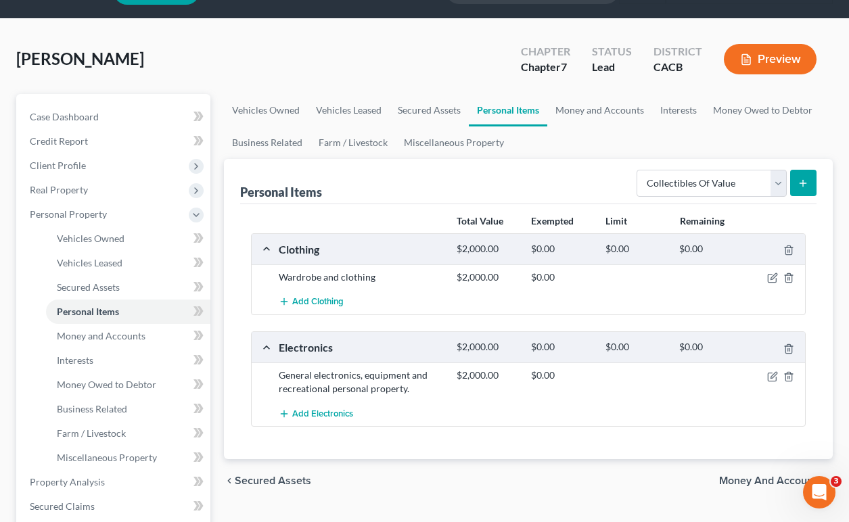
click at [799, 182] on icon "submit" at bounding box center [803, 183] width 11 height 11
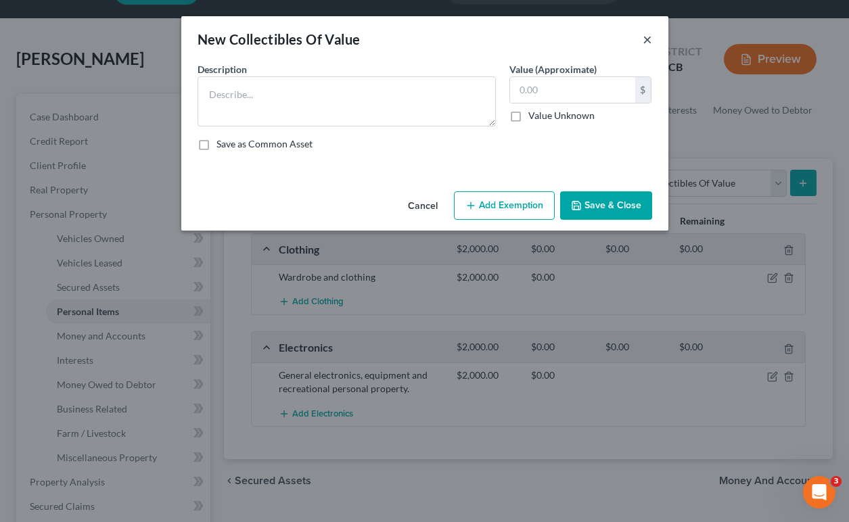
click at [646, 46] on button "×" at bounding box center [647, 39] width 9 height 16
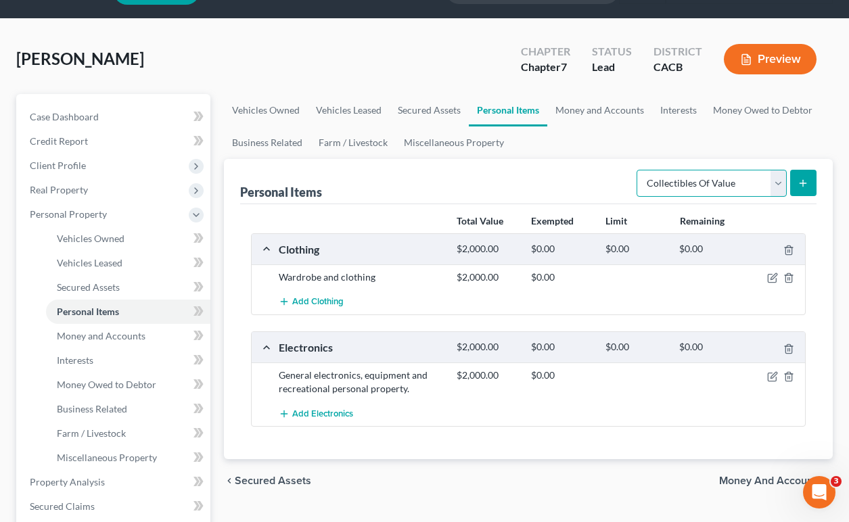
select select "household_goods"
click at [799, 187] on icon "submit" at bounding box center [803, 183] width 11 height 11
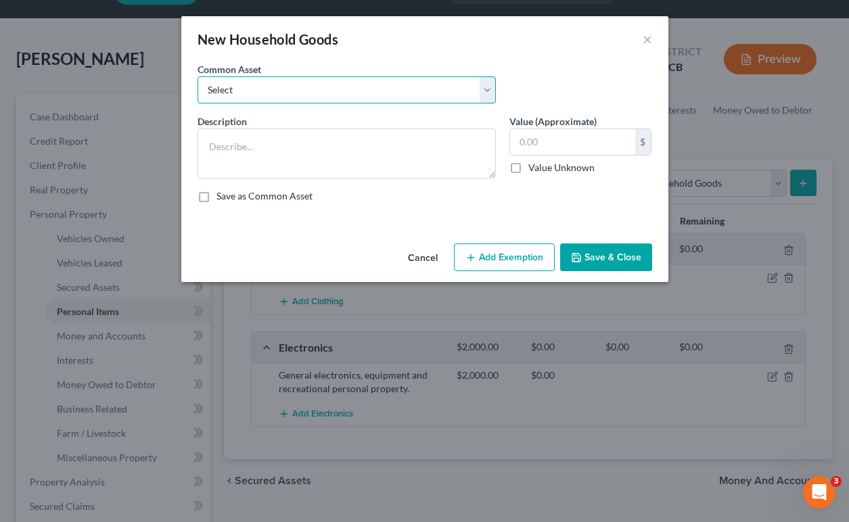
select select "0"
type textarea "Household Goods, Furnishings and Appliances."
type input "3,000.00"
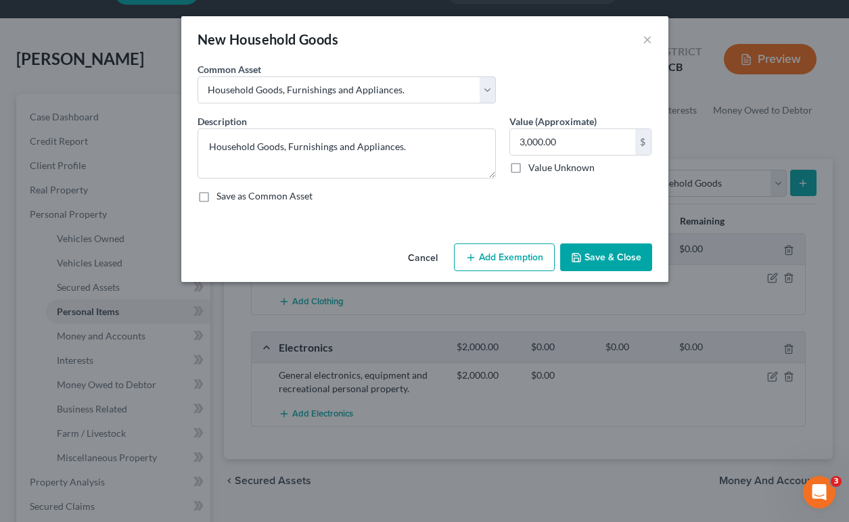
click at [598, 256] on button "Save & Close" at bounding box center [606, 258] width 92 height 28
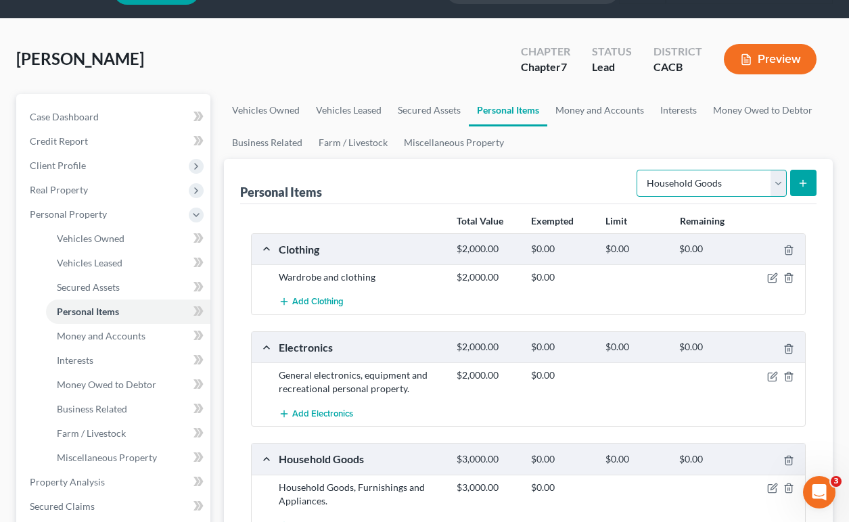
select select "jewelry"
click at [803, 181] on line "submit" at bounding box center [803, 183] width 0 height 6
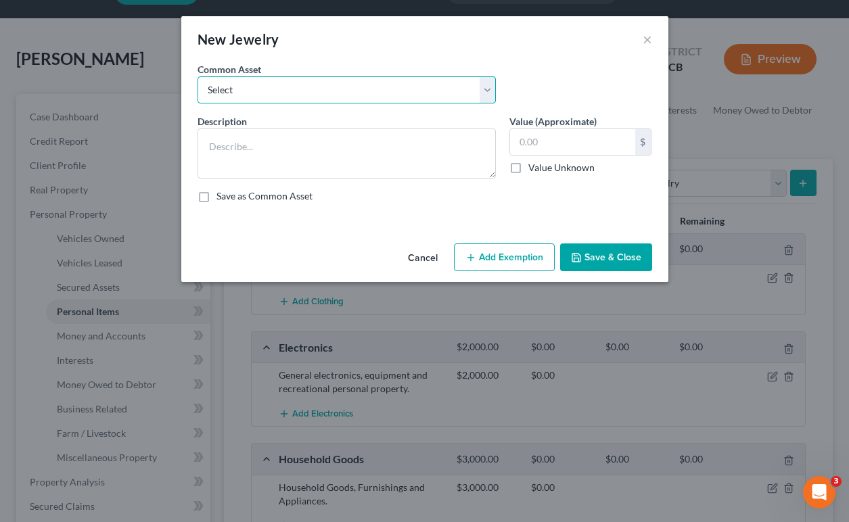
select select "0"
type textarea "Jewelry and personal valuable items (i.e. costume jewelry), includes non-debtor…"
type input "1,500.00"
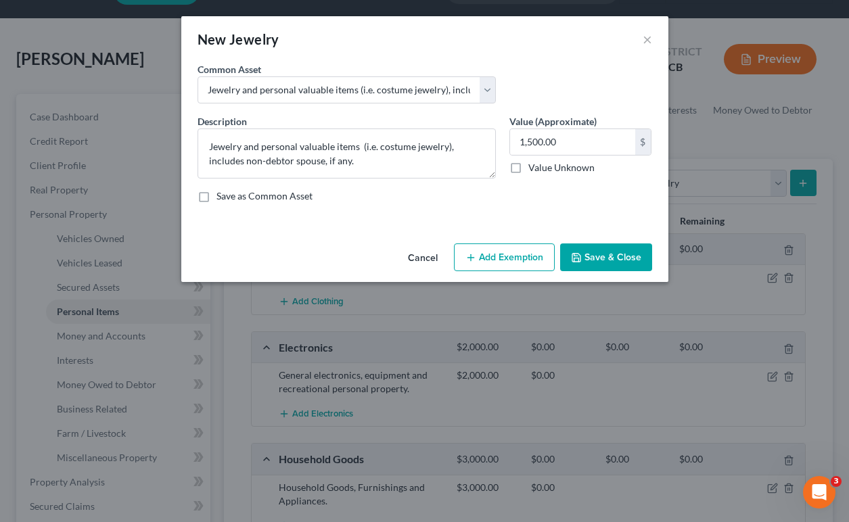
click at [612, 259] on button "Save & Close" at bounding box center [606, 258] width 92 height 28
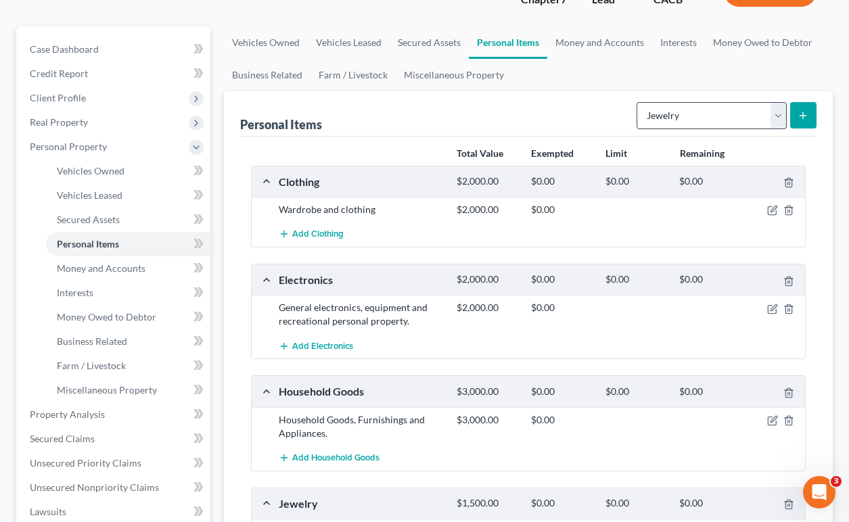
scroll to position [102, 0]
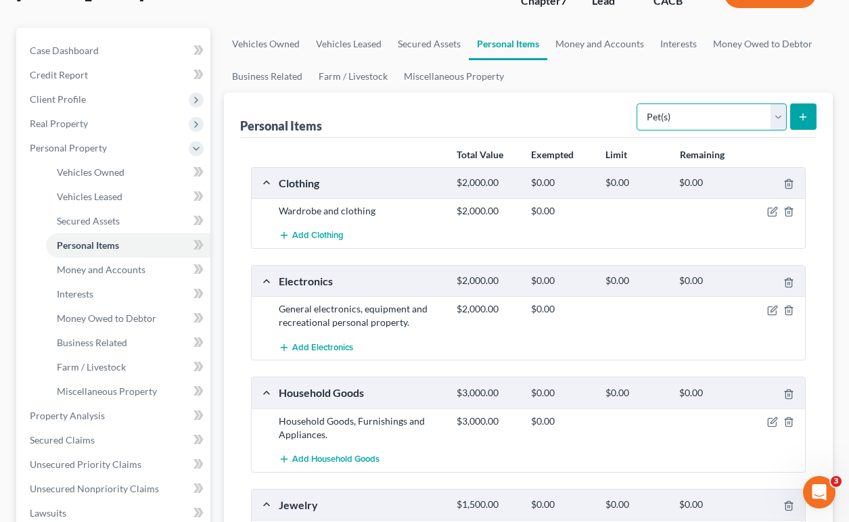
select select "other"
click at [602, 53] on link "Money and Accounts" at bounding box center [600, 44] width 105 height 32
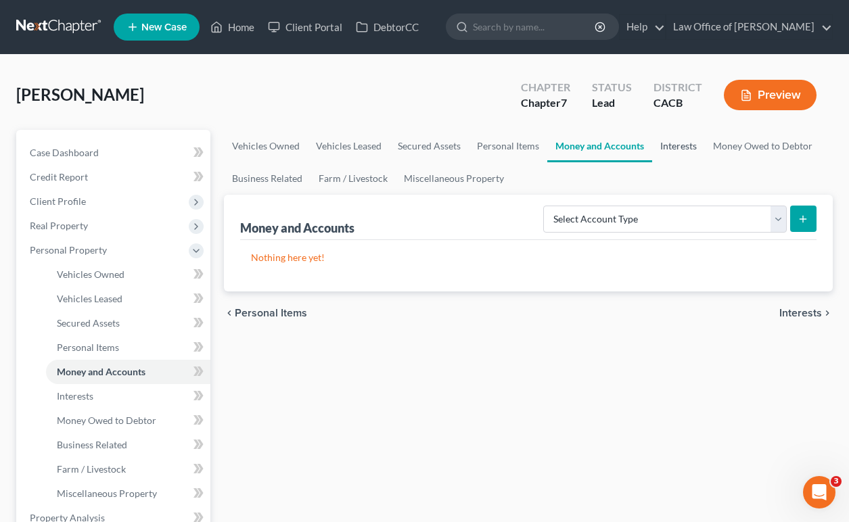
click at [688, 152] on link "Interests" at bounding box center [678, 146] width 53 height 32
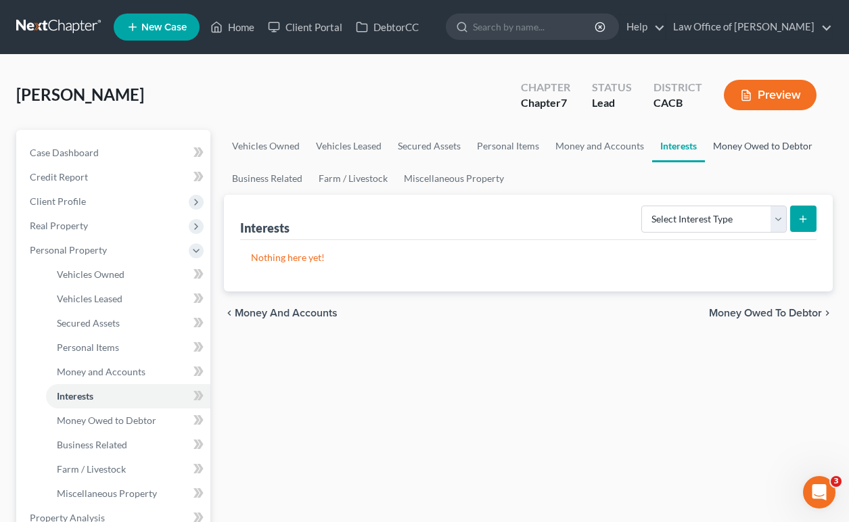
click at [738, 156] on link "Money Owed to Debtor" at bounding box center [763, 146] width 116 height 32
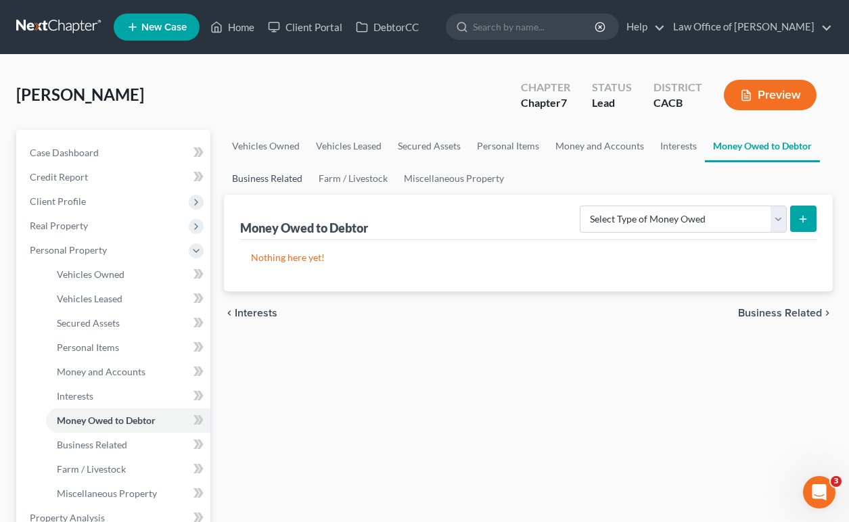
click at [267, 175] on link "Business Related" at bounding box center [267, 178] width 87 height 32
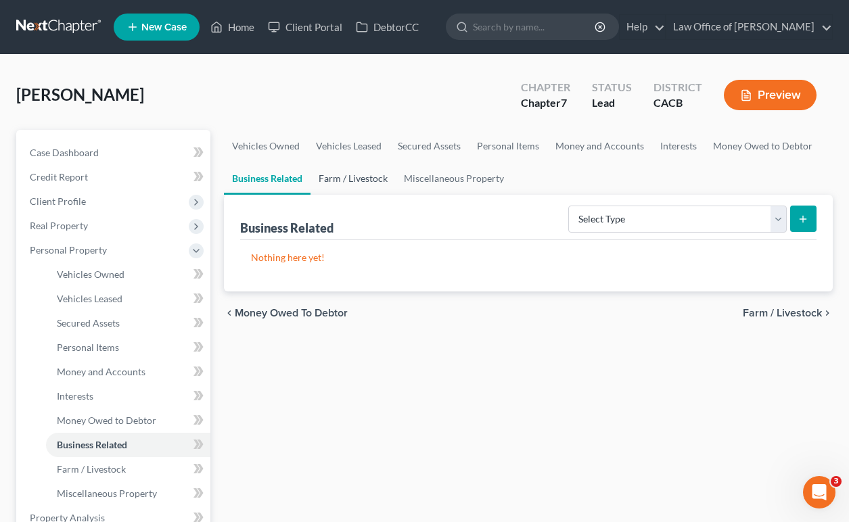
click at [327, 187] on link "Farm / Livestock" at bounding box center [353, 178] width 85 height 32
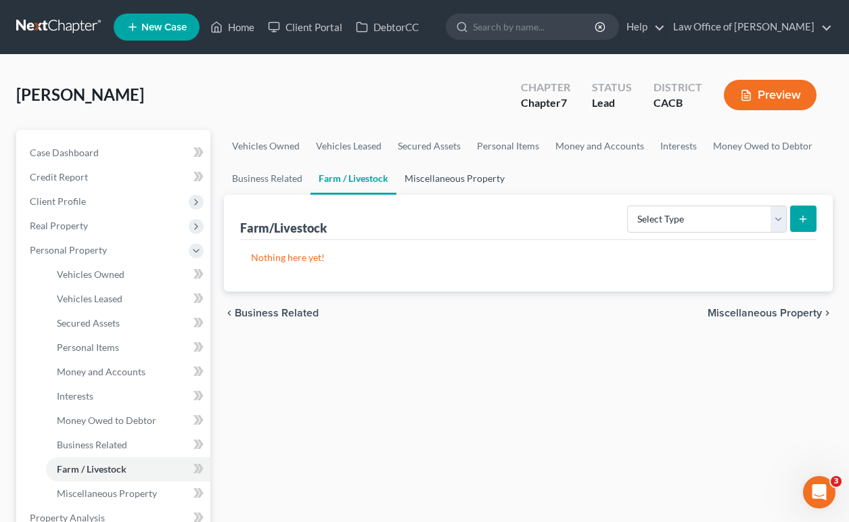
click at [420, 181] on link "Miscellaneous Property" at bounding box center [455, 178] width 116 height 32
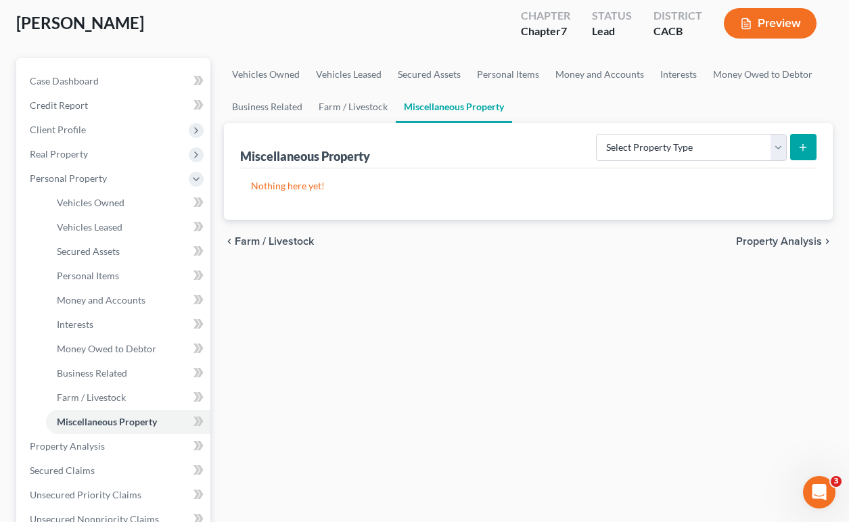
scroll to position [105, 0]
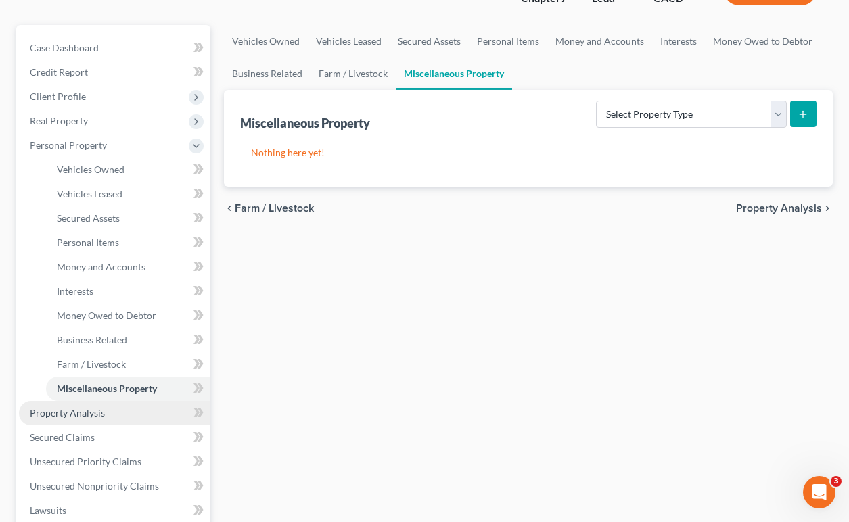
click at [155, 405] on link "Property Analysis" at bounding box center [115, 413] width 192 height 24
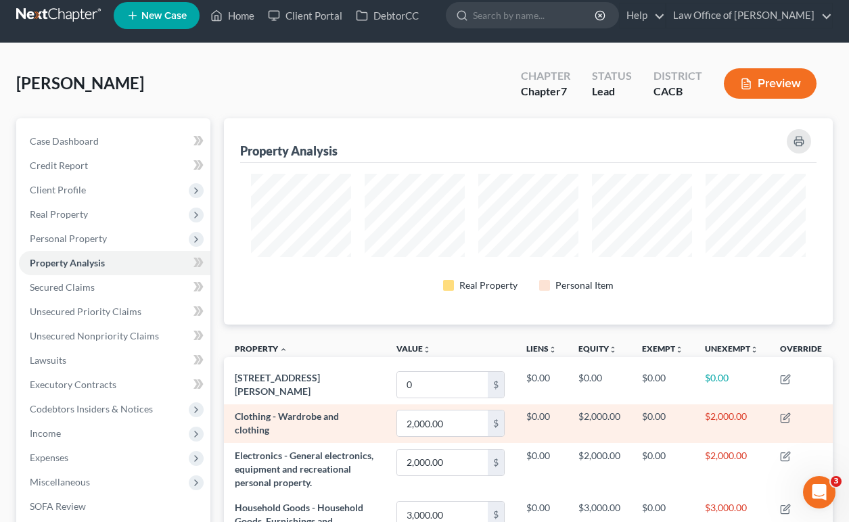
scroll to position [8, 0]
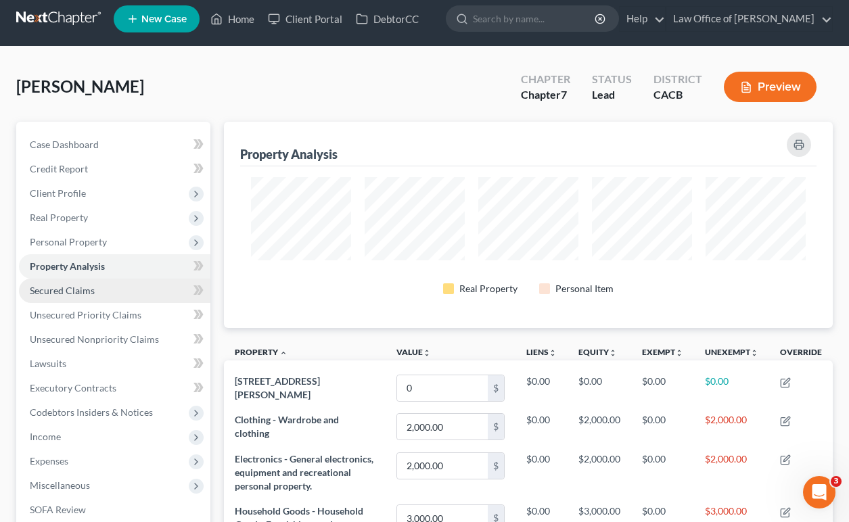
click at [143, 280] on link "Secured Claims" at bounding box center [115, 291] width 192 height 24
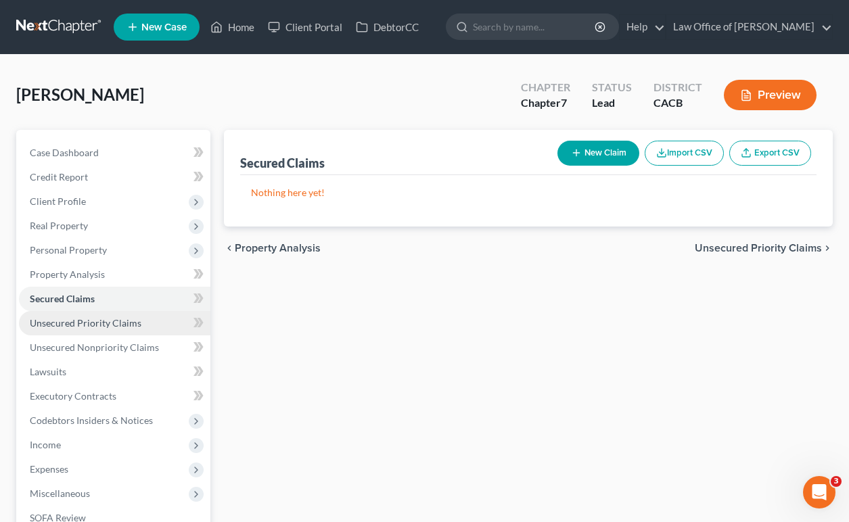
click at [138, 318] on span "Unsecured Priority Claims" at bounding box center [86, 323] width 112 height 12
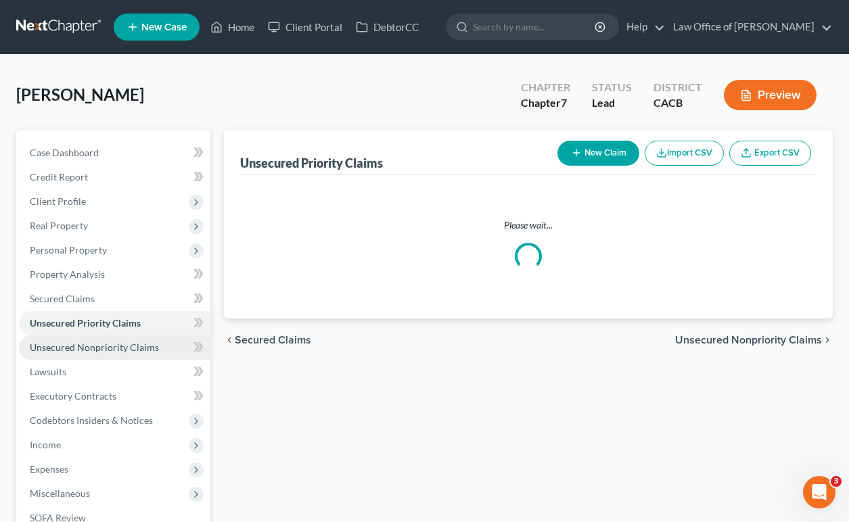
click at [145, 347] on span "Unsecured Nonpriority Claims" at bounding box center [94, 348] width 129 height 12
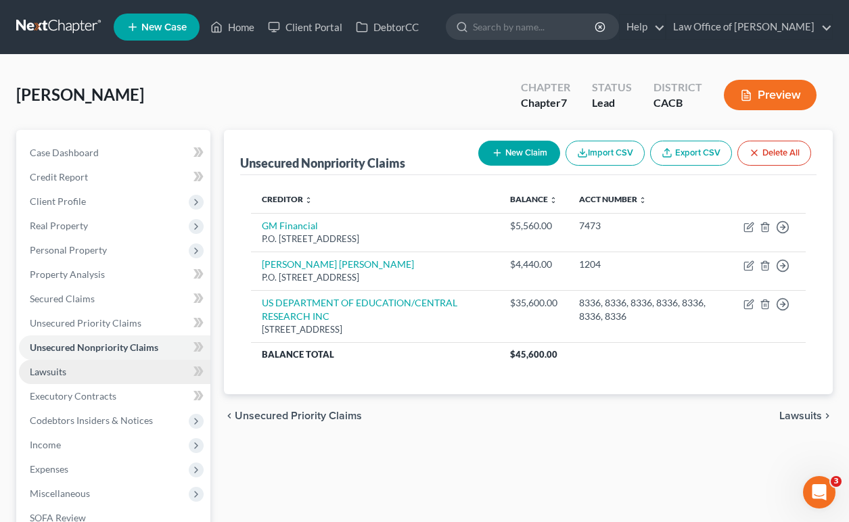
click at [127, 365] on link "Lawsuits" at bounding box center [115, 372] width 192 height 24
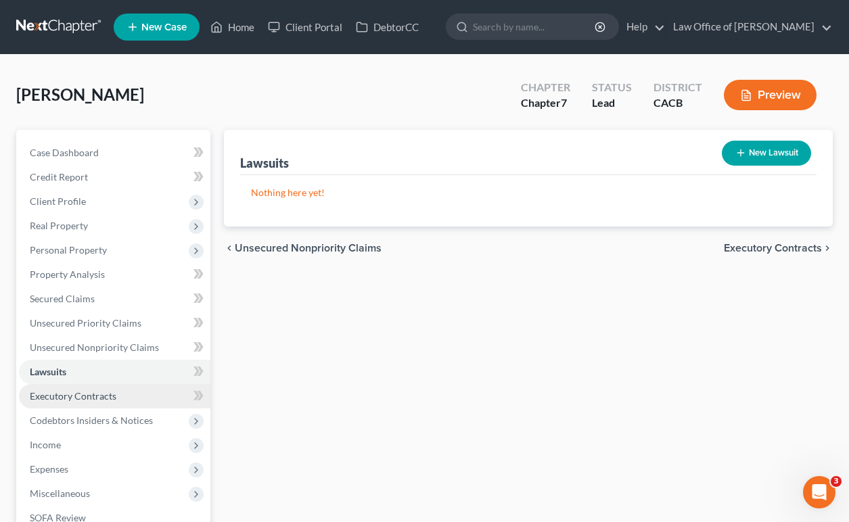
click at [144, 393] on link "Executory Contracts" at bounding box center [115, 396] width 192 height 24
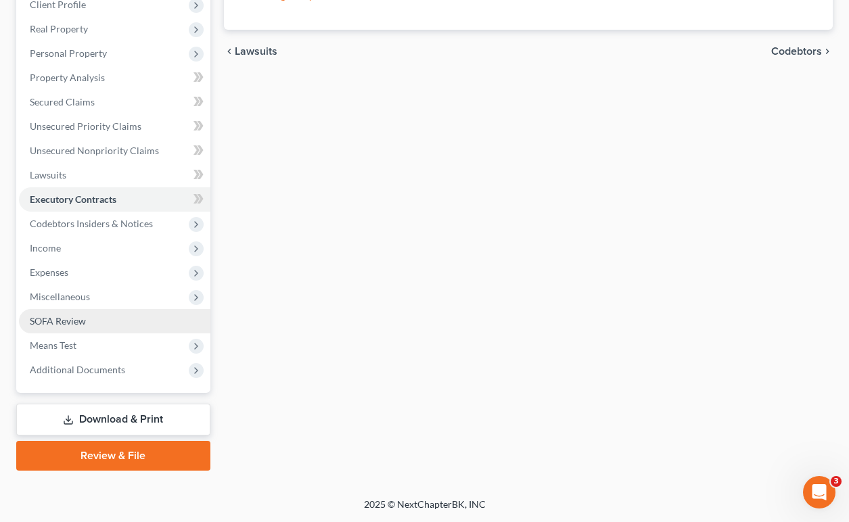
scroll to position [197, 0]
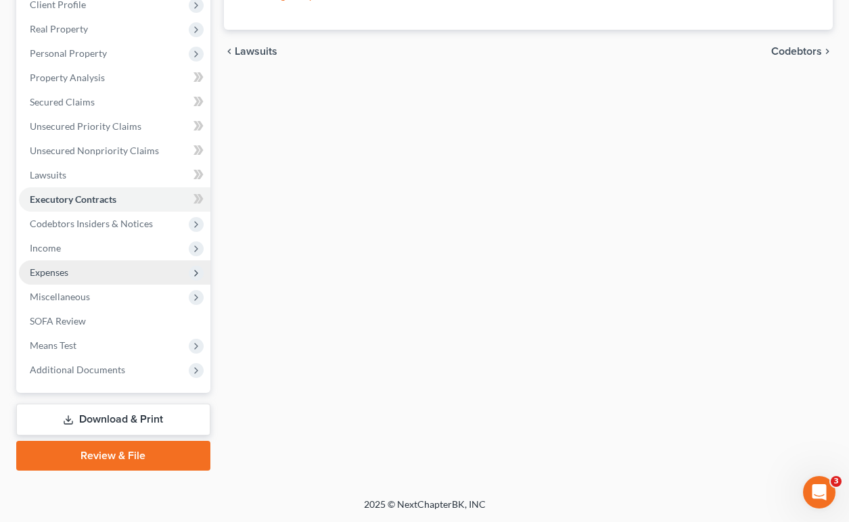
click at [116, 261] on span "Expenses" at bounding box center [115, 273] width 192 height 24
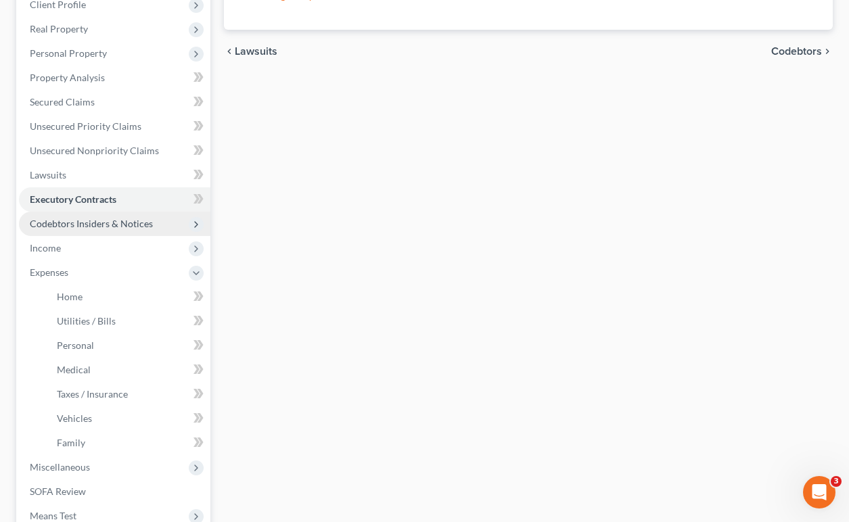
click at [126, 236] on span "Codebtors Insiders & Notices" at bounding box center [115, 224] width 192 height 24
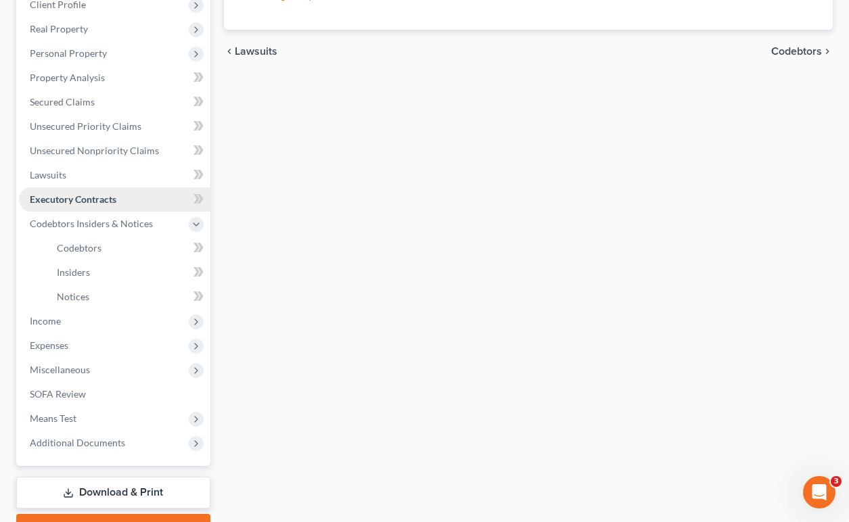
click at [139, 195] on link "Executory Contracts" at bounding box center [115, 199] width 192 height 24
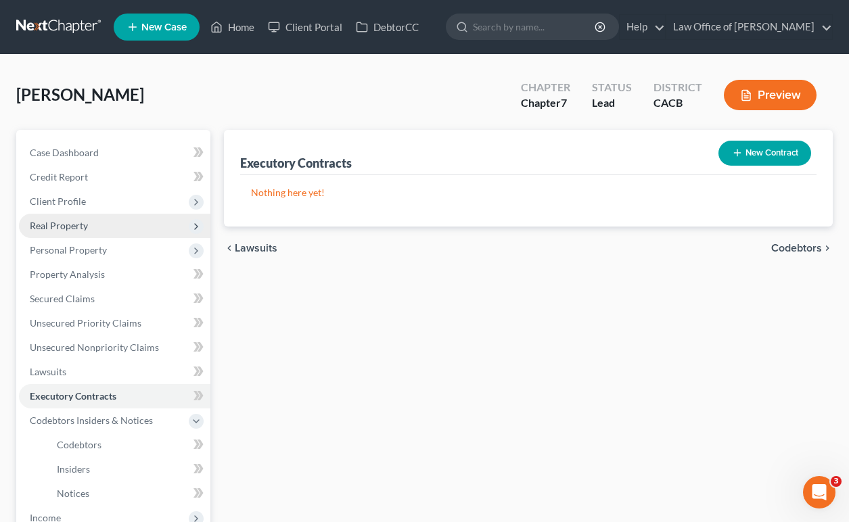
scroll to position [0, 0]
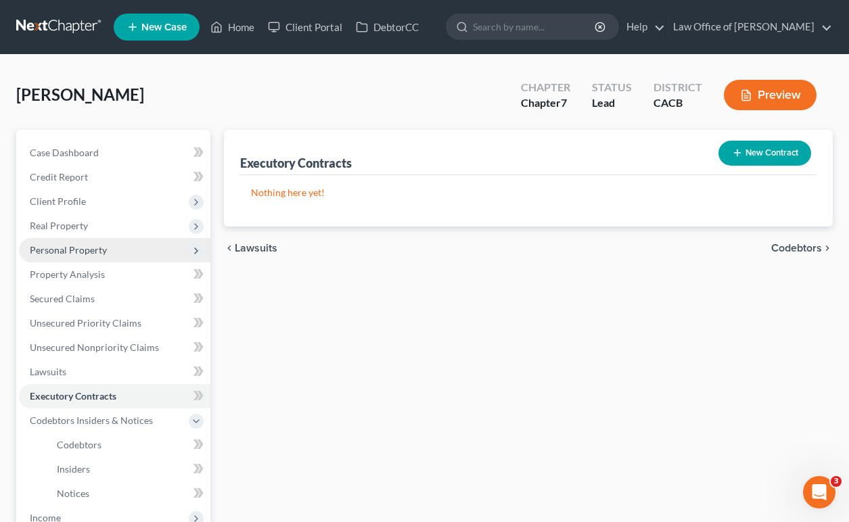
click at [107, 258] on span "Personal Property" at bounding box center [115, 250] width 192 height 24
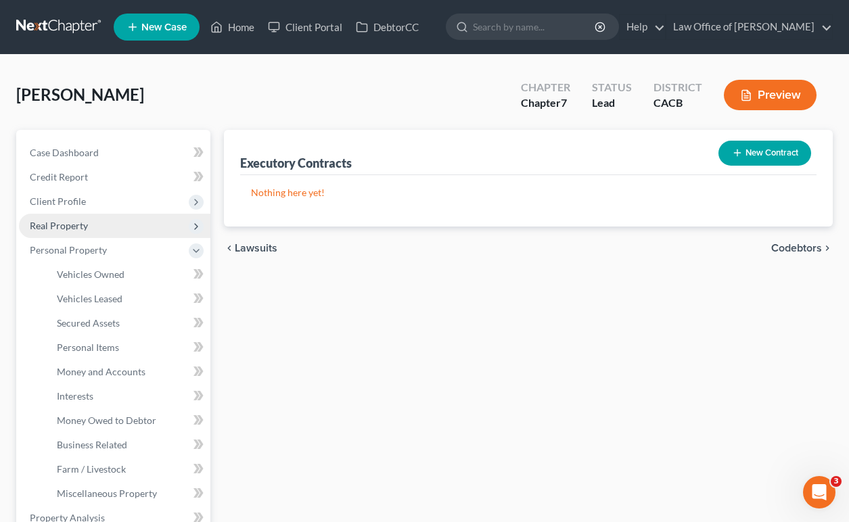
click at [125, 219] on span "Real Property" at bounding box center [115, 226] width 192 height 24
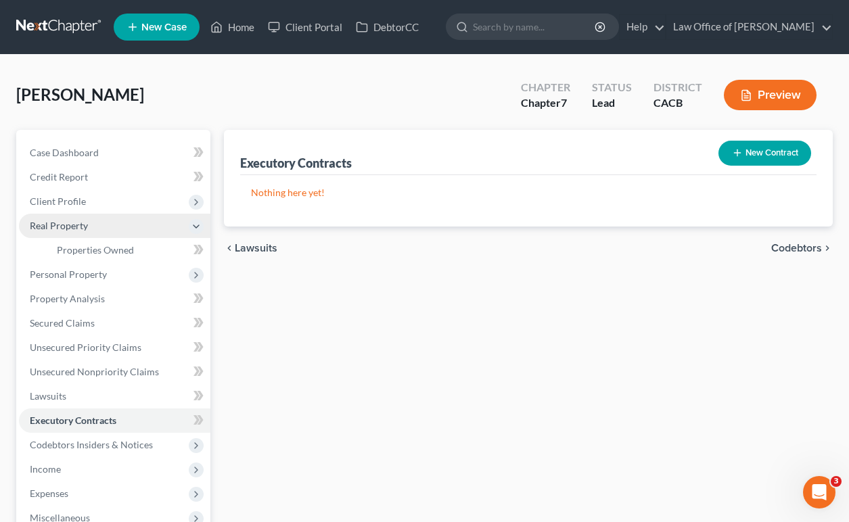
click at [124, 227] on span "Real Property" at bounding box center [115, 226] width 192 height 24
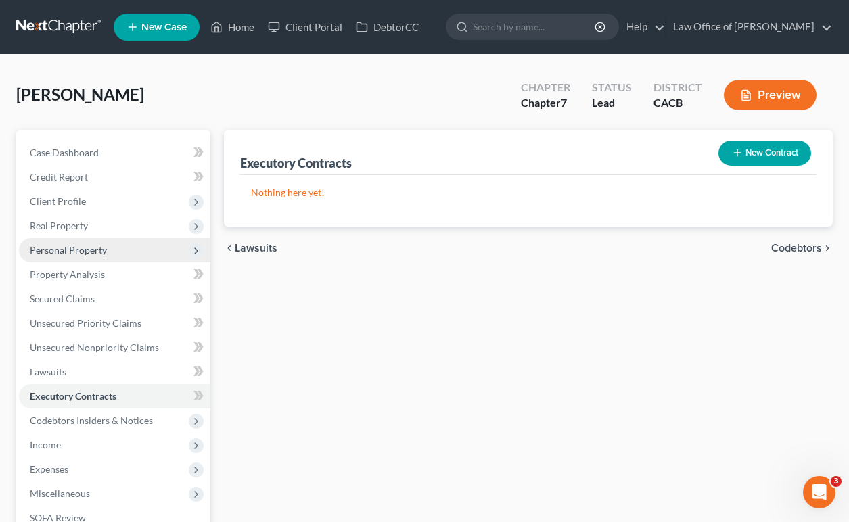
click at [119, 254] on span "Personal Property" at bounding box center [115, 250] width 192 height 24
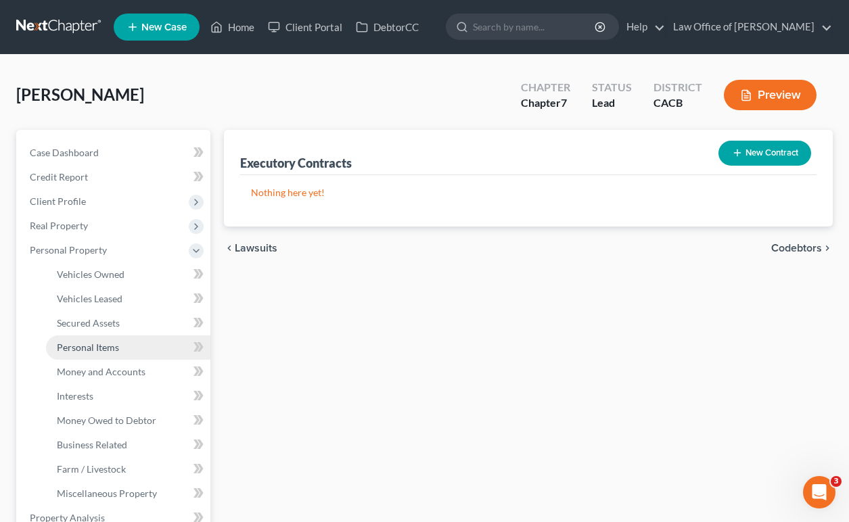
click at [135, 354] on link "Personal Items" at bounding box center [128, 348] width 164 height 24
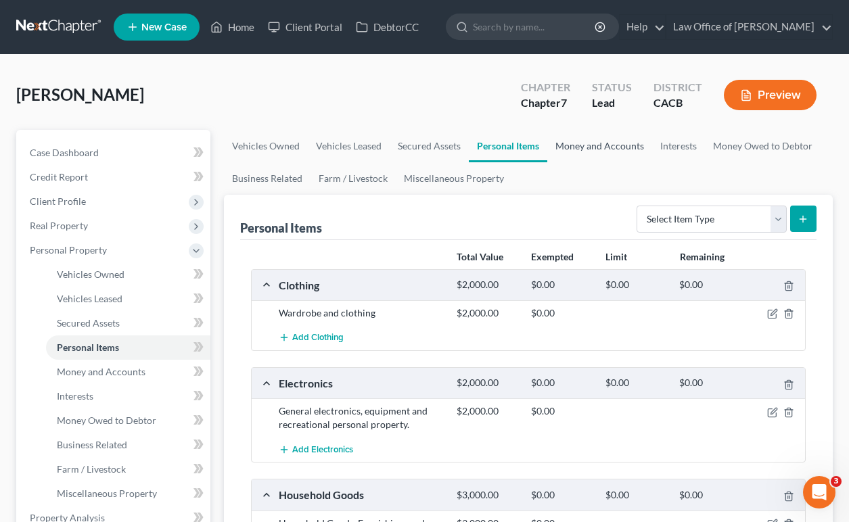
click at [594, 146] on link "Money and Accounts" at bounding box center [600, 146] width 105 height 32
